Goal: Task Accomplishment & Management: Manage account settings

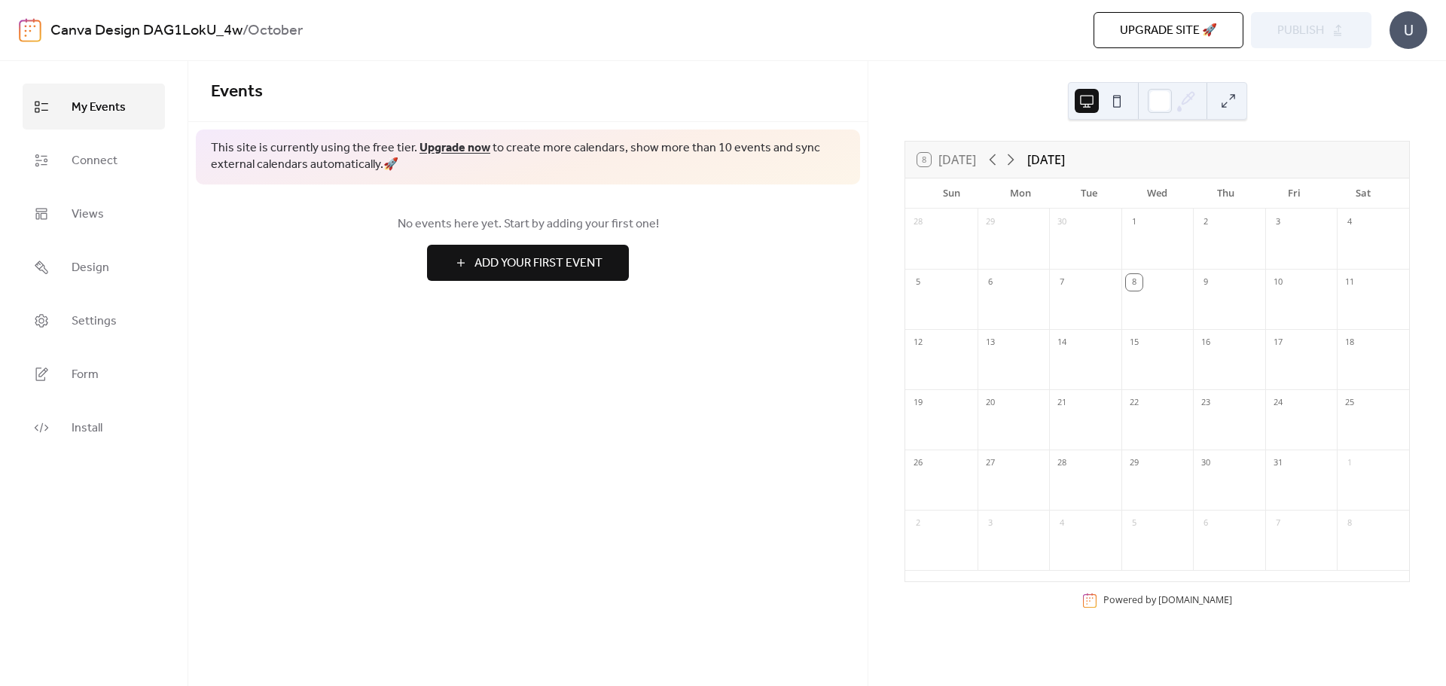
click at [1065, 183] on div "Tue" at bounding box center [1089, 194] width 69 height 30
click at [1065, 160] on div "[DATE]" at bounding box center [1046, 160] width 38 height 18
drag, startPoint x: 1112, startPoint y: 156, endPoint x: 1013, endPoint y: 167, distance: 99.3
click at [1013, 167] on div "8 [DATE] [DATE]" at bounding box center [1157, 160] width 504 height 36
click at [78, 247] on link "Design" at bounding box center [94, 267] width 142 height 46
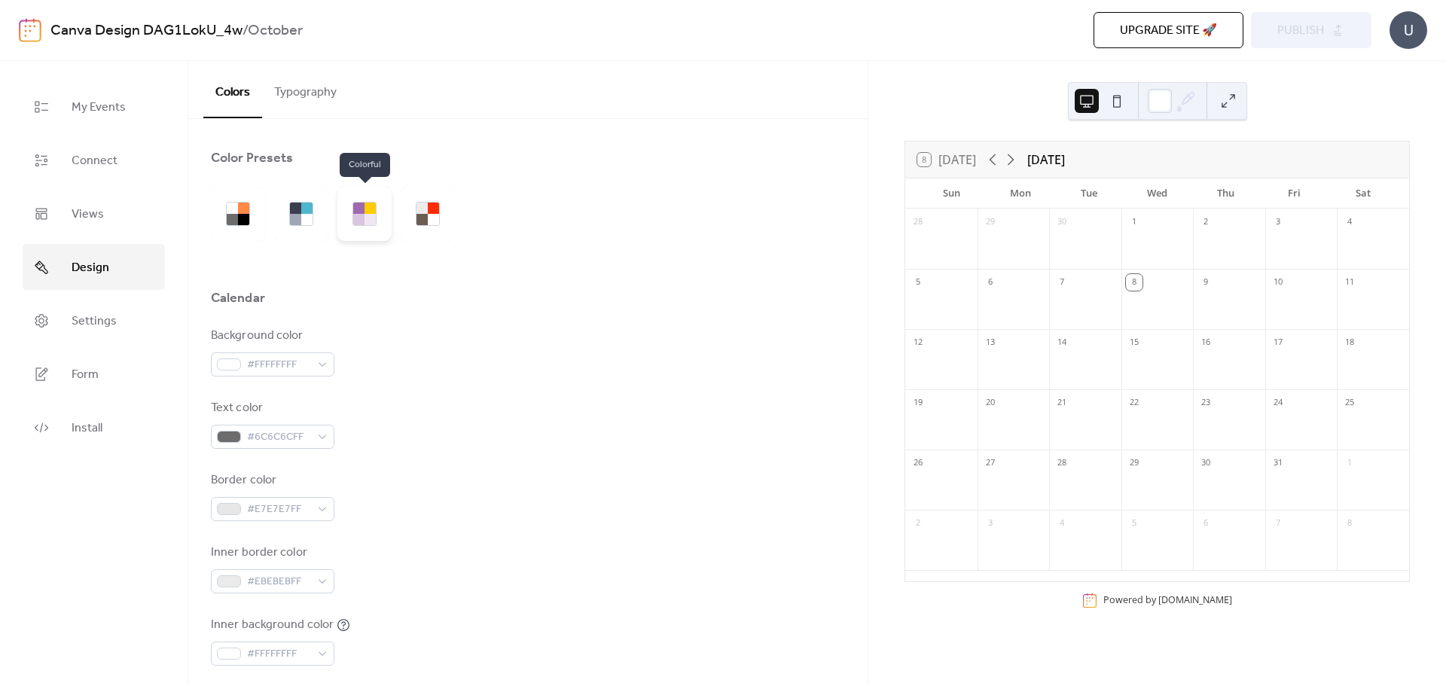
click at [354, 223] on div at bounding box center [358, 219] width 11 height 11
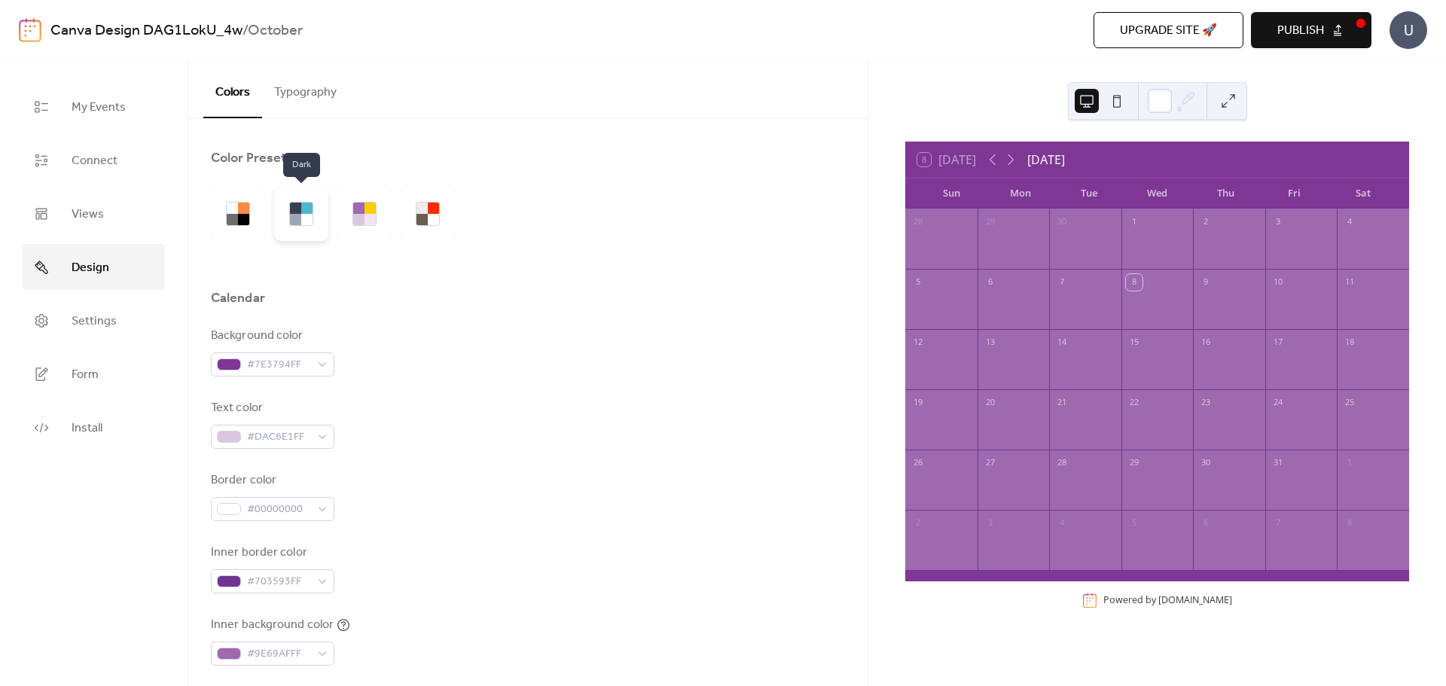
click at [290, 221] on div at bounding box center [295, 219] width 11 height 11
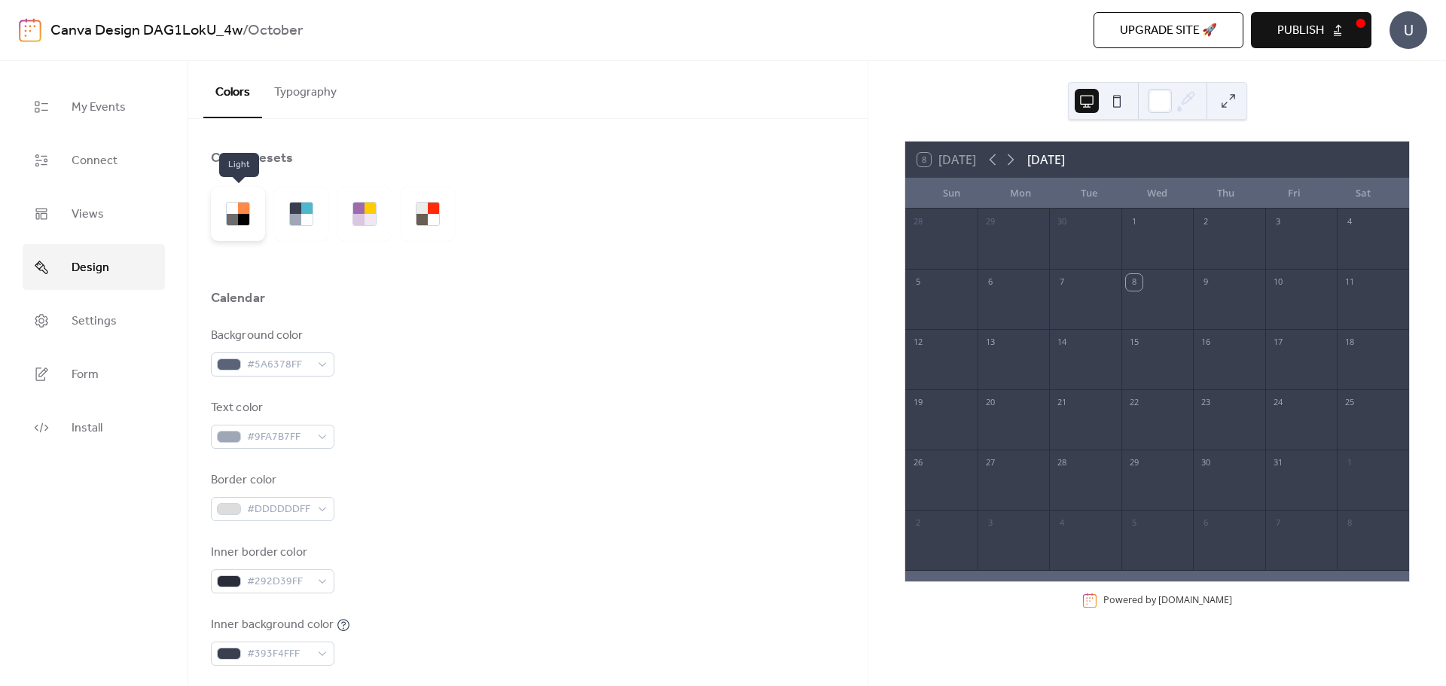
click at [252, 219] on div at bounding box center [238, 214] width 54 height 54
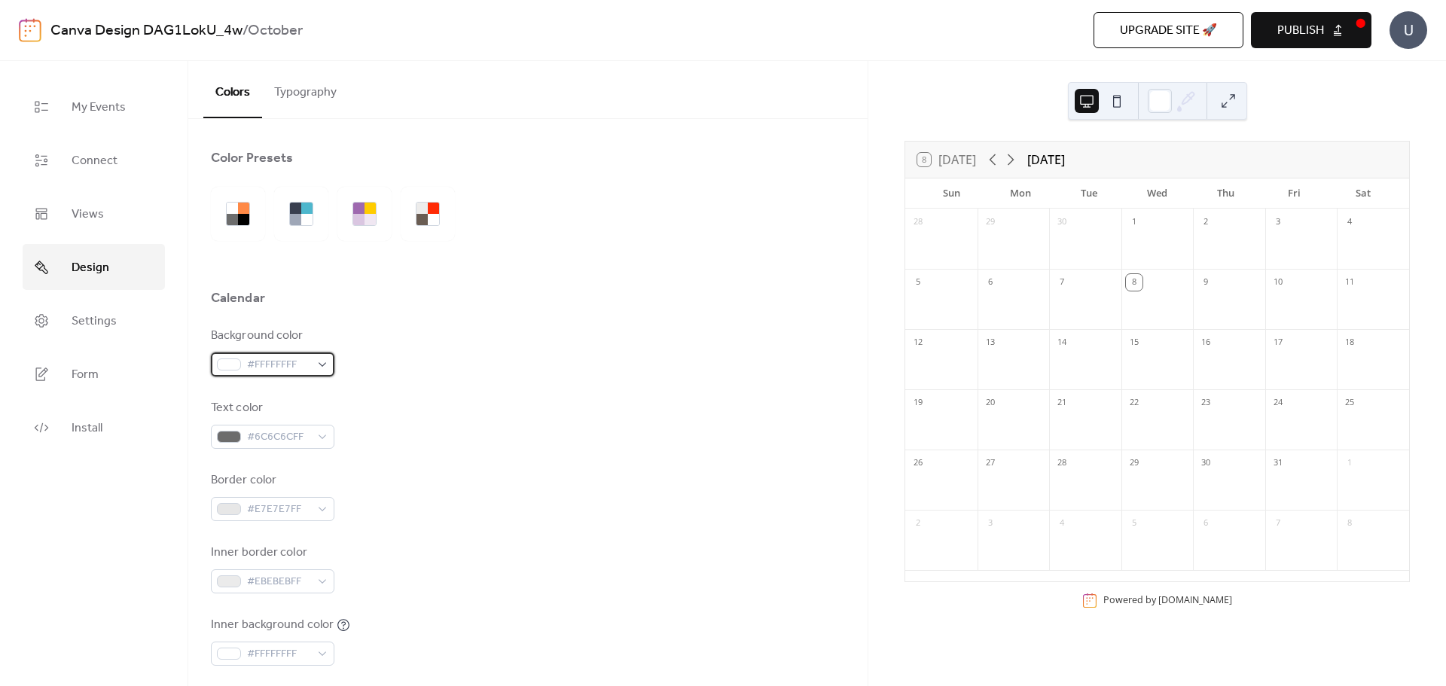
click at [322, 362] on div "#FFFFFFFF" at bounding box center [273, 365] width 124 height 24
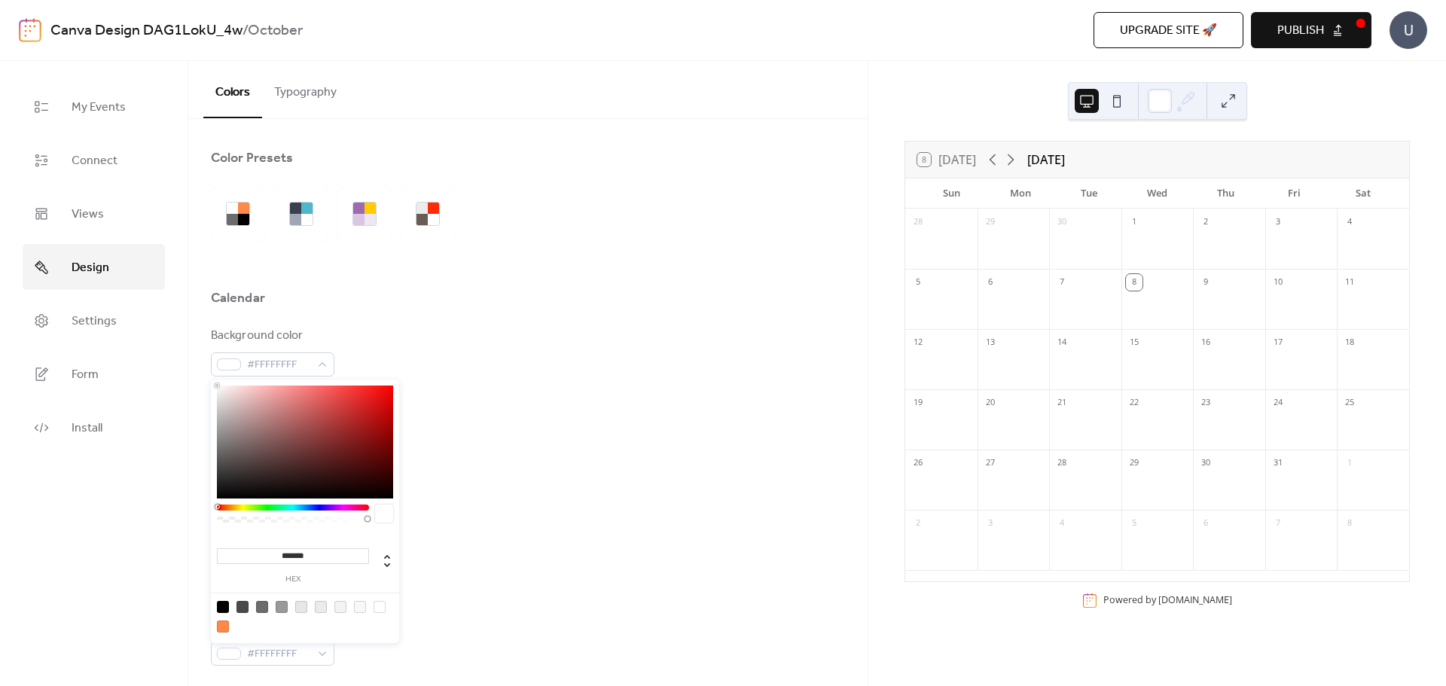
click at [418, 328] on div "Background color #FFFFFFFF" at bounding box center [528, 352] width 634 height 50
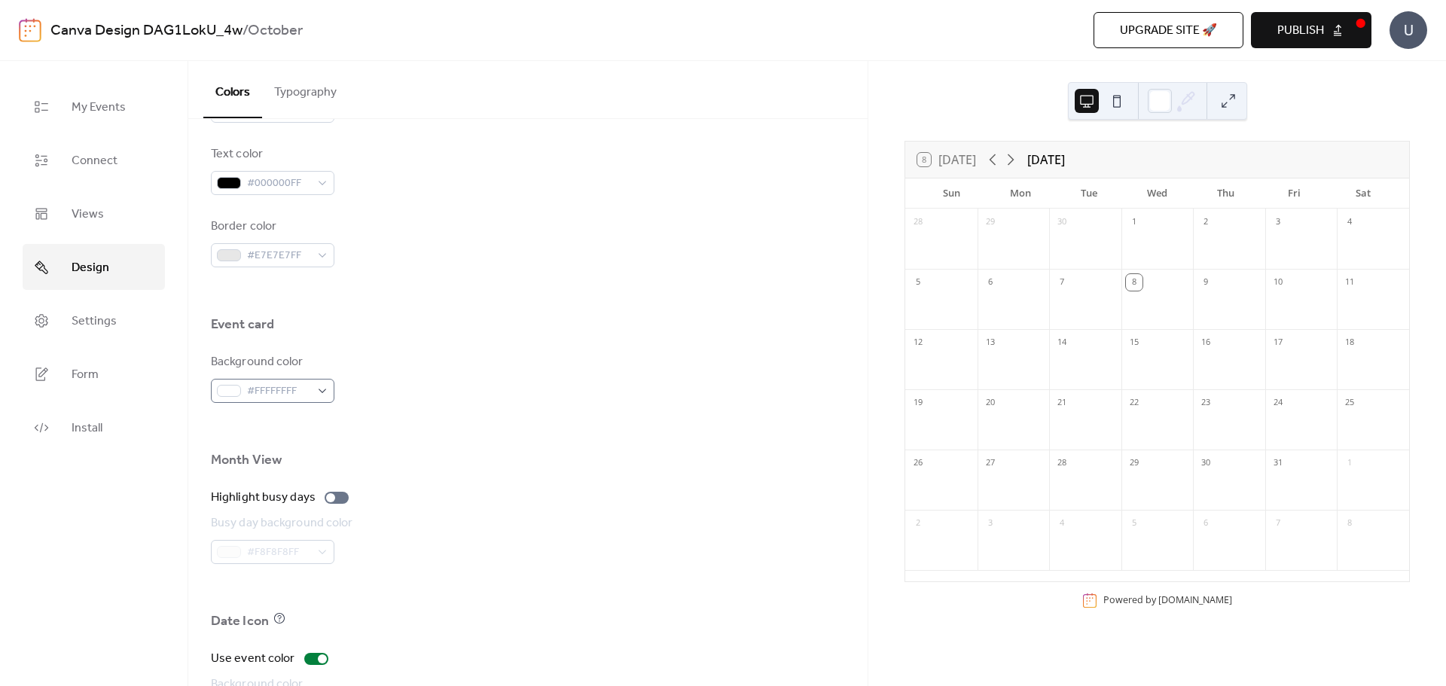
scroll to position [516, 0]
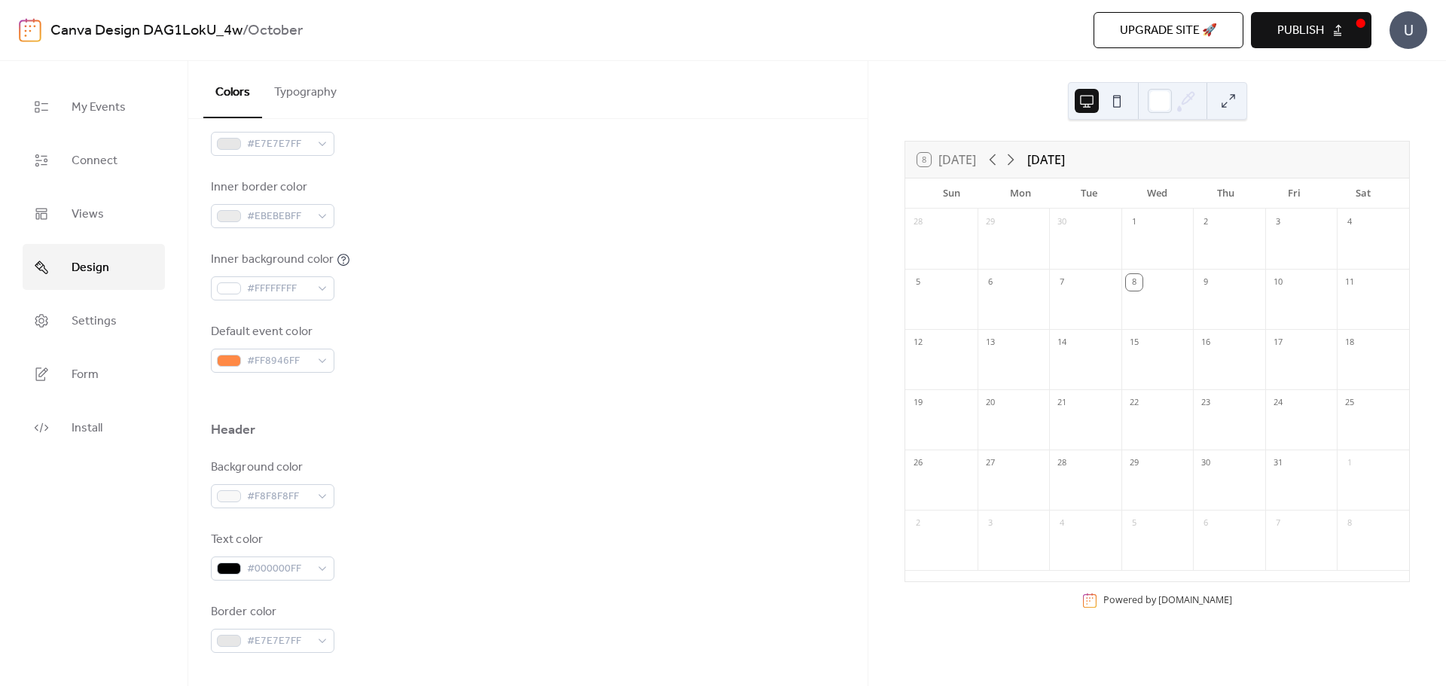
click at [295, 101] on button "Typography" at bounding box center [305, 89] width 87 height 56
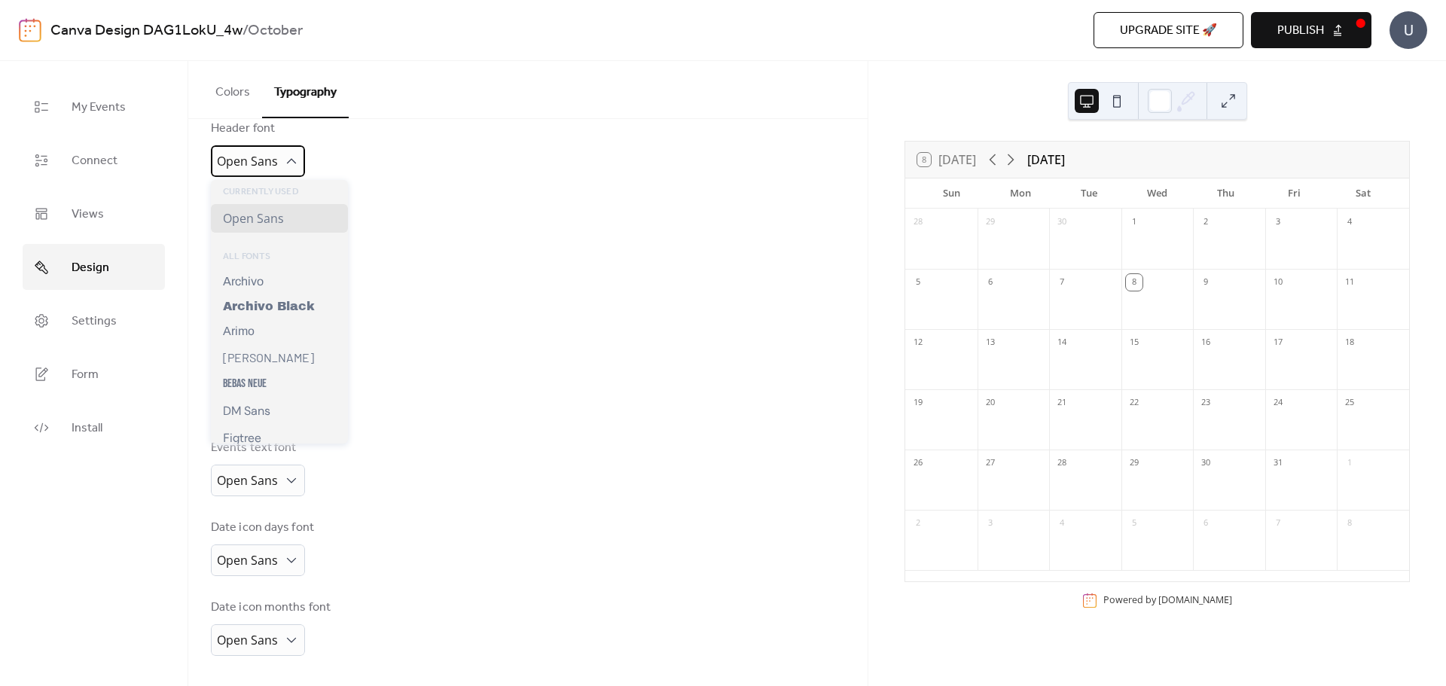
click at [284, 172] on div "Open Sans" at bounding box center [258, 161] width 94 height 32
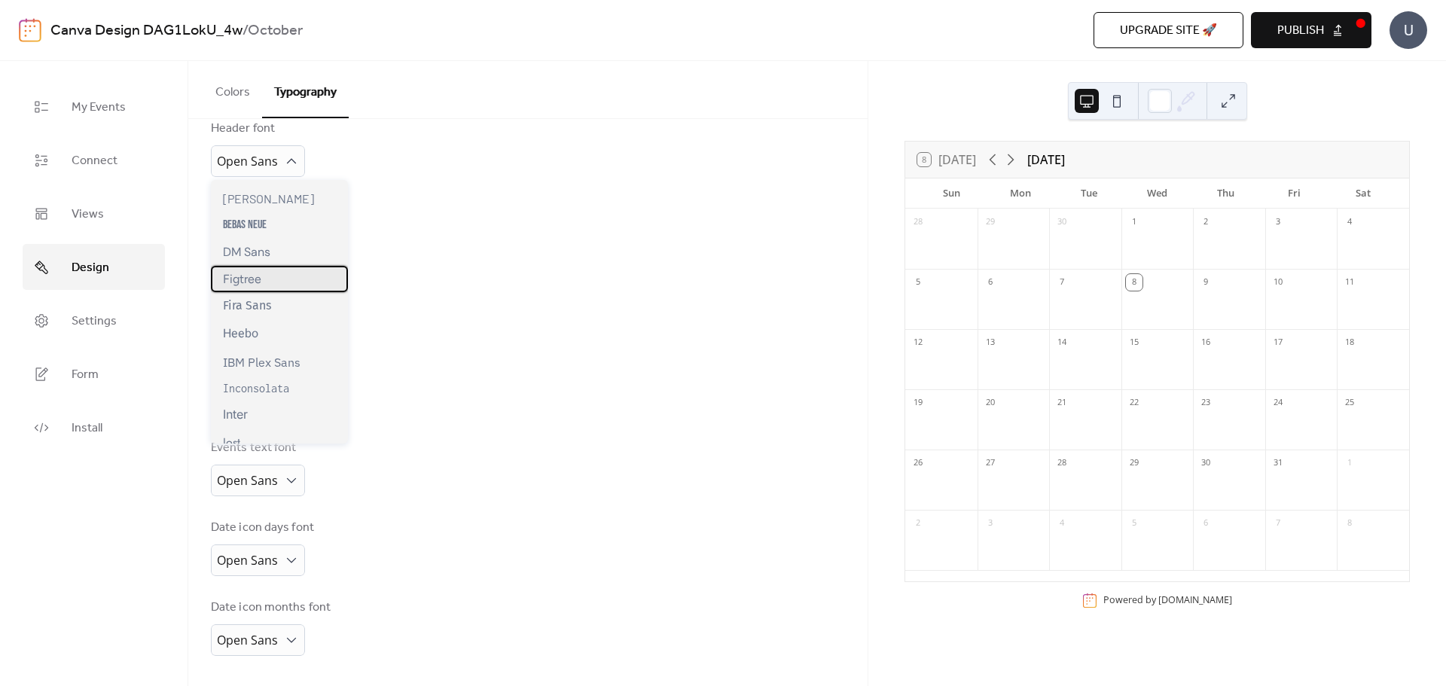
click at [291, 280] on div "Figtree" at bounding box center [279, 279] width 137 height 26
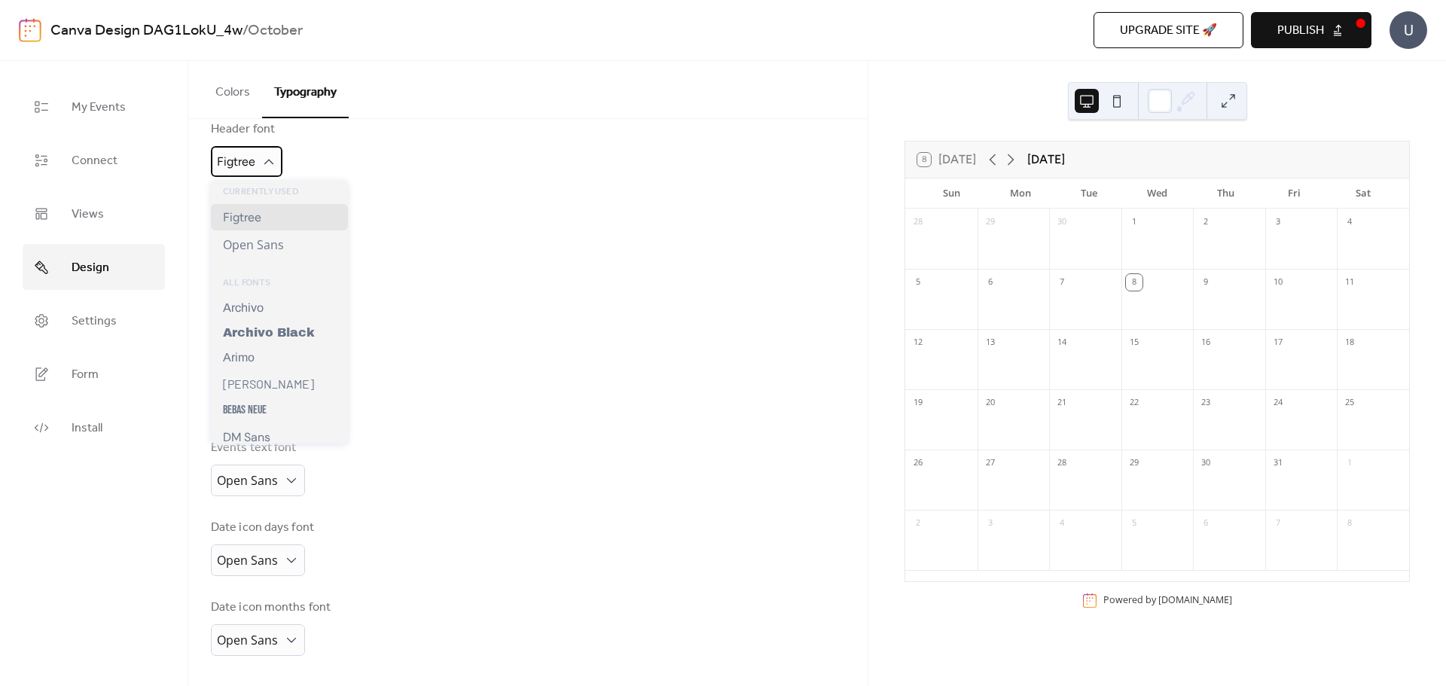
click at [250, 172] on span "Figtree" at bounding box center [236, 162] width 38 height 23
click at [296, 417] on div "Bebas Neue" at bounding box center [279, 410] width 137 height 26
click at [264, 169] on div "Bebas Neue" at bounding box center [249, 162] width 77 height 30
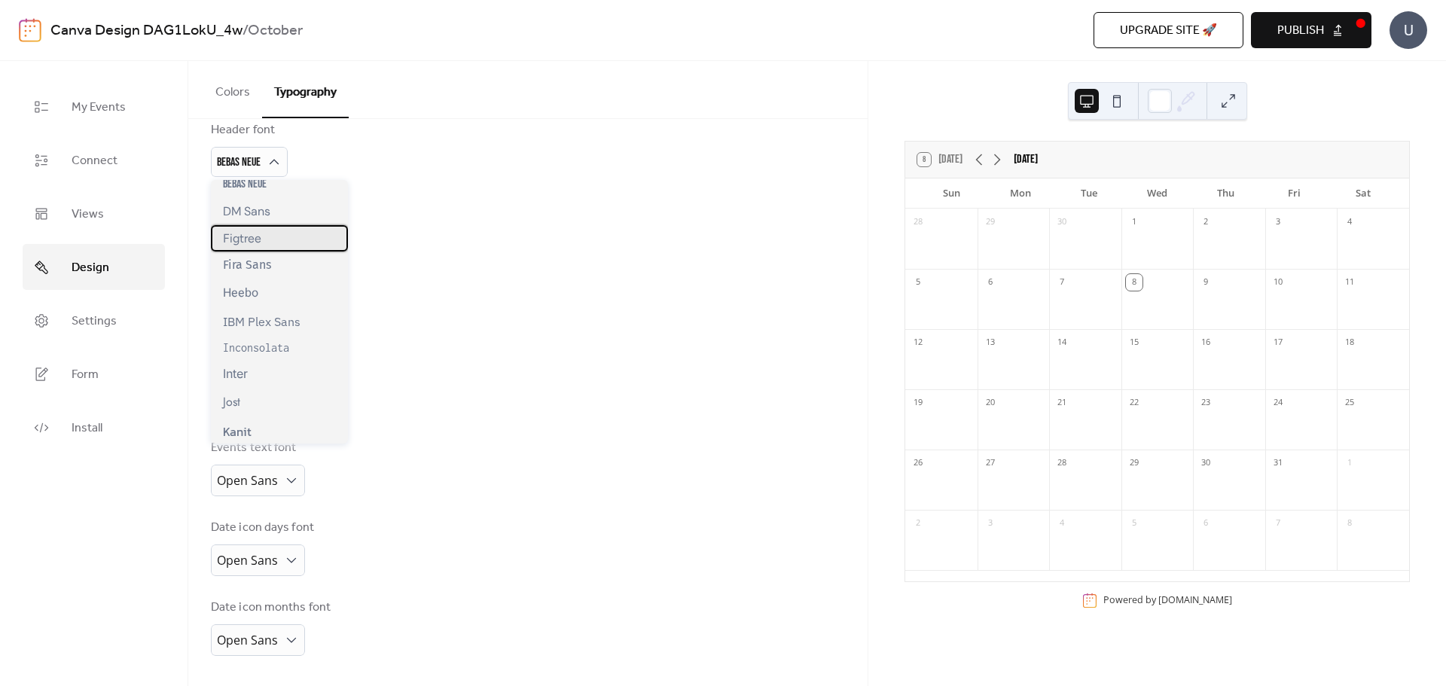
click at [292, 250] on div "Figtree" at bounding box center [279, 238] width 137 height 26
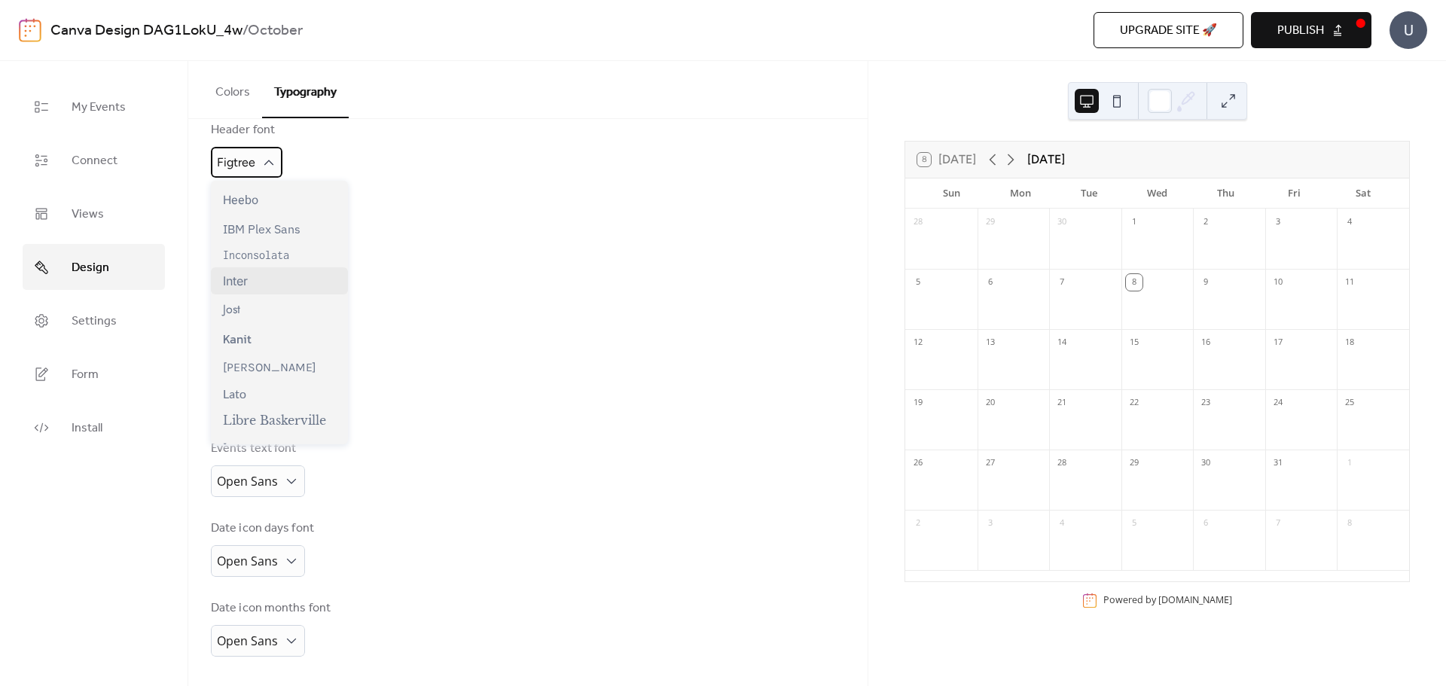
scroll to position [452, 0]
click at [307, 373] on div "[PERSON_NAME]" at bounding box center [279, 370] width 137 height 27
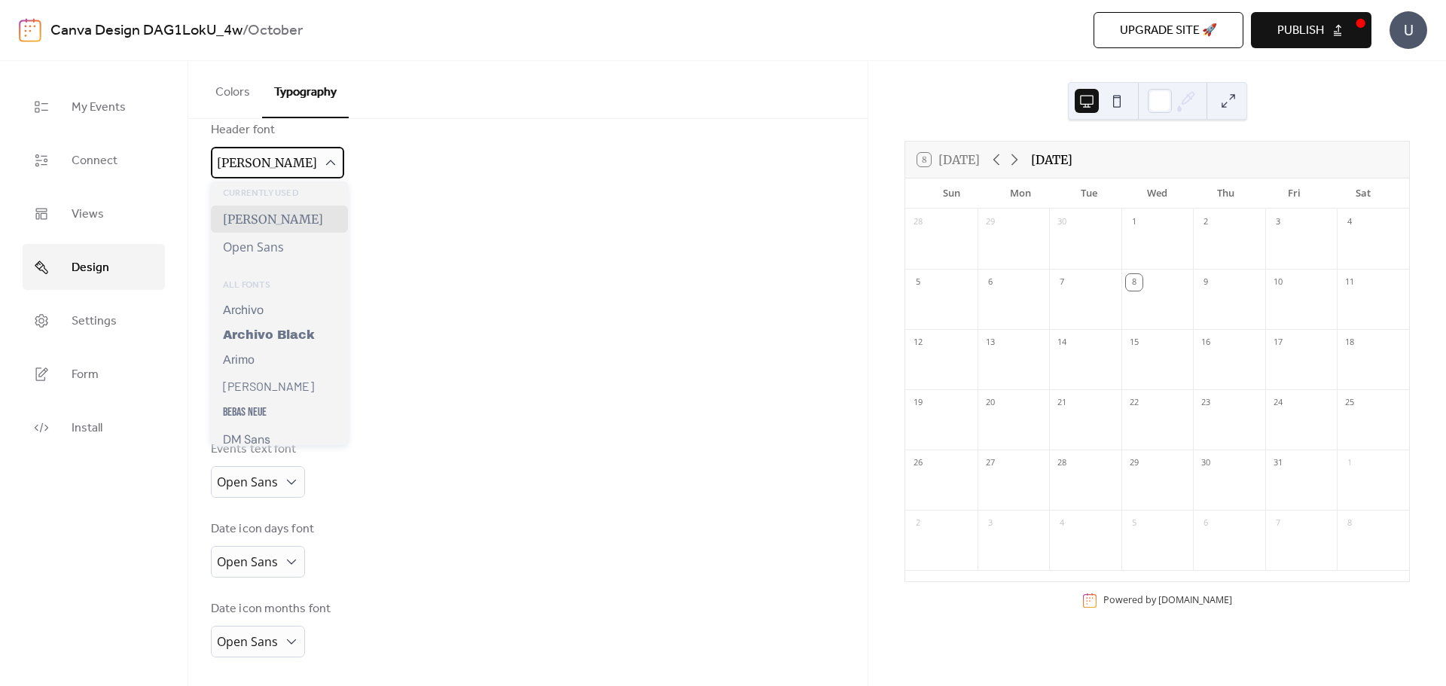
click at [263, 166] on span "[PERSON_NAME]" at bounding box center [267, 162] width 100 height 15
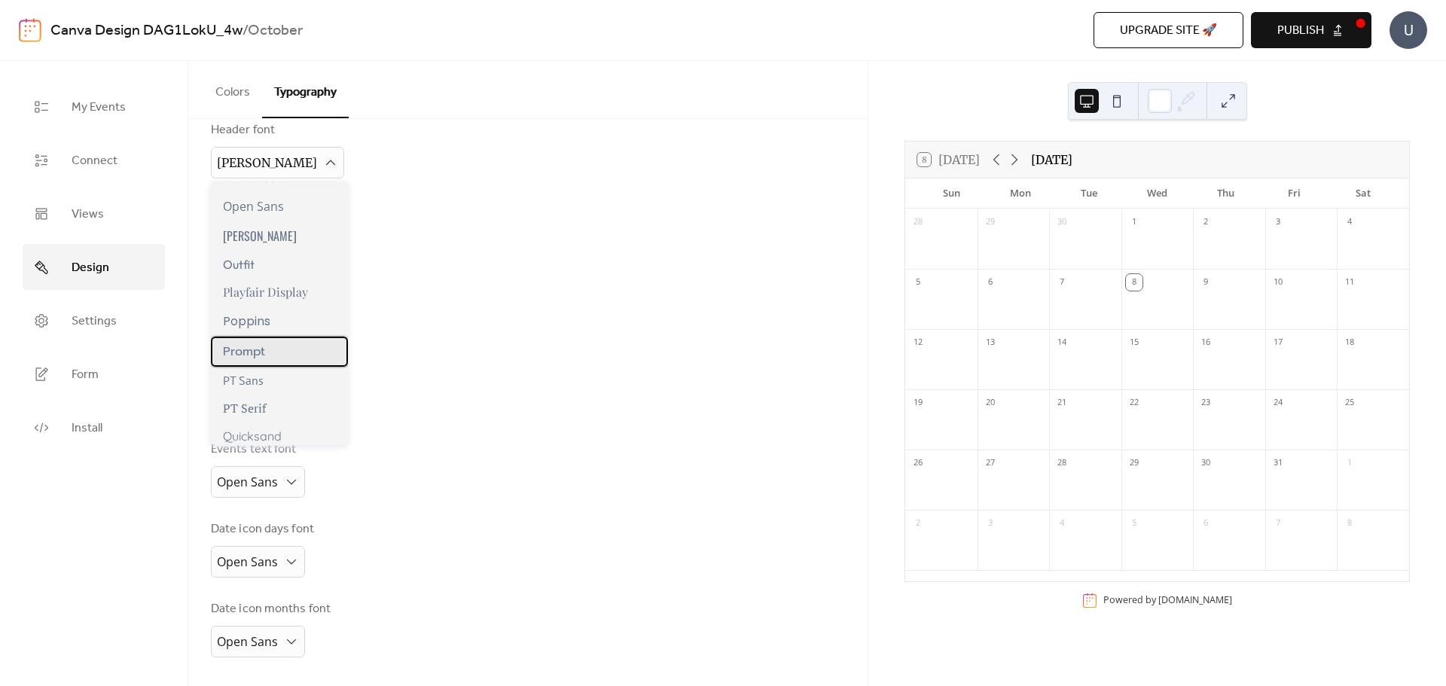
click at [294, 363] on div "Prompt" at bounding box center [279, 352] width 137 height 30
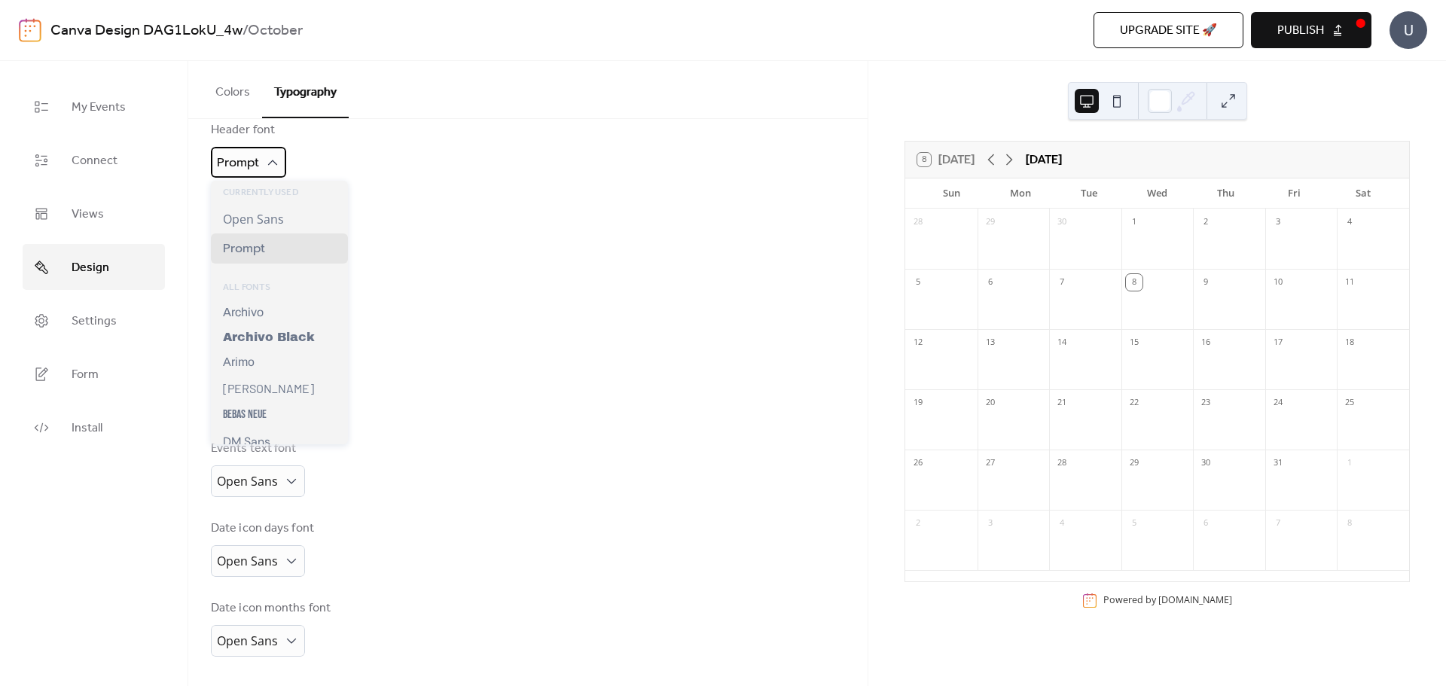
click at [258, 177] on div "Prompt" at bounding box center [248, 162] width 75 height 31
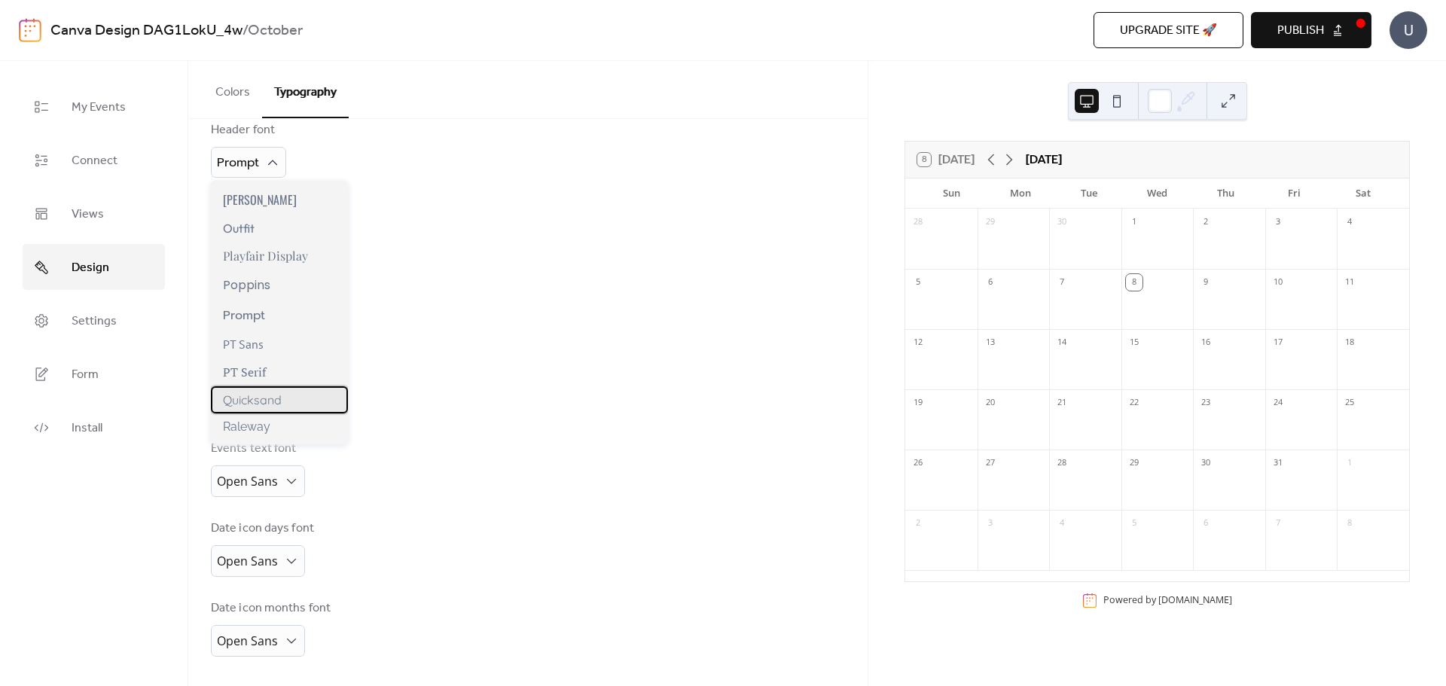
click at [289, 414] on div "Quicksand" at bounding box center [279, 399] width 137 height 27
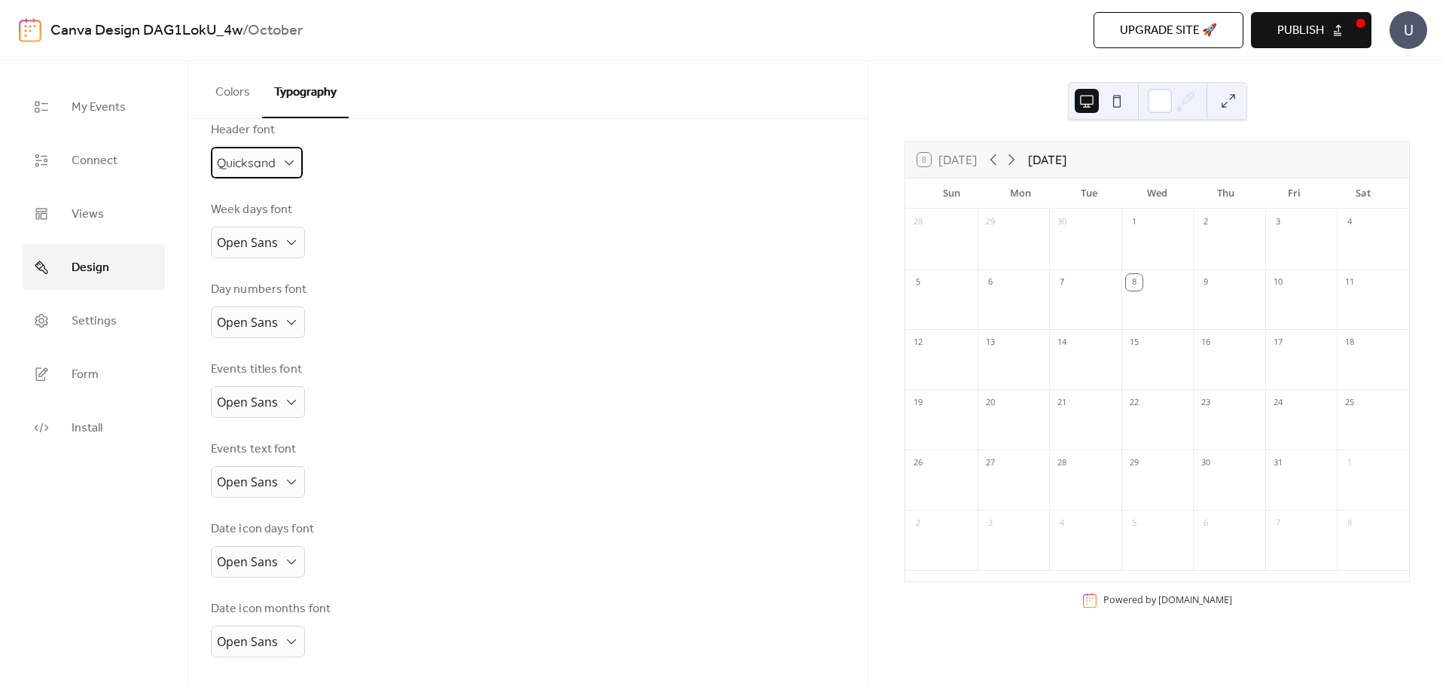
click at [275, 163] on span "Quicksand" at bounding box center [246, 162] width 59 height 15
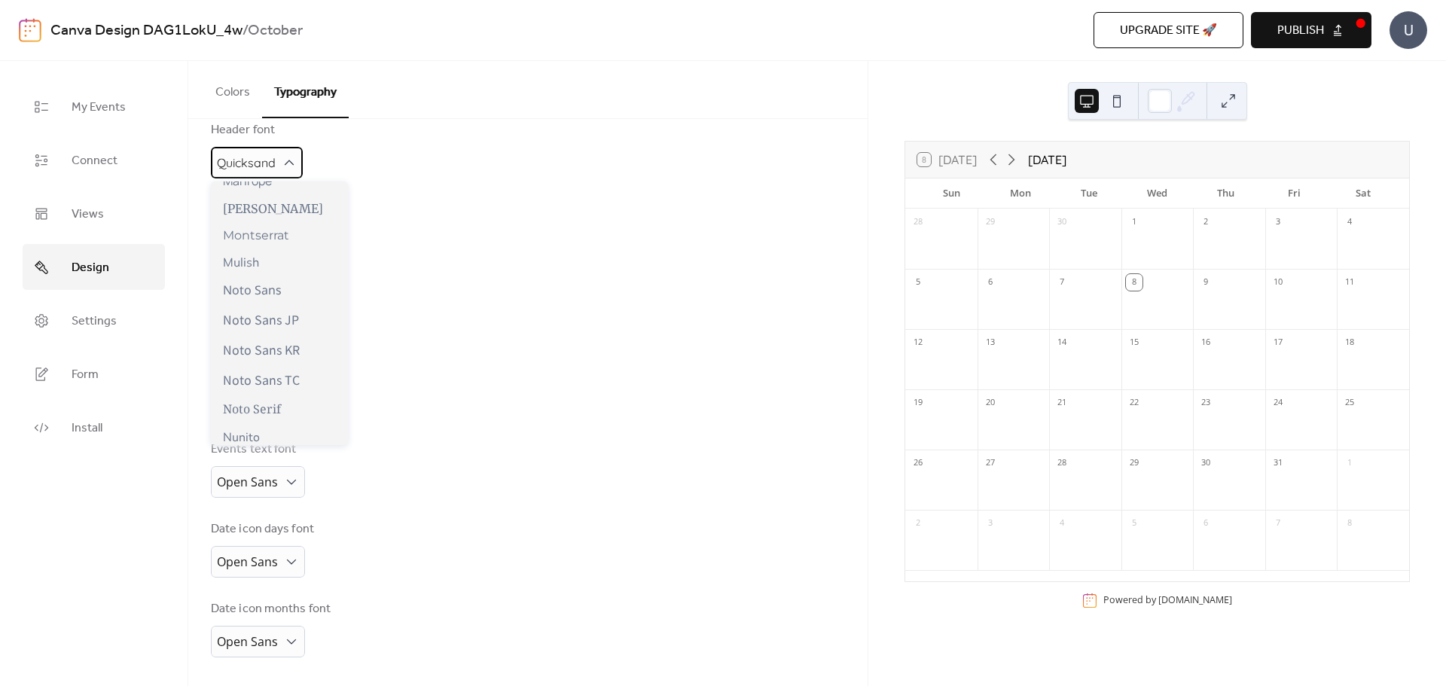
scroll to position [603, 0]
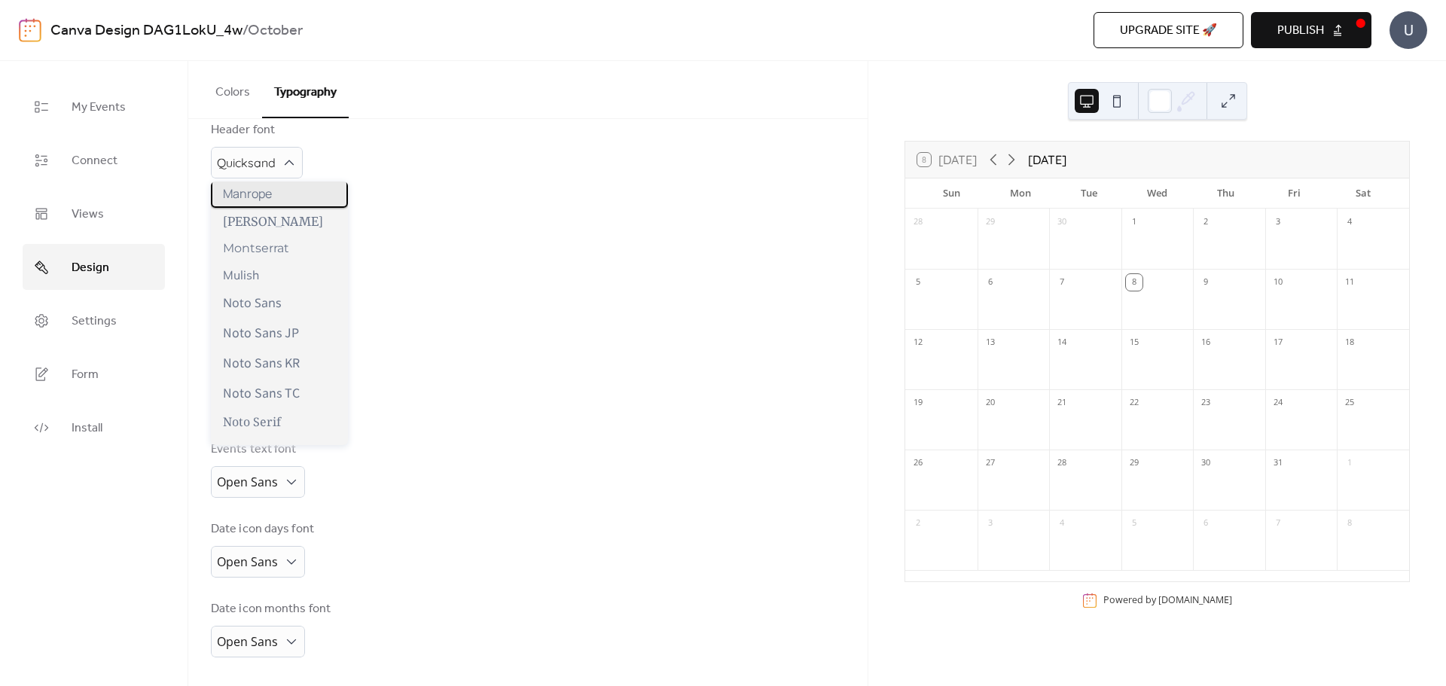
click at [273, 206] on div "Manrope" at bounding box center [279, 193] width 137 height 29
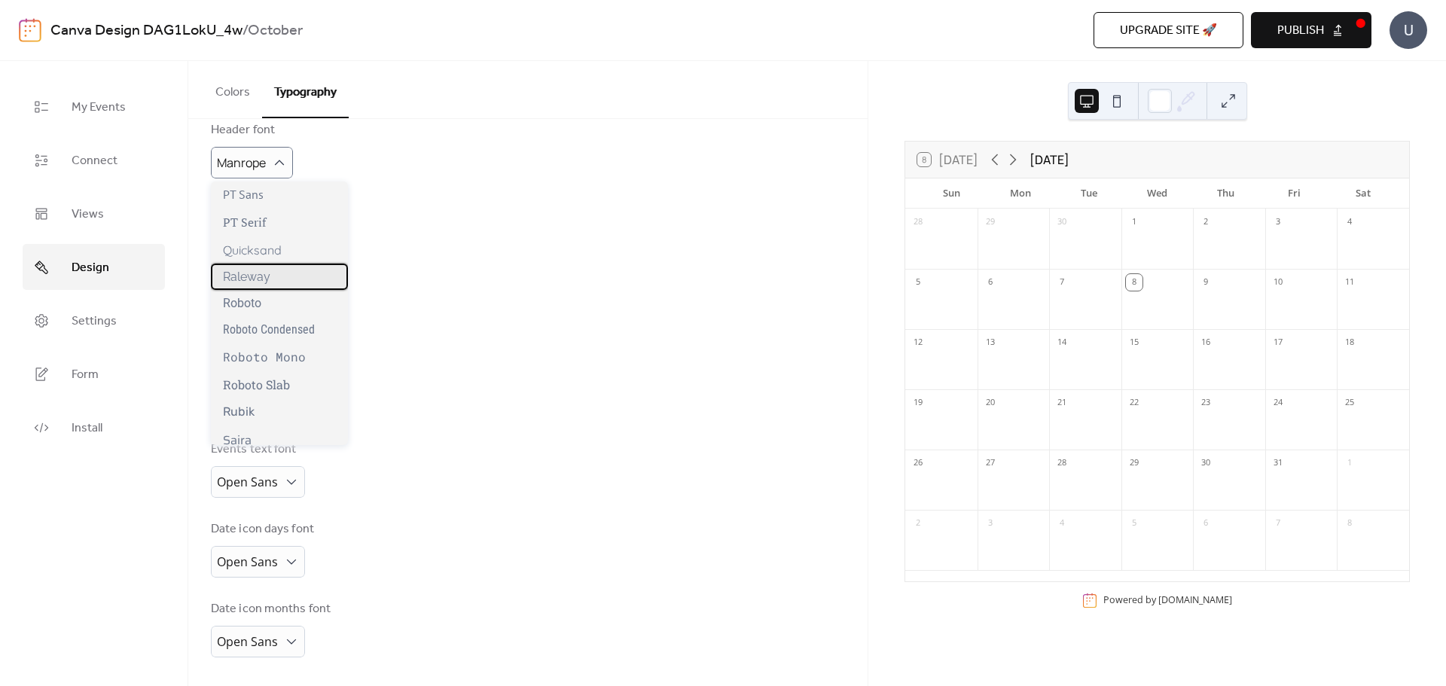
click at [249, 277] on span "Raleway" at bounding box center [246, 277] width 47 height 14
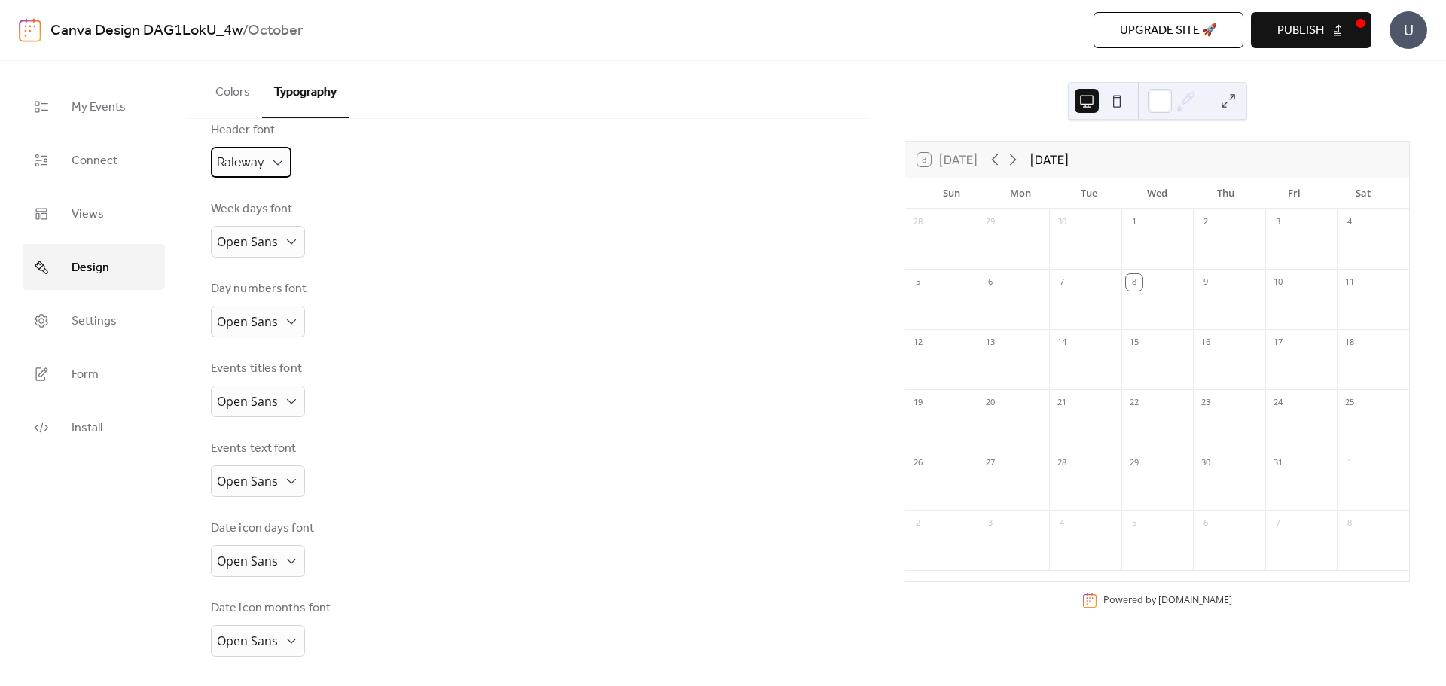
click at [246, 155] on span "Raleway" at bounding box center [240, 162] width 47 height 14
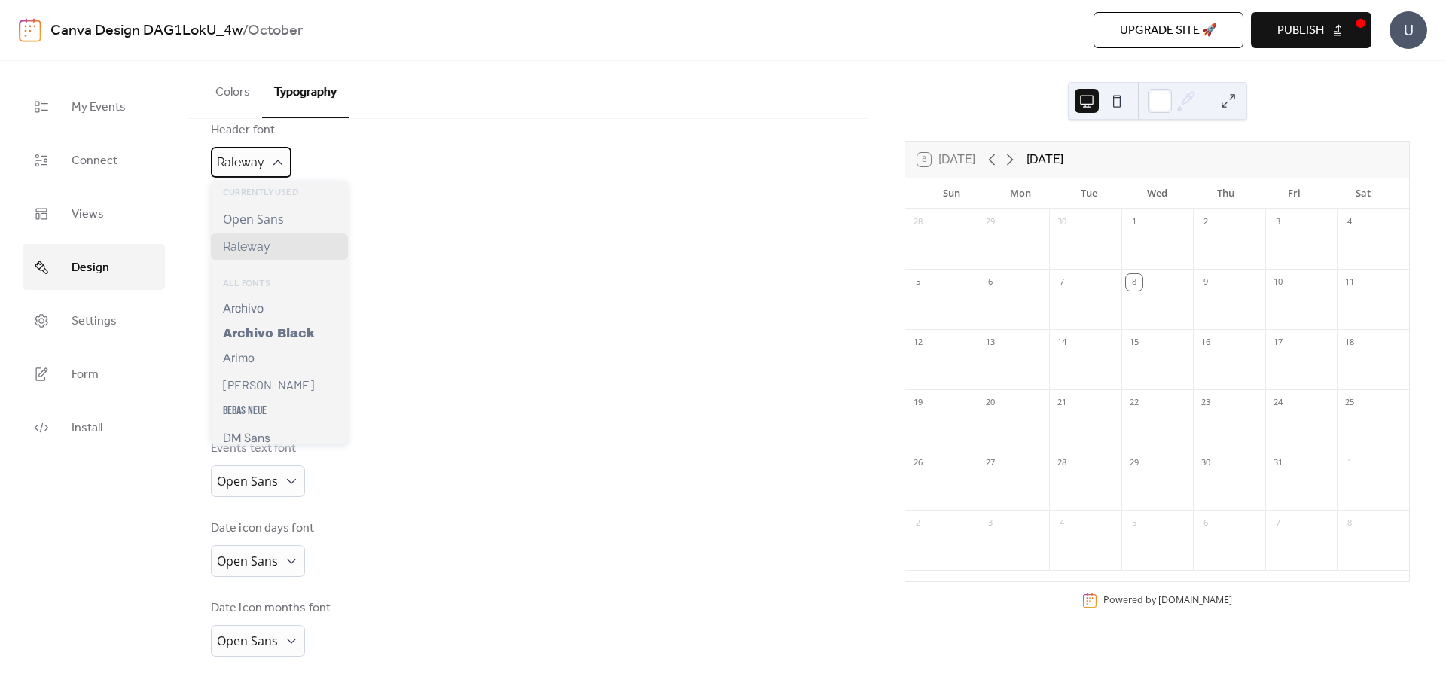
scroll to position [53, 0]
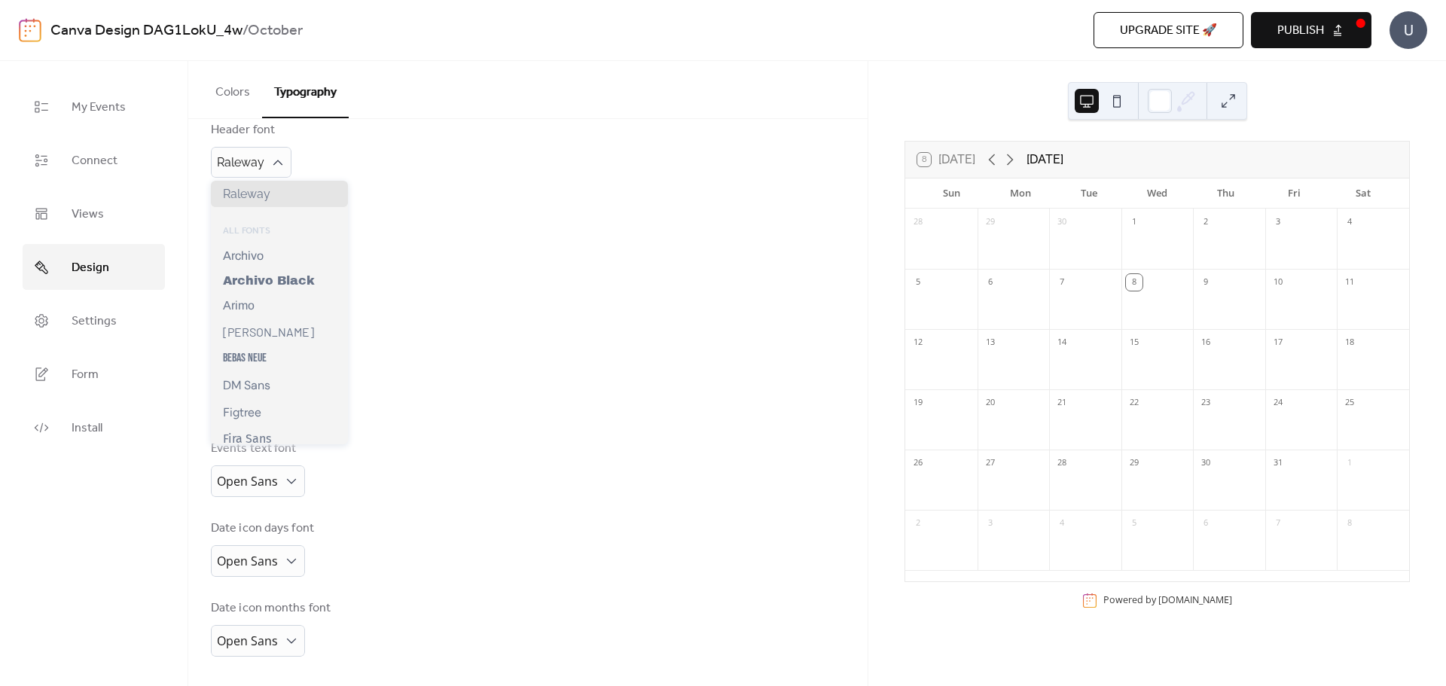
click at [514, 349] on div "Base Font Size * px Font Families Header font Raleway Week days font Open Sans …" at bounding box center [528, 318] width 634 height 677
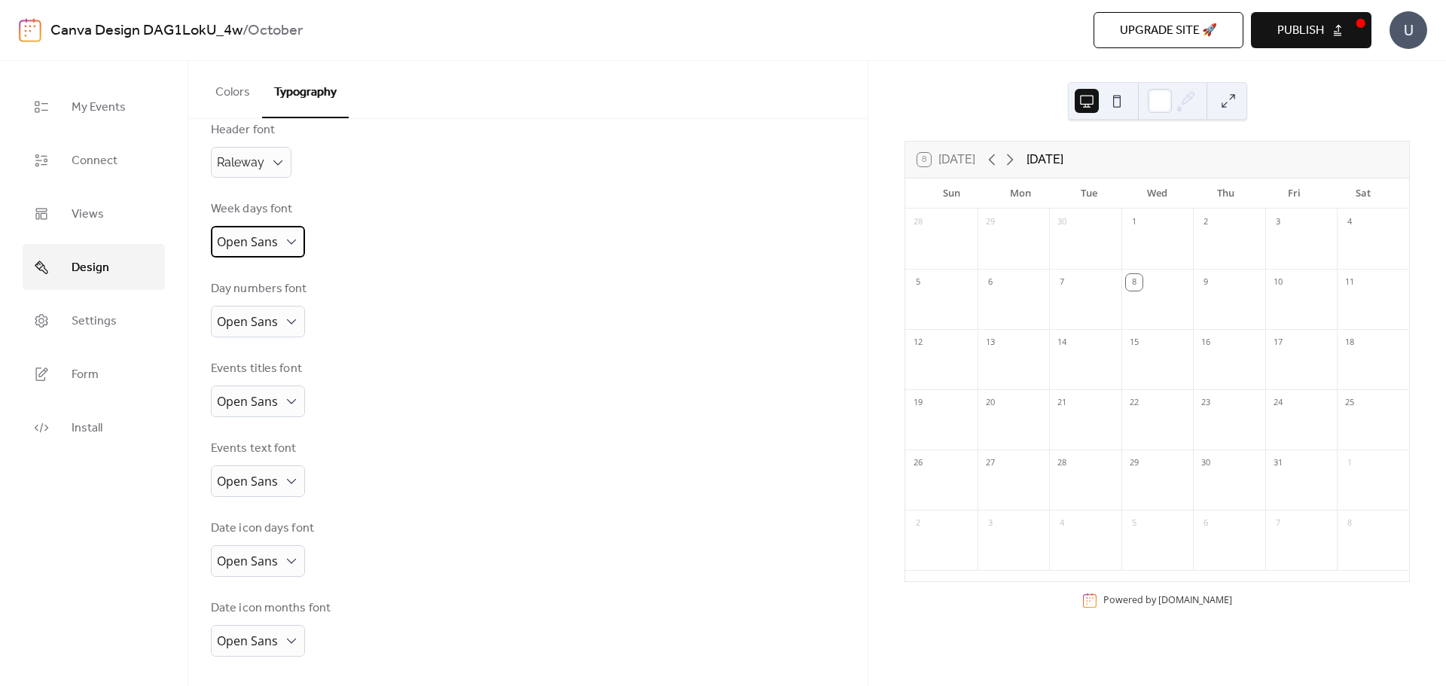
click at [264, 232] on span "Open Sans" at bounding box center [247, 242] width 61 height 23
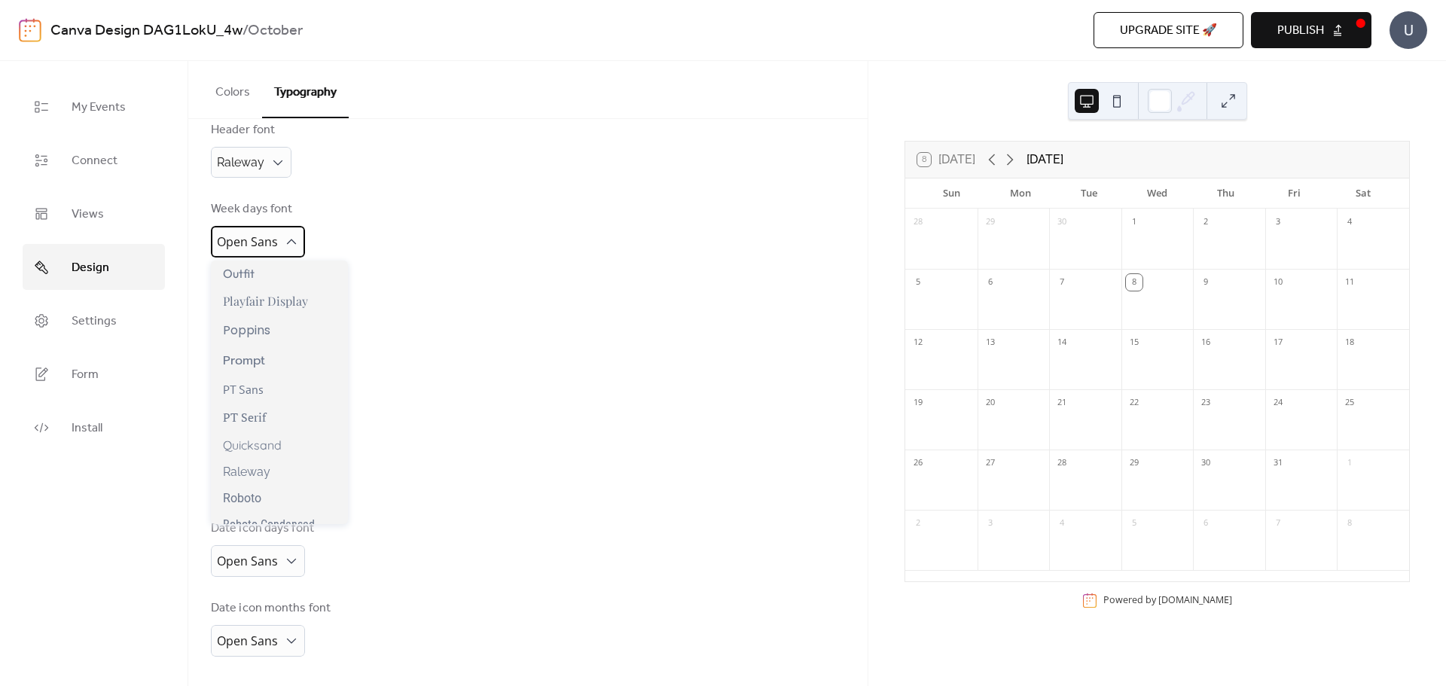
scroll to position [979, 0]
click at [295, 442] on div "Quicksand" at bounding box center [279, 439] width 137 height 27
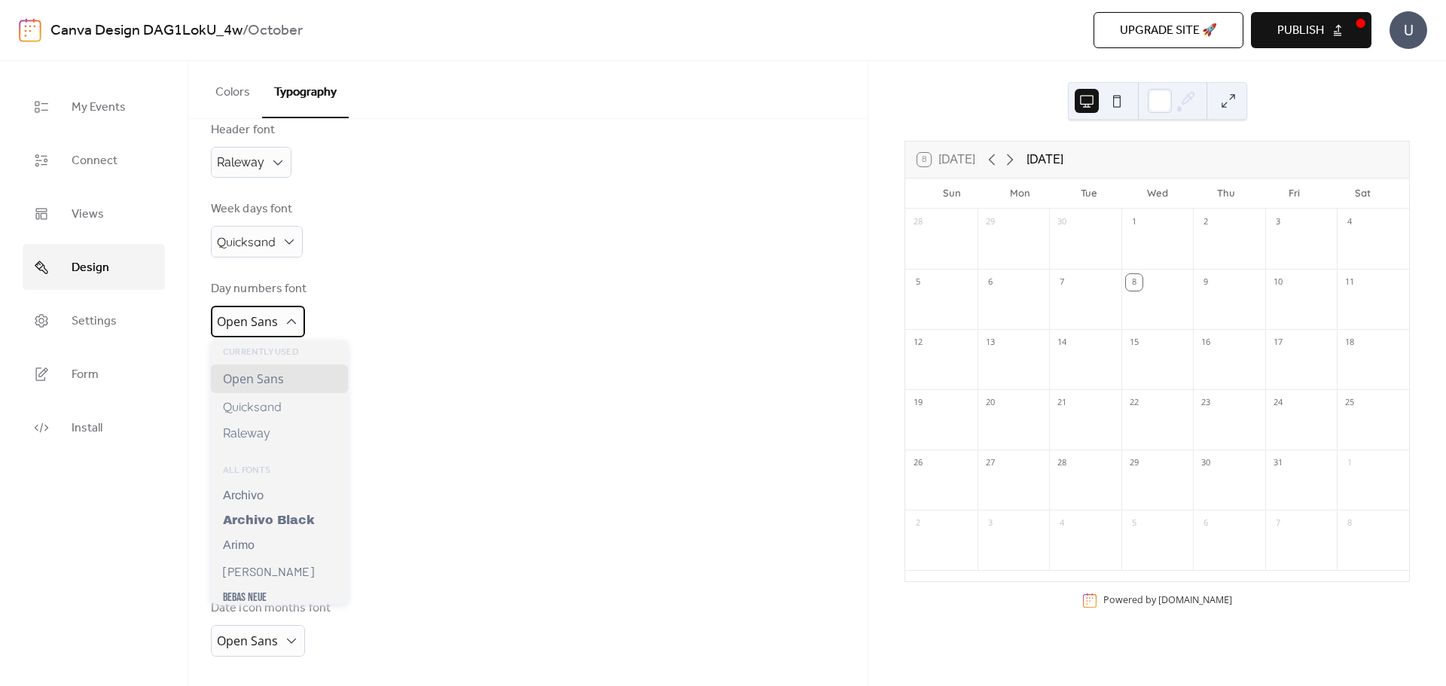
click at [292, 313] on div "Open Sans" at bounding box center [258, 322] width 94 height 32
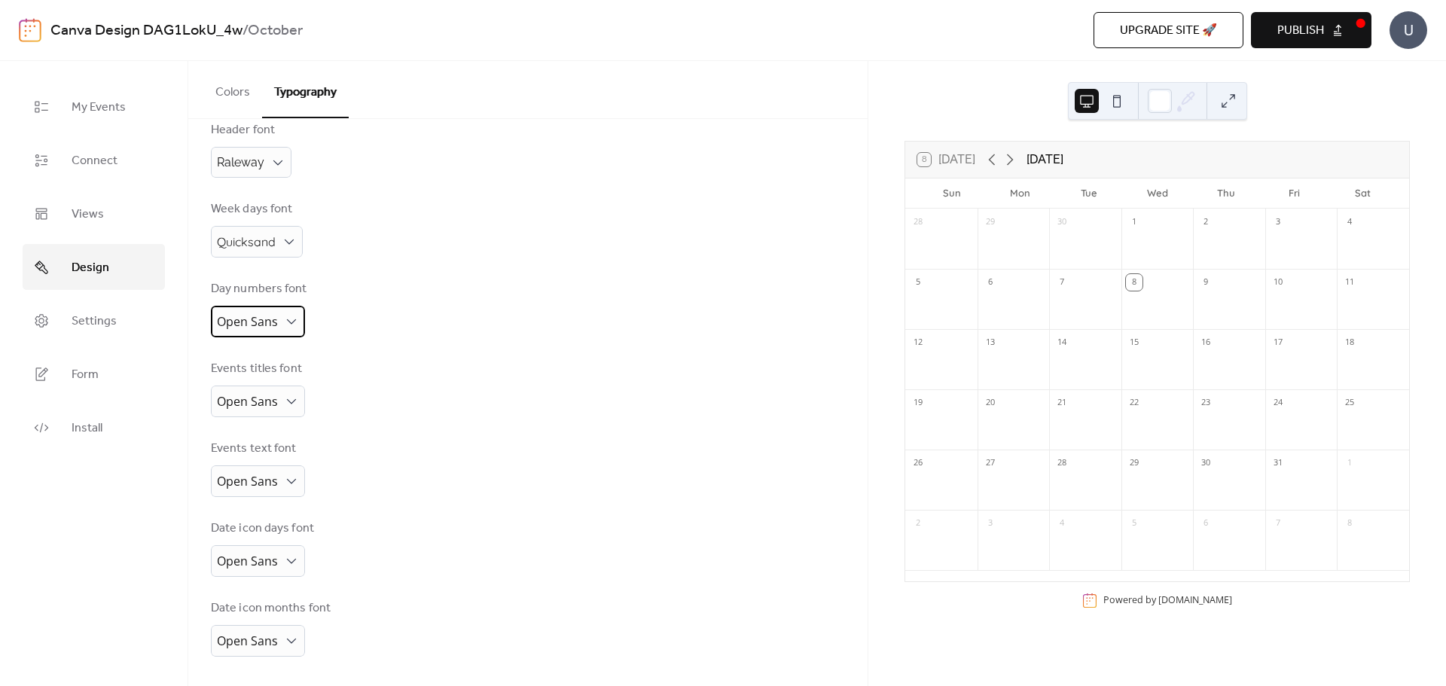
click at [292, 313] on div "Open Sans" at bounding box center [258, 322] width 94 height 32
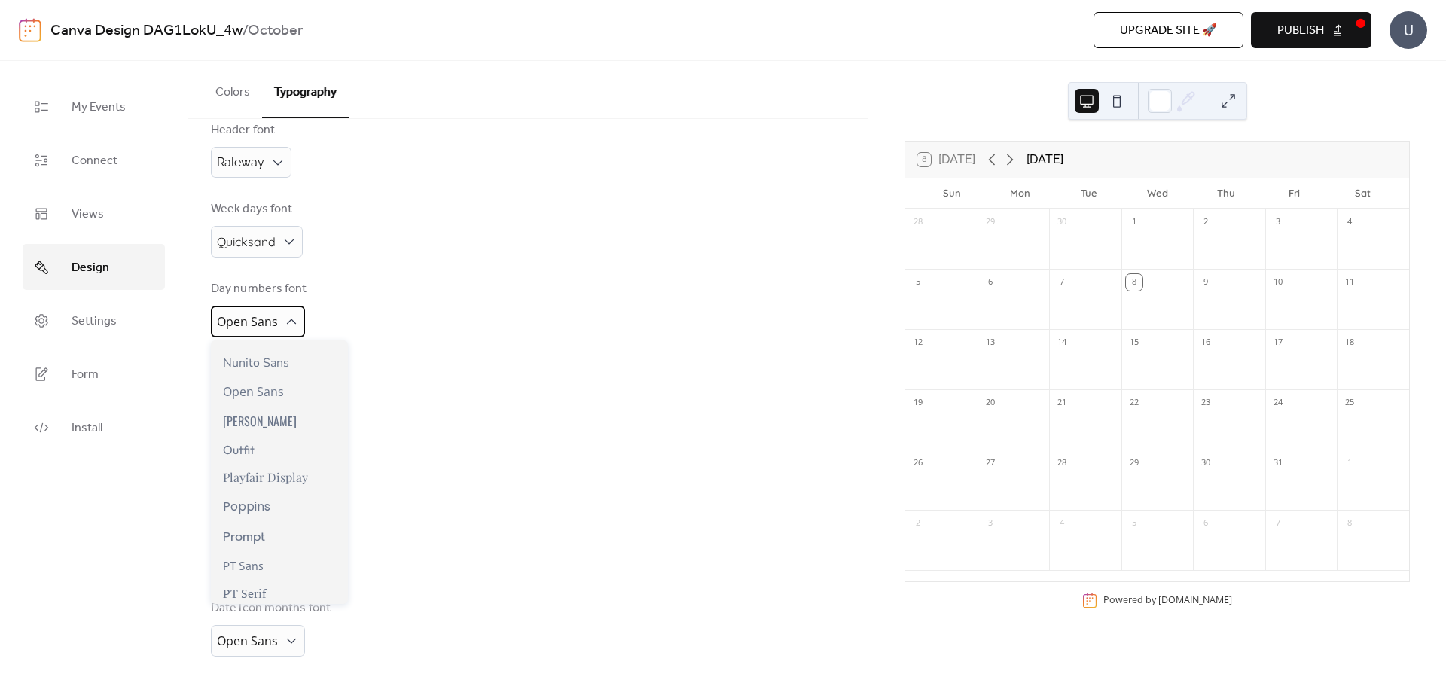
scroll to position [890, 0]
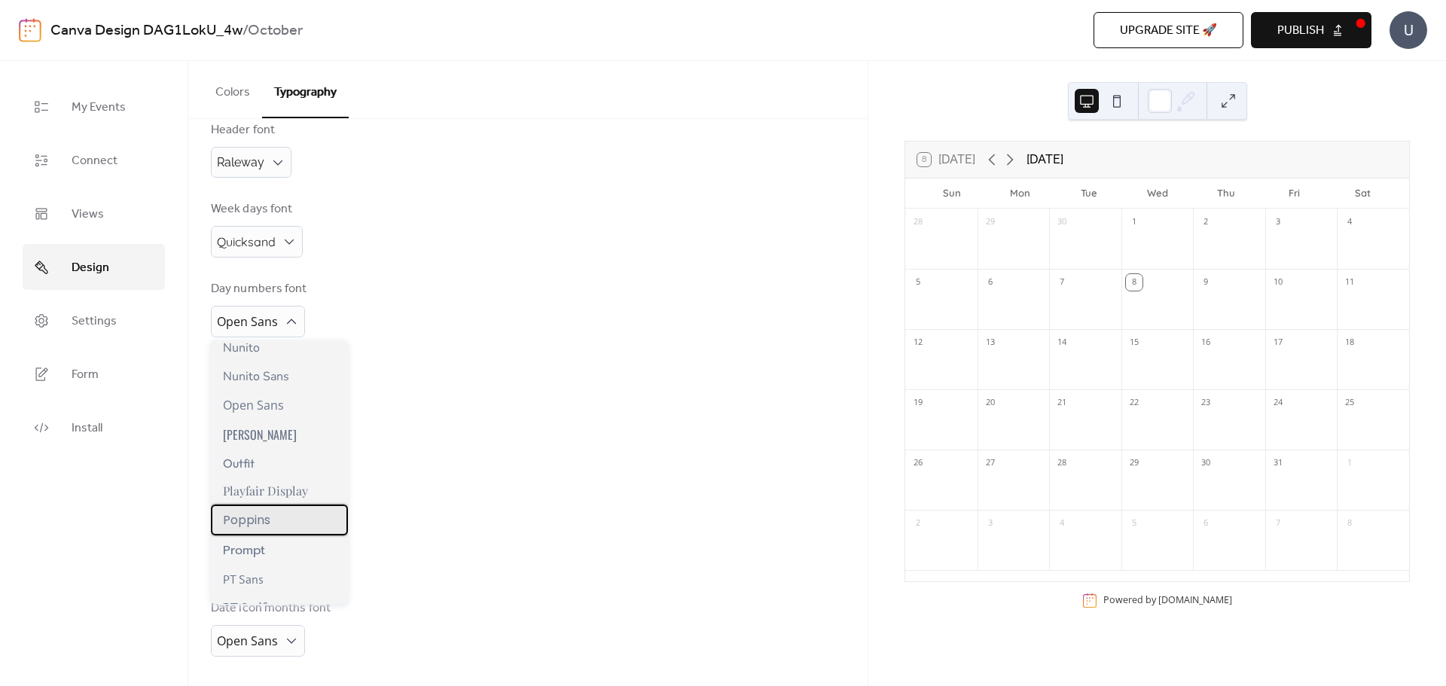
click at [279, 527] on div "Poppins" at bounding box center [279, 520] width 137 height 31
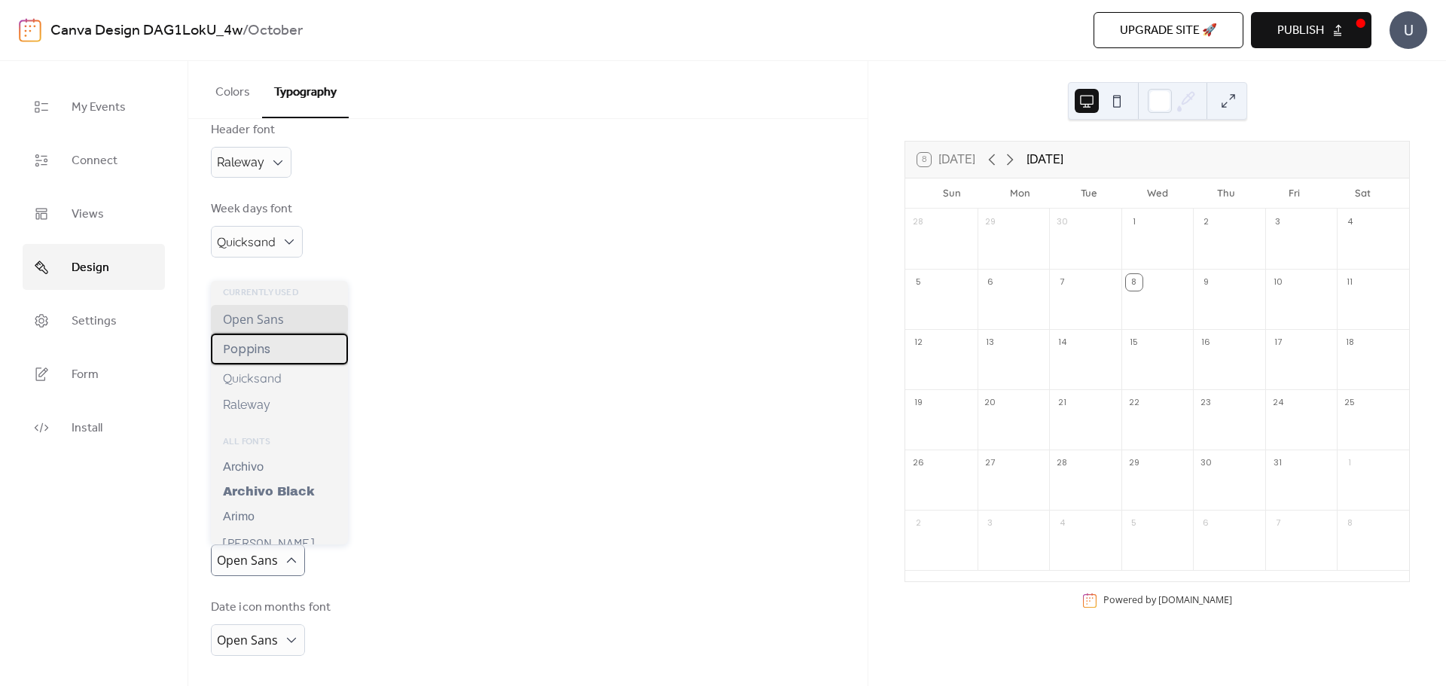
click at [284, 343] on div "Poppins" at bounding box center [279, 349] width 137 height 31
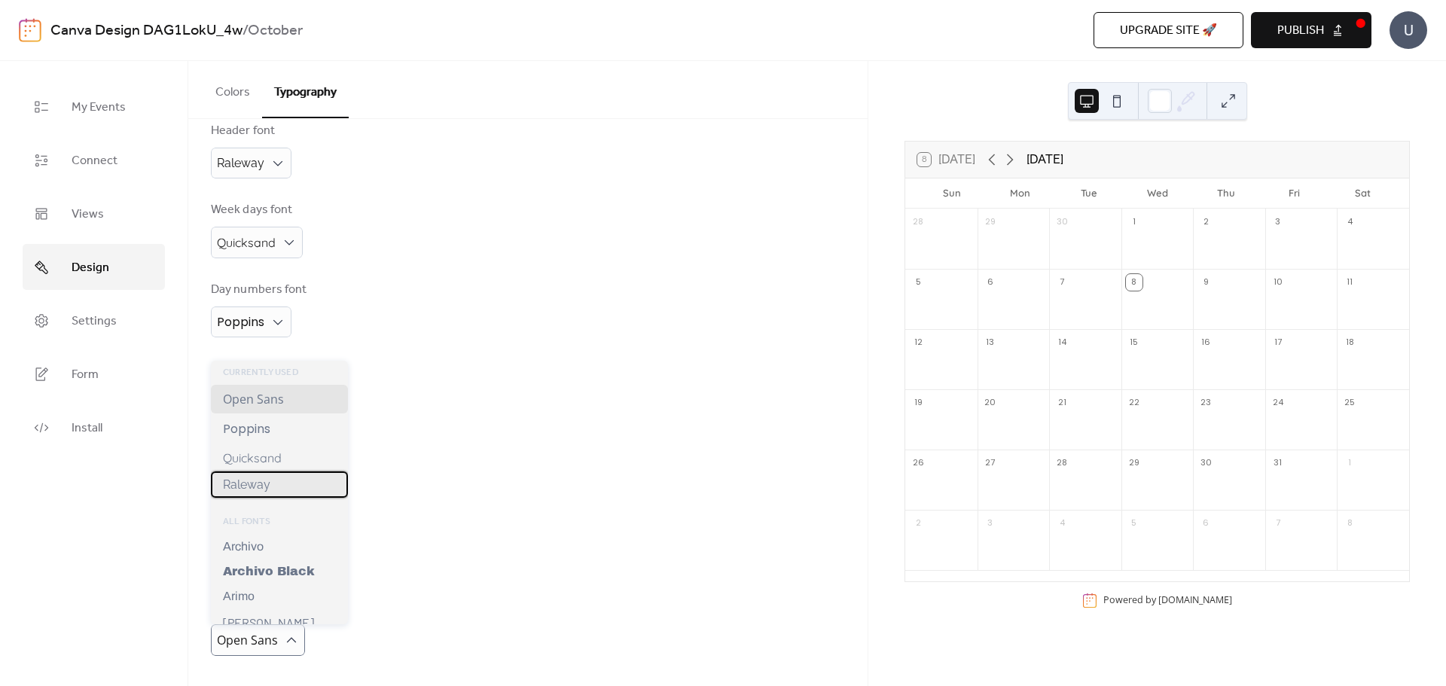
click at [316, 478] on div "Raleway" at bounding box center [279, 485] width 137 height 26
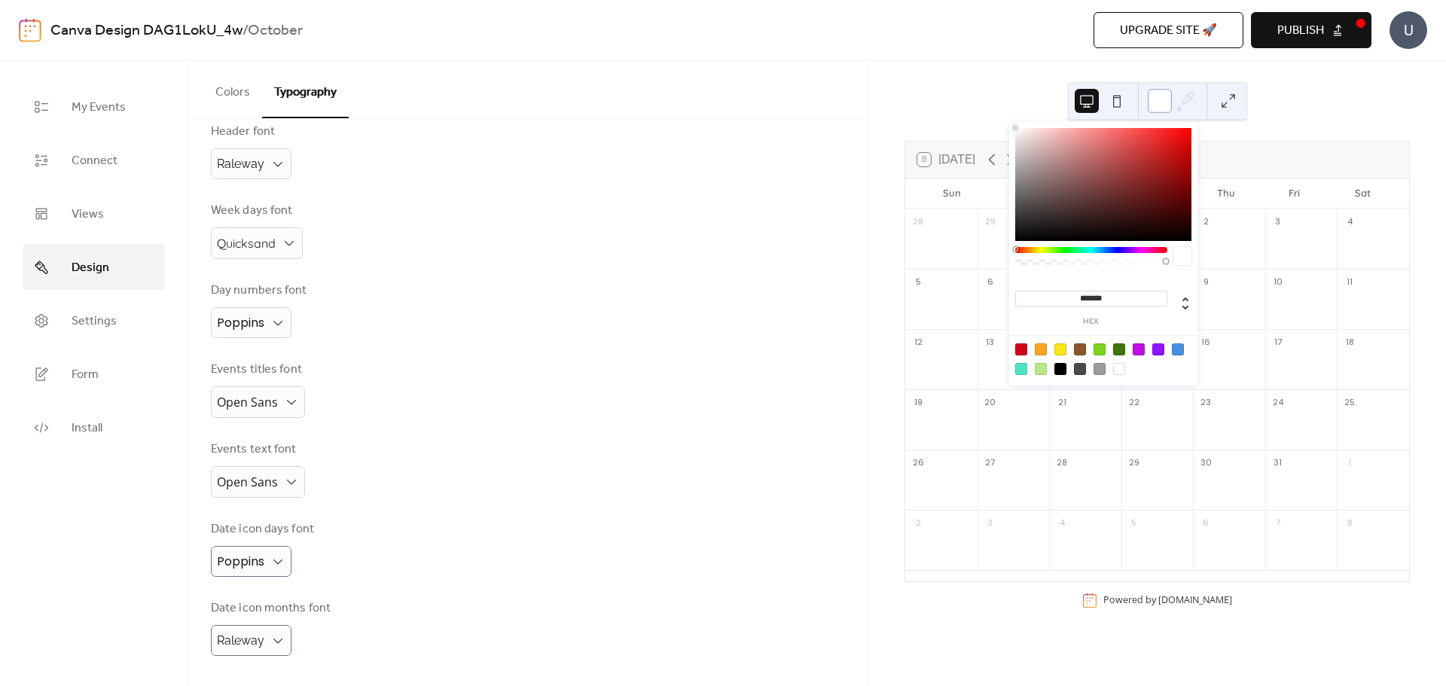
click at [1165, 103] on div at bounding box center [1160, 101] width 24 height 24
type input "*******"
click at [1160, 181] on div at bounding box center [1103, 184] width 176 height 113
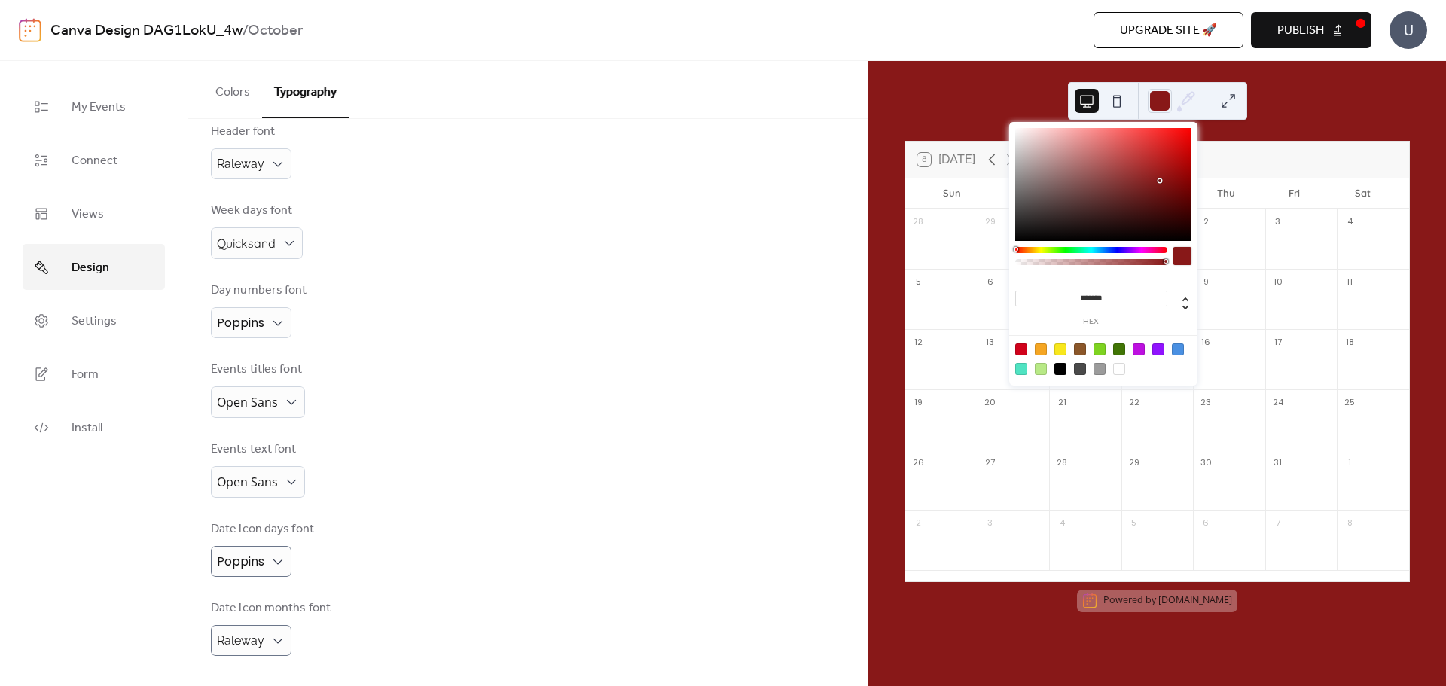
click at [1186, 99] on icon at bounding box center [1186, 101] width 23 height 23
click at [1137, 167] on div at bounding box center [1103, 184] width 176 height 113
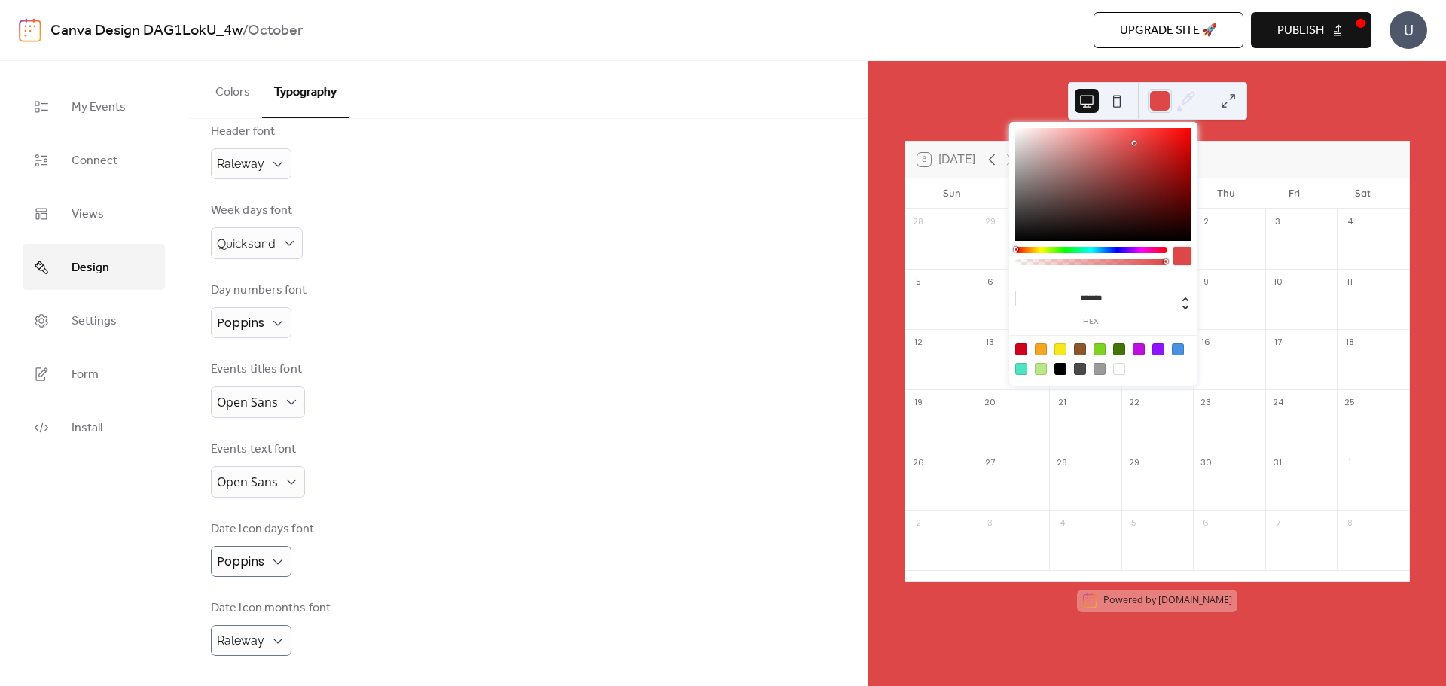
click at [1134, 143] on div at bounding box center [1103, 184] width 176 height 113
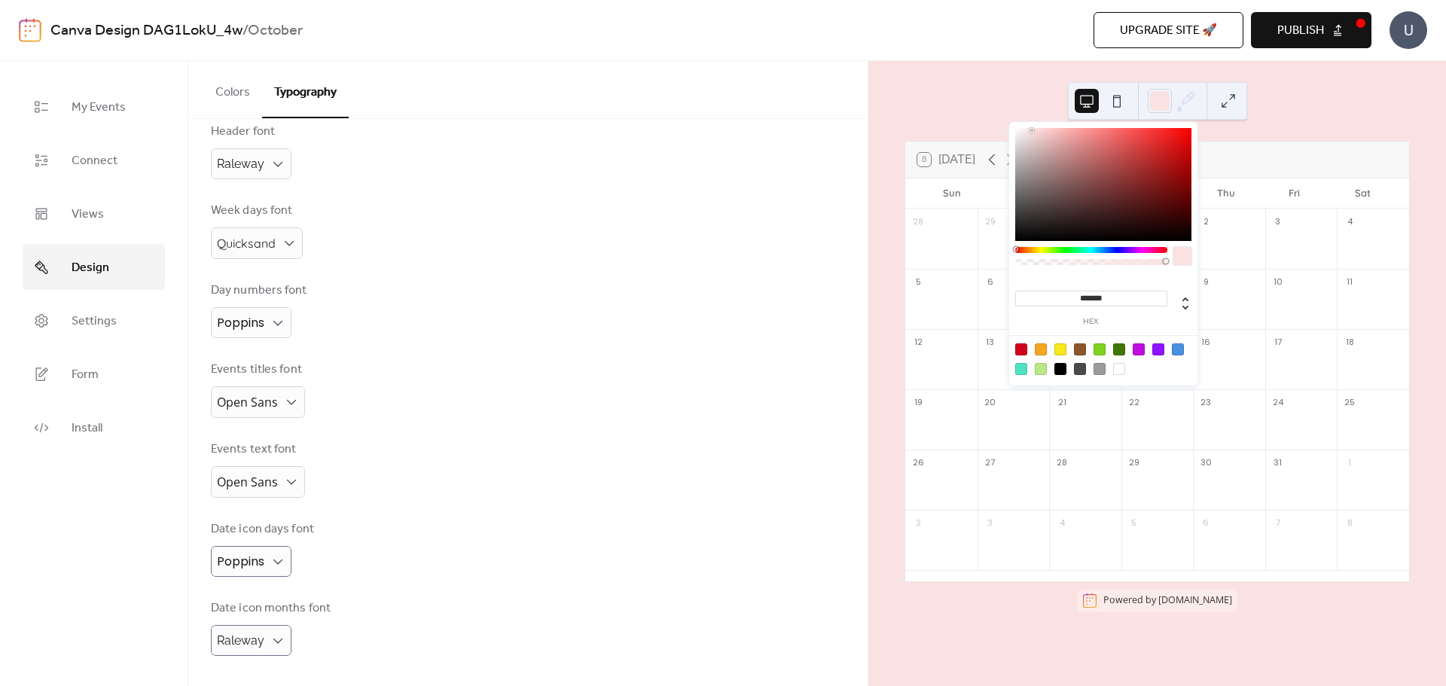
type input "*******"
drag, startPoint x: 1131, startPoint y: 139, endPoint x: 1030, endPoint y: 129, distance: 102.2
click at [1030, 129] on div at bounding box center [1103, 184] width 176 height 113
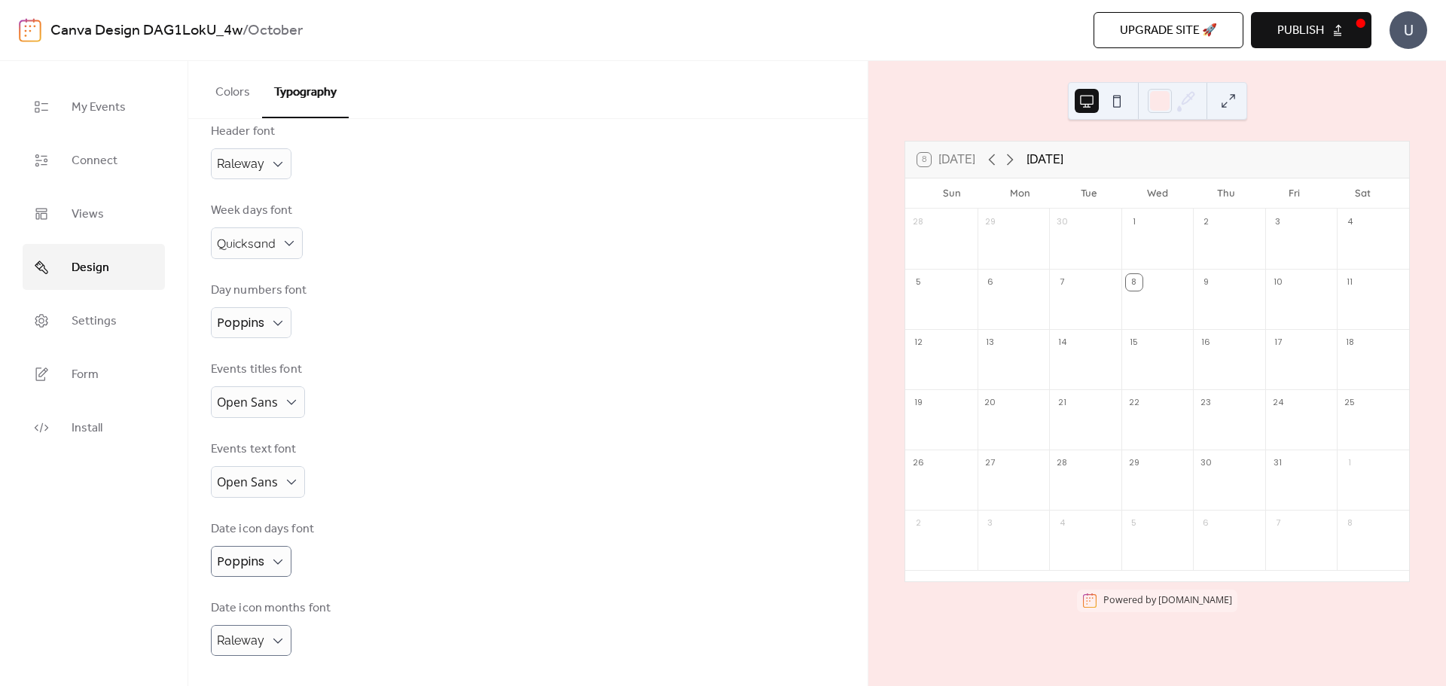
click at [1122, 104] on button at bounding box center [1117, 101] width 24 height 24
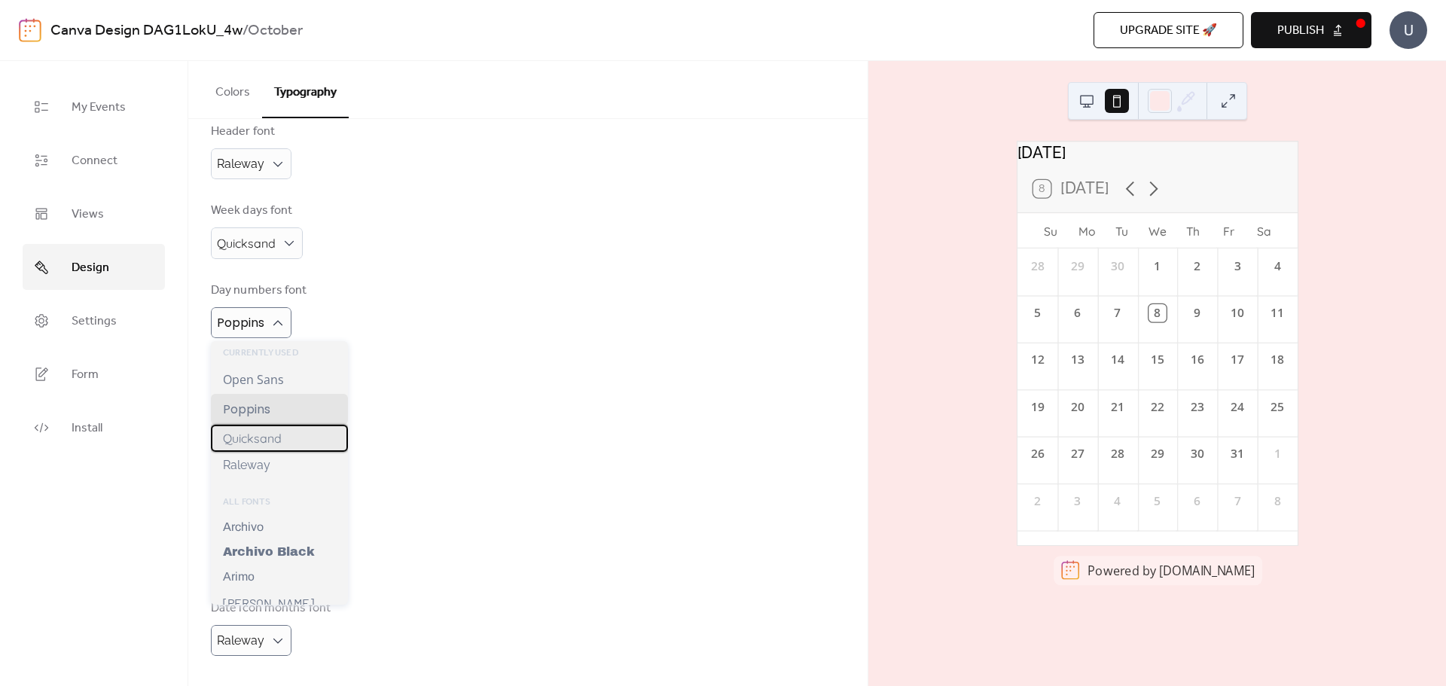
click at [305, 439] on div "Quicksand" at bounding box center [279, 438] width 137 height 27
click at [285, 442] on div "Quicksand" at bounding box center [279, 439] width 137 height 27
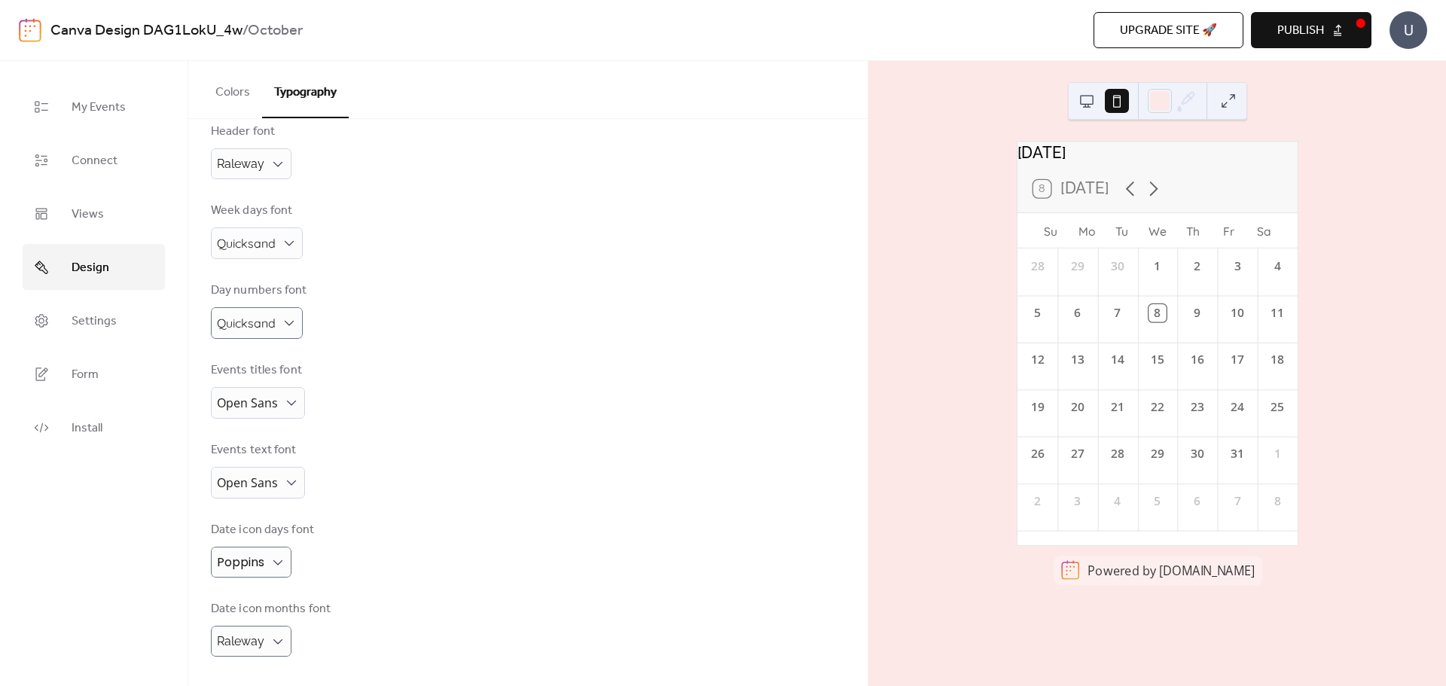
click at [1091, 96] on button at bounding box center [1087, 101] width 24 height 24
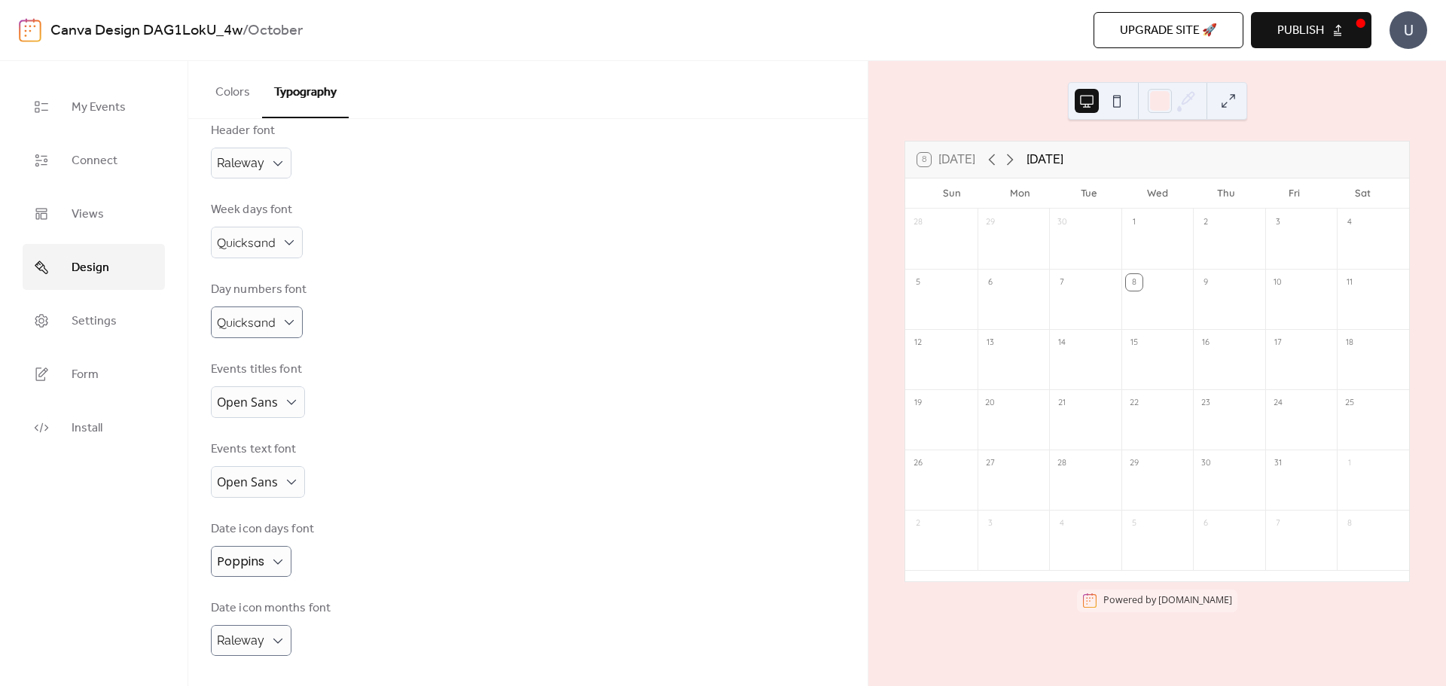
scroll to position [0, 0]
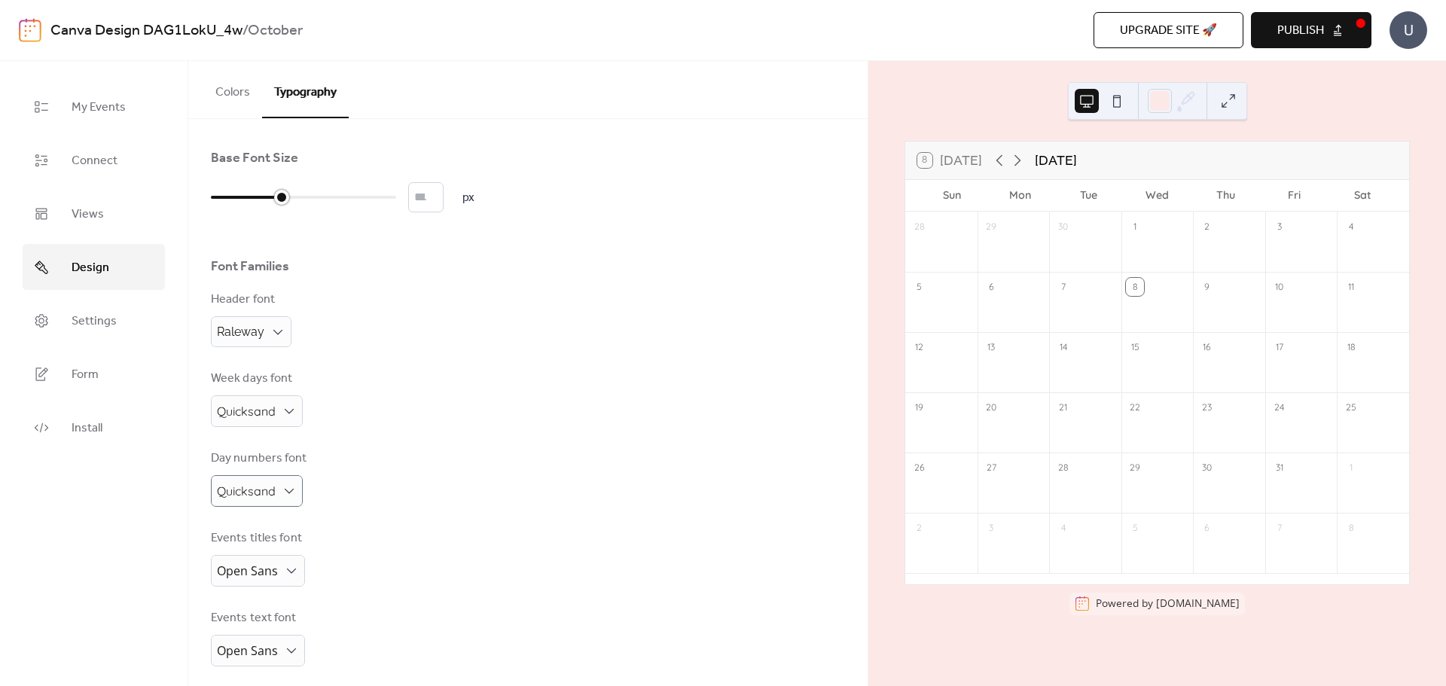
drag, startPoint x: 220, startPoint y: 191, endPoint x: 285, endPoint y: 196, distance: 64.9
click at [285, 196] on div at bounding box center [281, 197] width 15 height 15
click at [261, 326] on span "Raleway" at bounding box center [240, 332] width 47 height 14
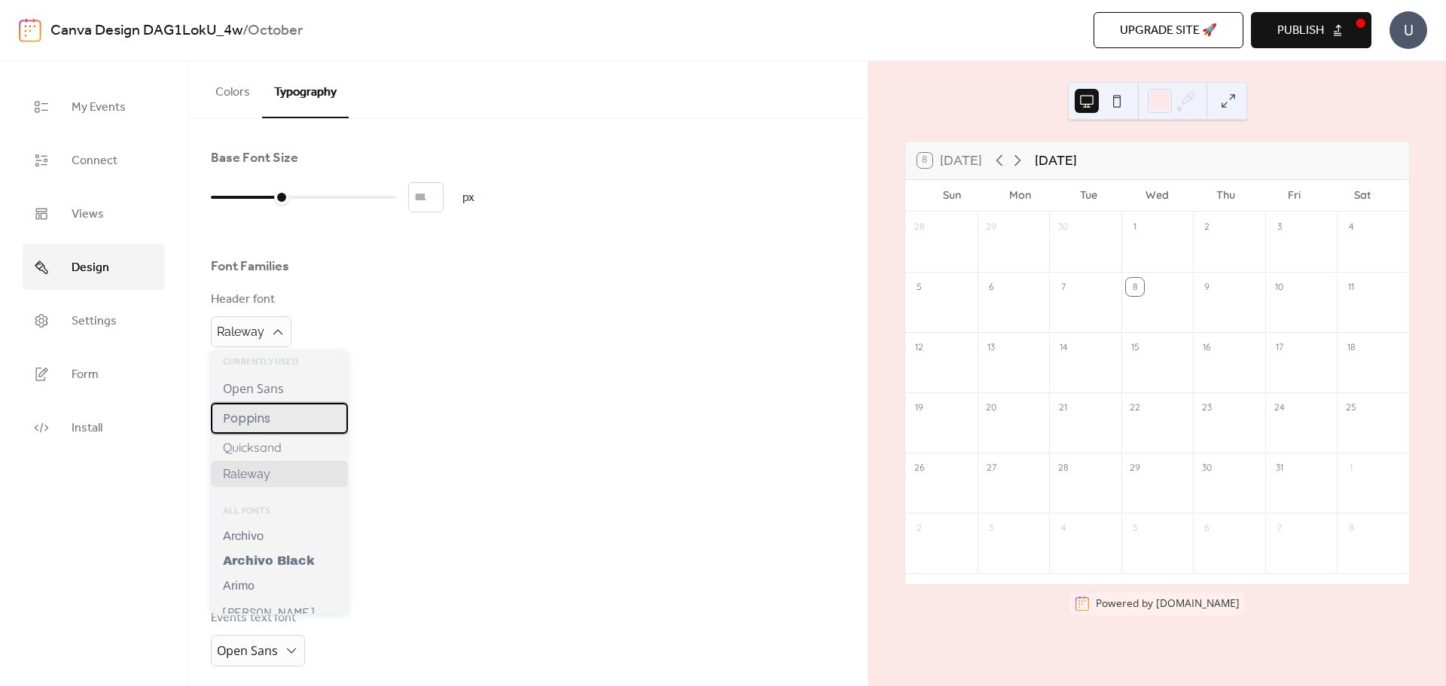
click at [274, 414] on div "Poppins" at bounding box center [279, 418] width 137 height 31
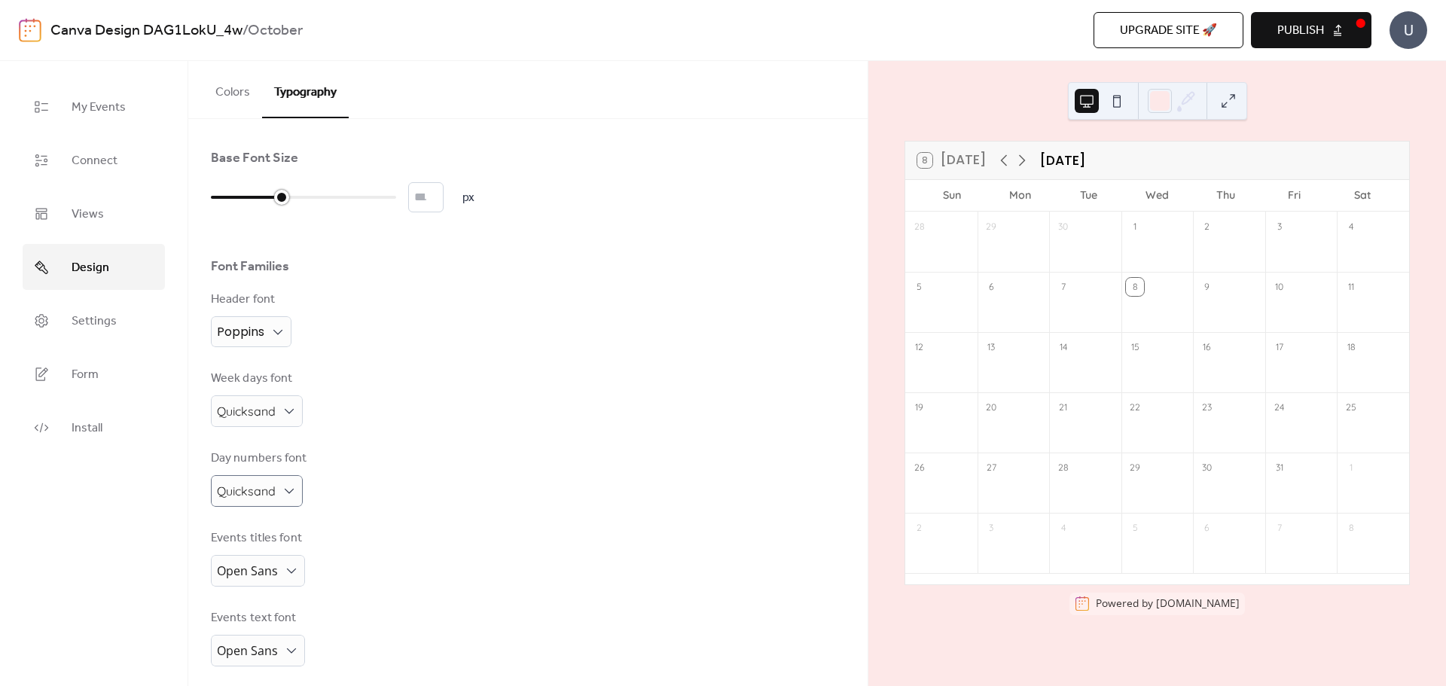
type input "**"
drag, startPoint x: 282, startPoint y: 197, endPoint x: 294, endPoint y: 198, distance: 12.1
click at [294, 198] on div at bounding box center [257, 197] width 93 height 24
click at [121, 198] on link "Views" at bounding box center [94, 214] width 142 height 46
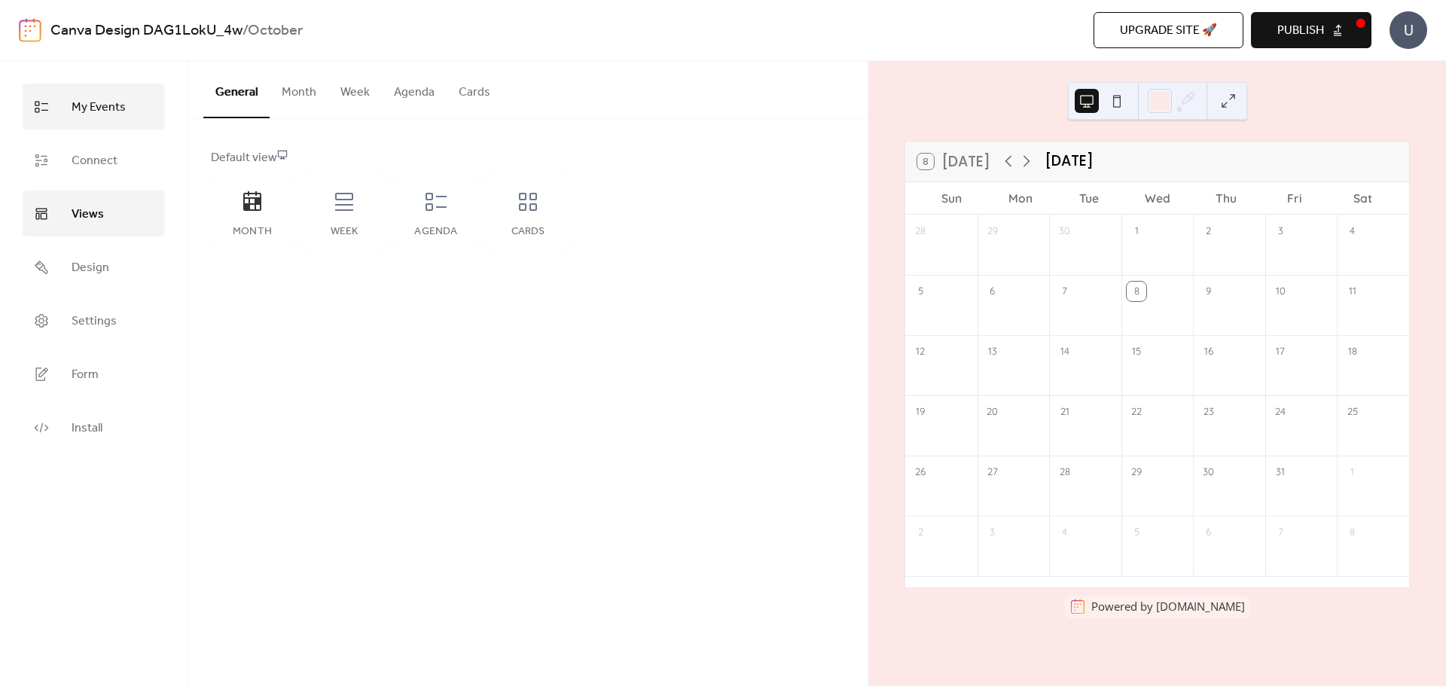
click at [119, 118] on span "My Events" at bounding box center [99, 107] width 54 height 23
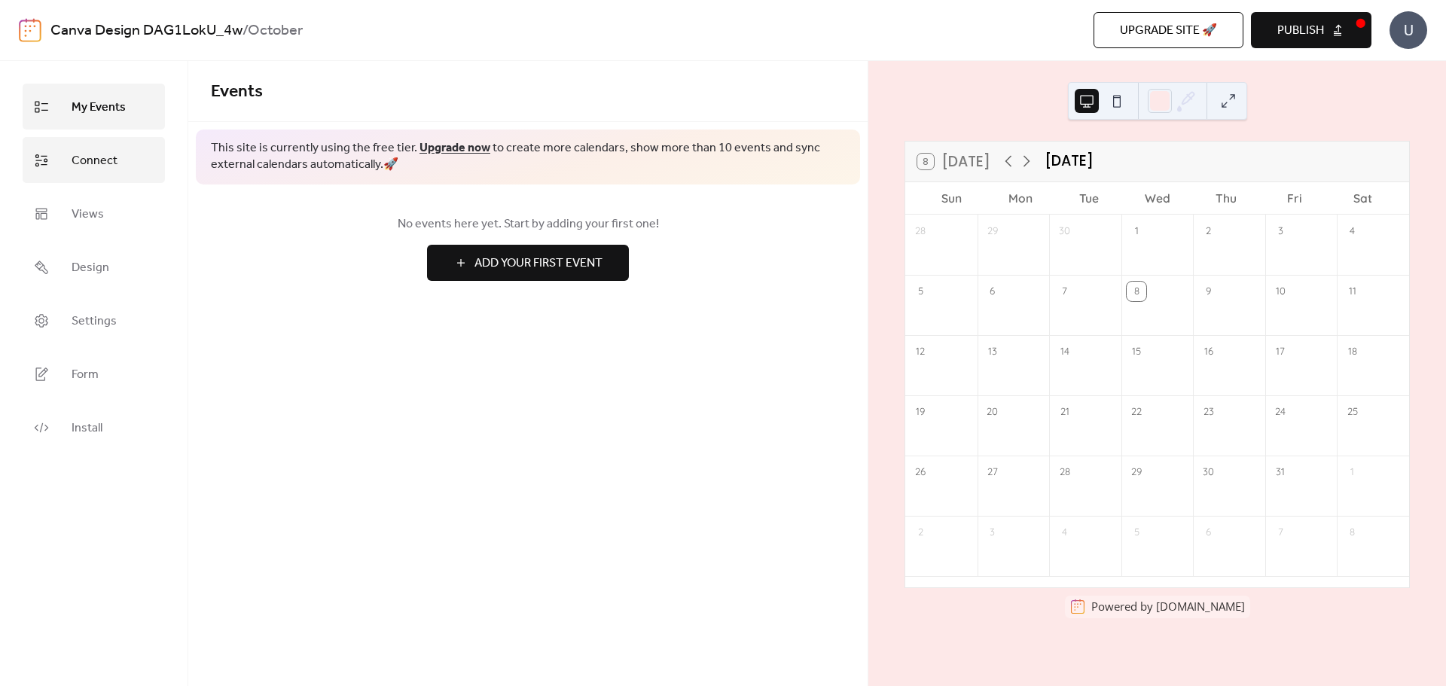
click at [108, 151] on span "Connect" at bounding box center [95, 160] width 46 height 23
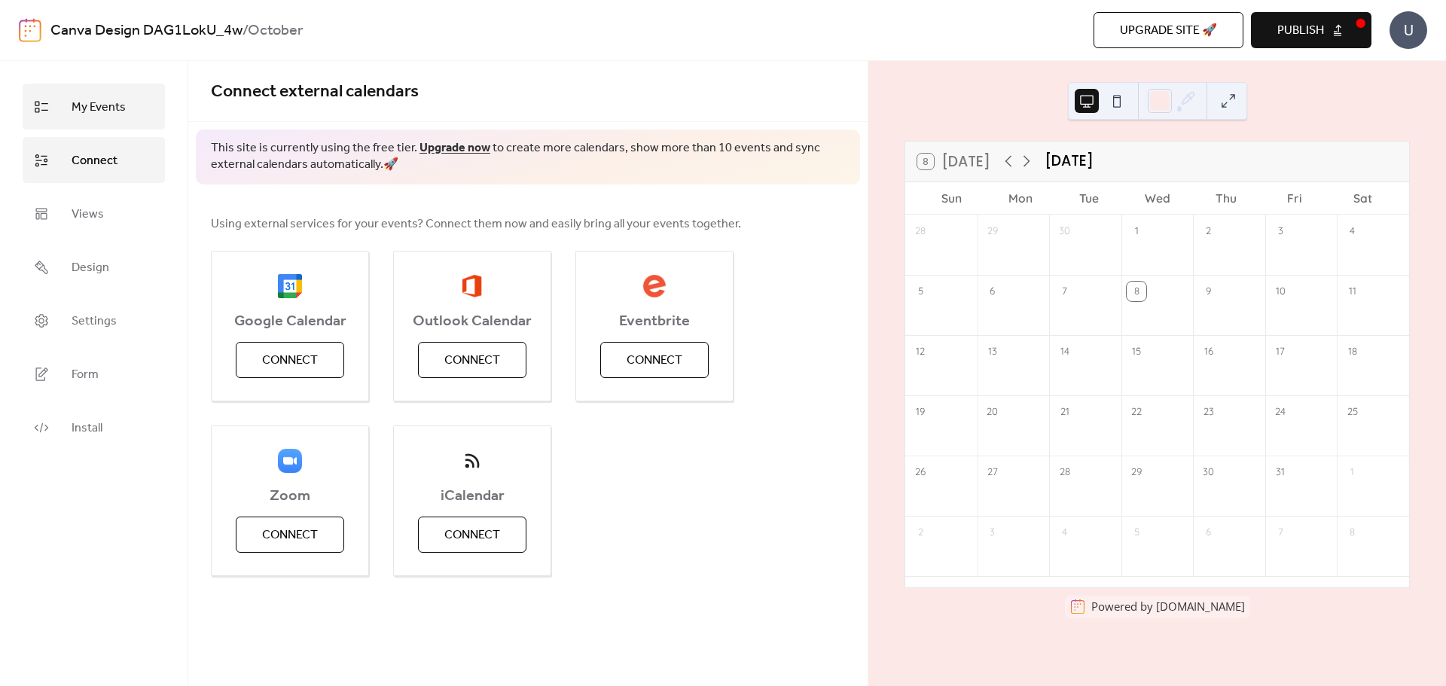
click at [118, 104] on span "My Events" at bounding box center [99, 107] width 54 height 23
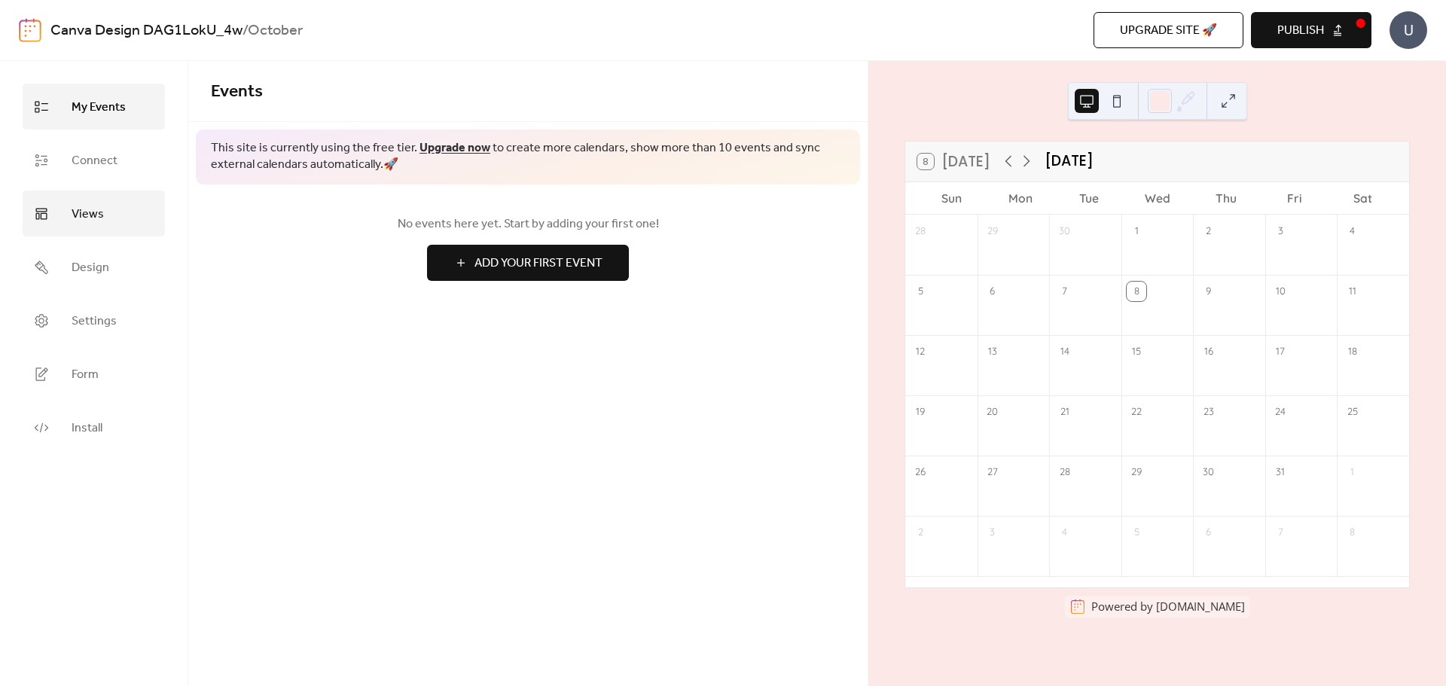
click at [112, 200] on link "Views" at bounding box center [94, 214] width 142 height 46
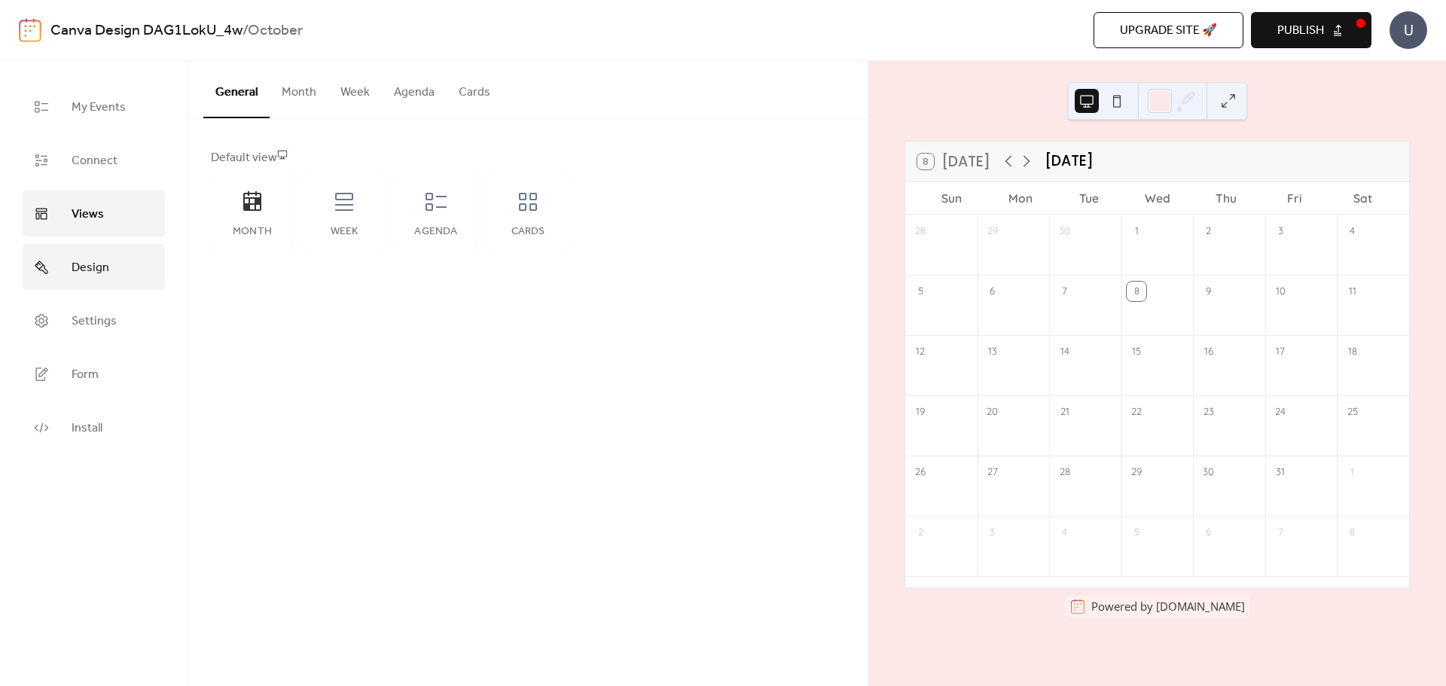
click at [119, 264] on link "Design" at bounding box center [94, 267] width 142 height 46
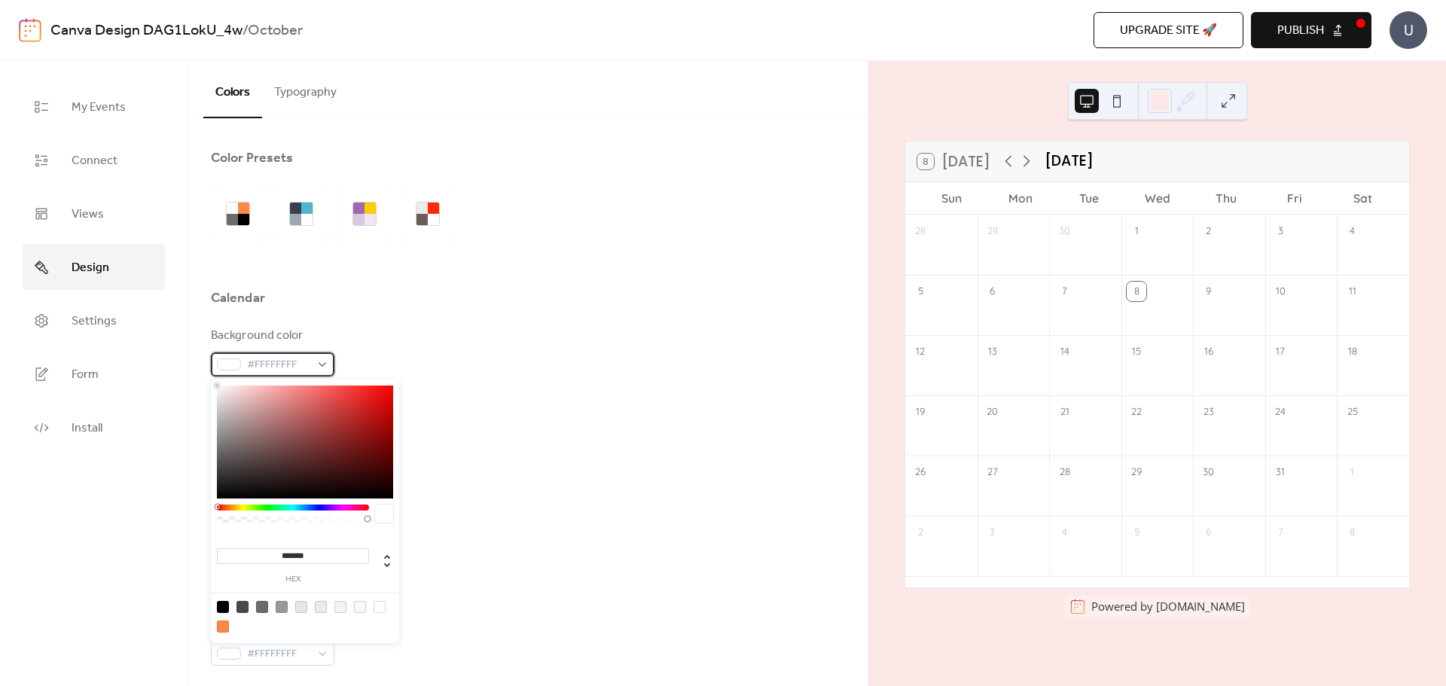
click at [296, 364] on span "#FFFFFFFF" at bounding box center [278, 365] width 63 height 18
click at [437, 314] on div "Calendar" at bounding box center [528, 302] width 634 height 26
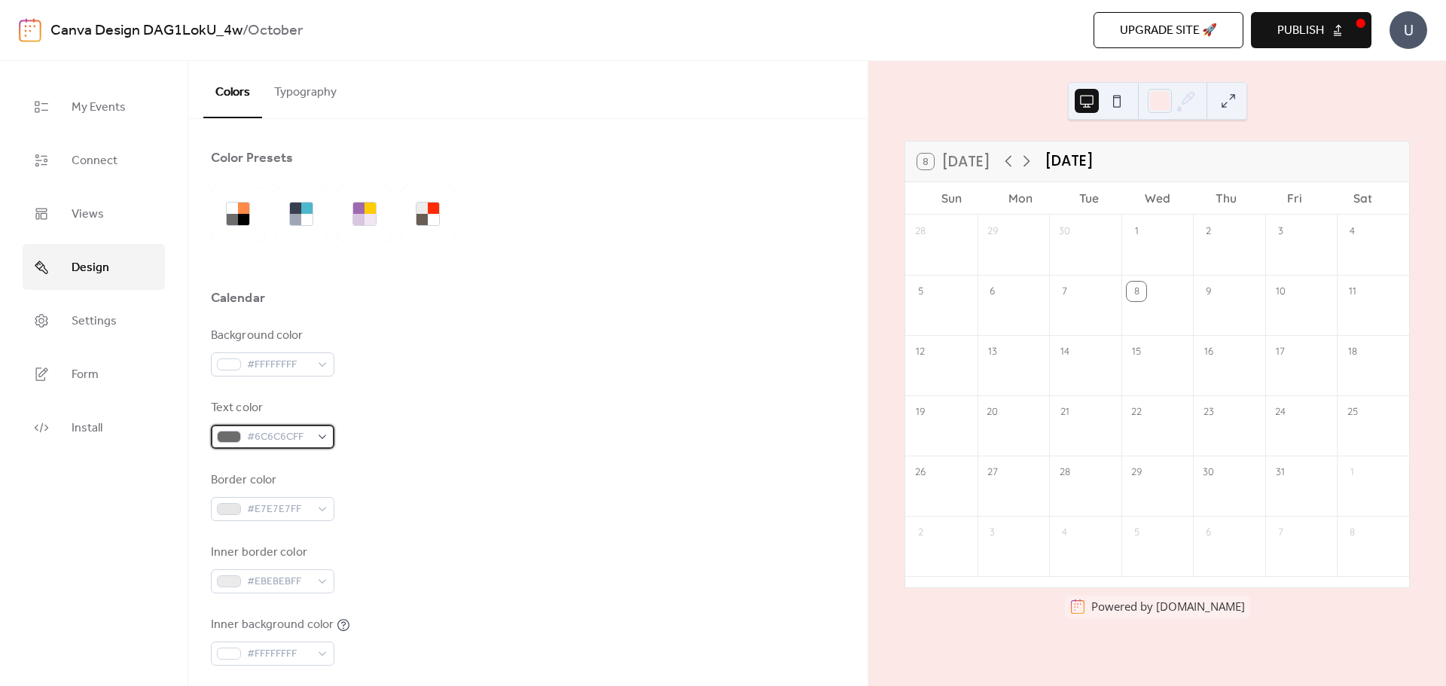
click at [322, 430] on div "#6C6C6CFF" at bounding box center [273, 437] width 124 height 24
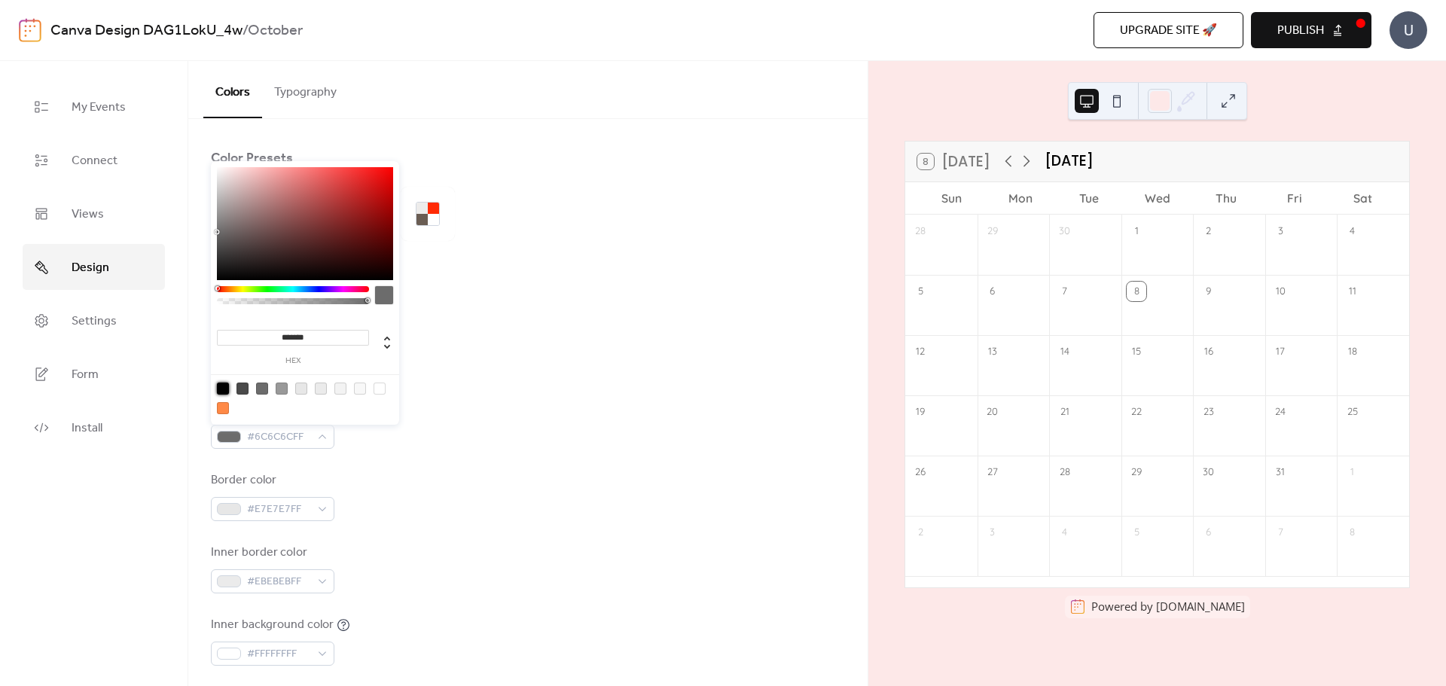
click at [222, 386] on div at bounding box center [223, 389] width 12 height 12
type input "*******"
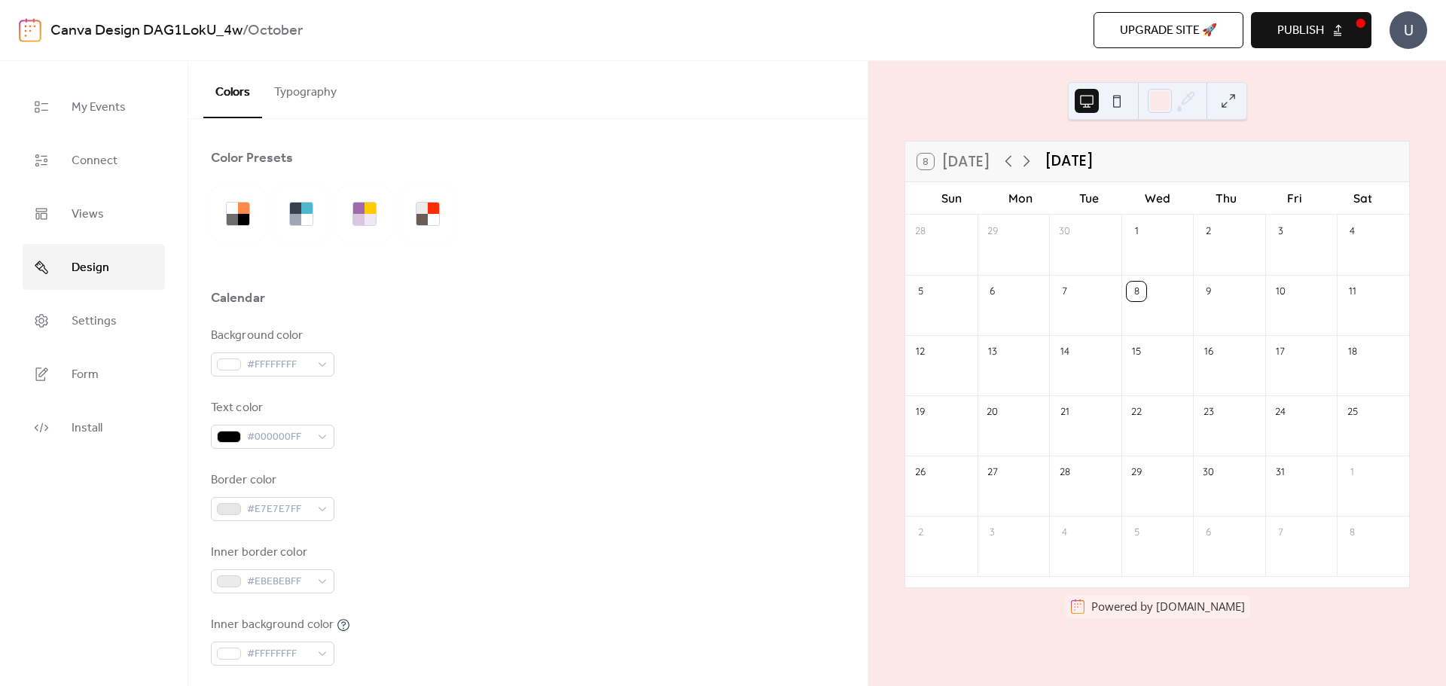
click at [416, 481] on div "Border color #E7E7E7FF" at bounding box center [528, 497] width 634 height 50
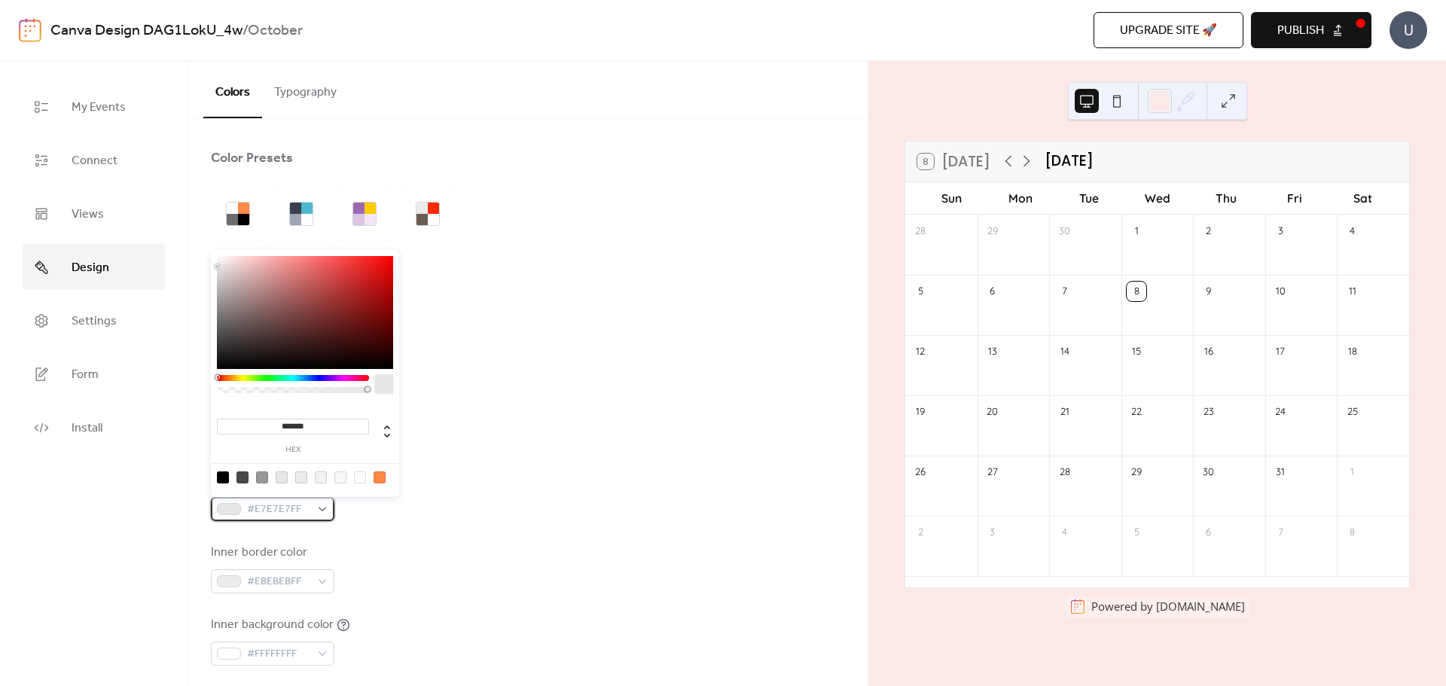
click at [326, 518] on div "#E7E7E7FF" at bounding box center [273, 509] width 124 height 24
click at [239, 266] on div at bounding box center [305, 312] width 176 height 113
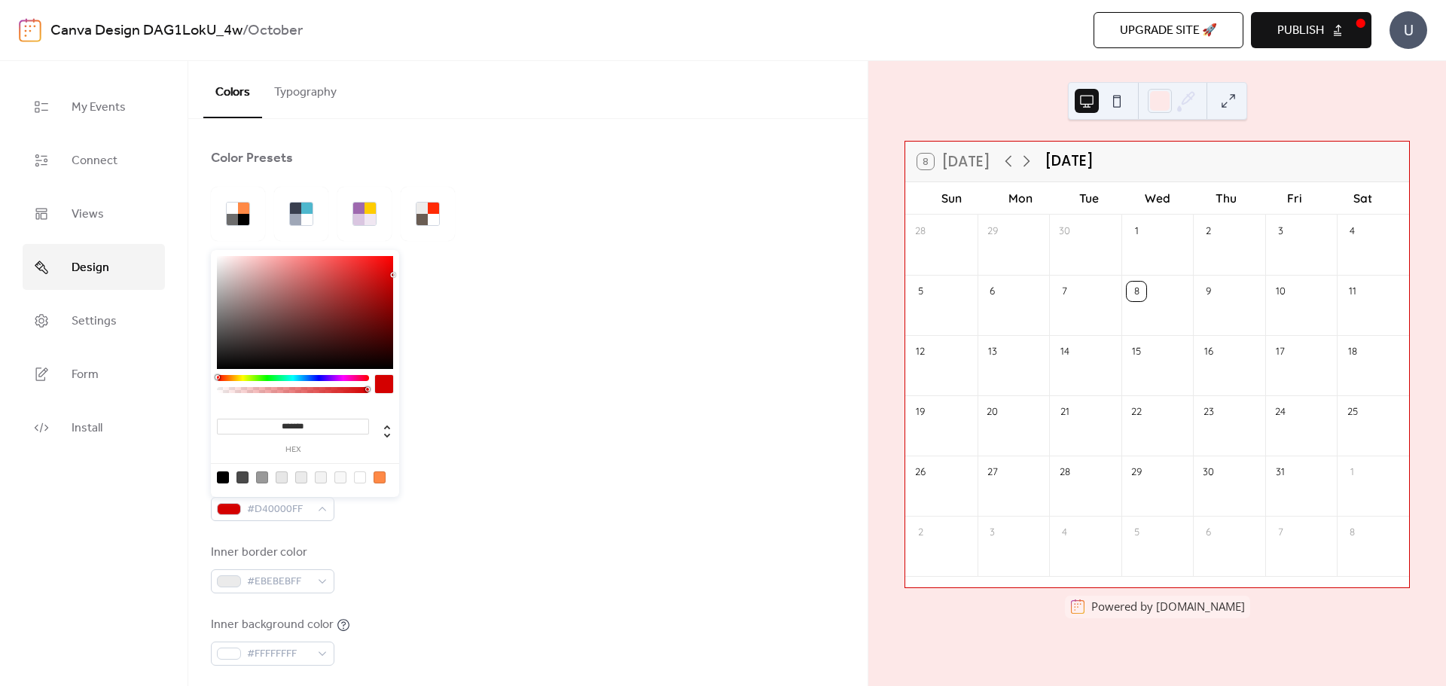
drag, startPoint x: 239, startPoint y: 266, endPoint x: 395, endPoint y: 275, distance: 156.9
click at [395, 275] on div at bounding box center [394, 276] width 3 height 3
click at [359, 377] on div at bounding box center [293, 378] width 152 height 6
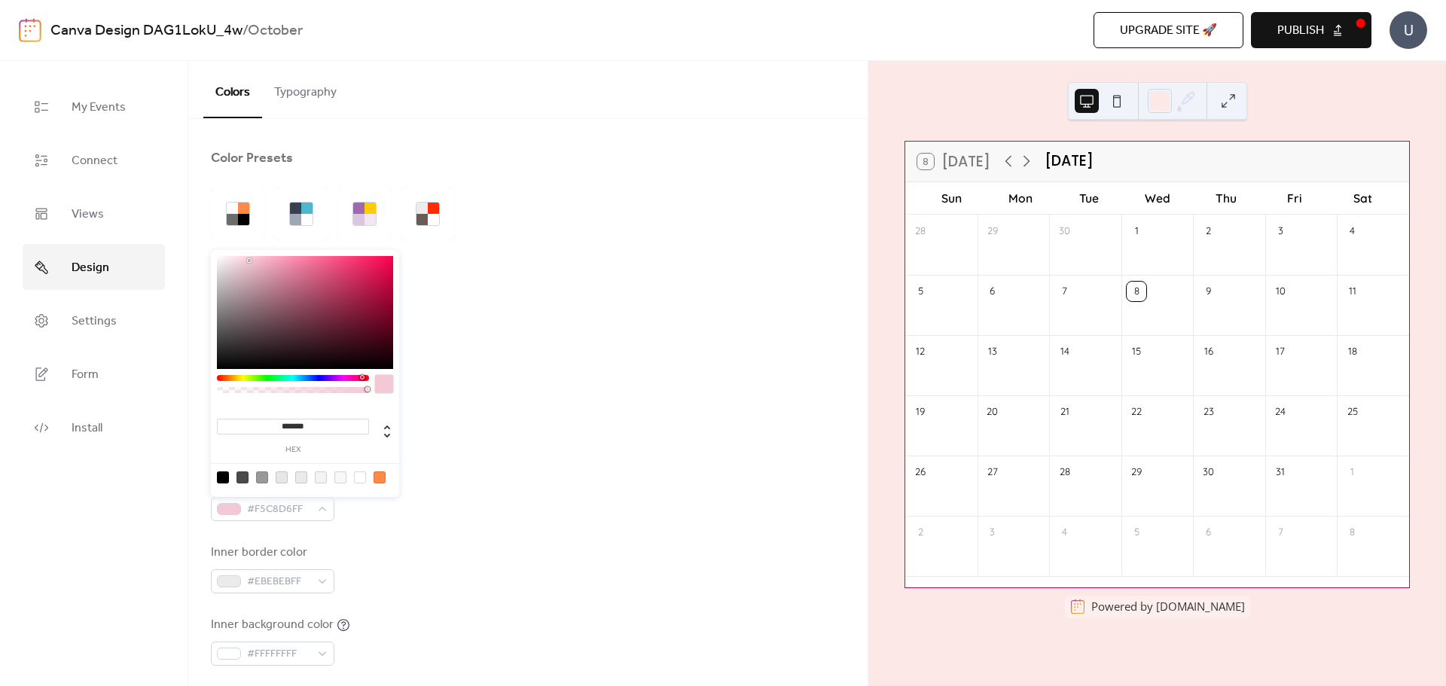
type input "*******"
drag, startPoint x: 390, startPoint y: 276, endPoint x: 249, endPoint y: 261, distance: 142.4
click at [249, 261] on div at bounding box center [305, 312] width 176 height 113
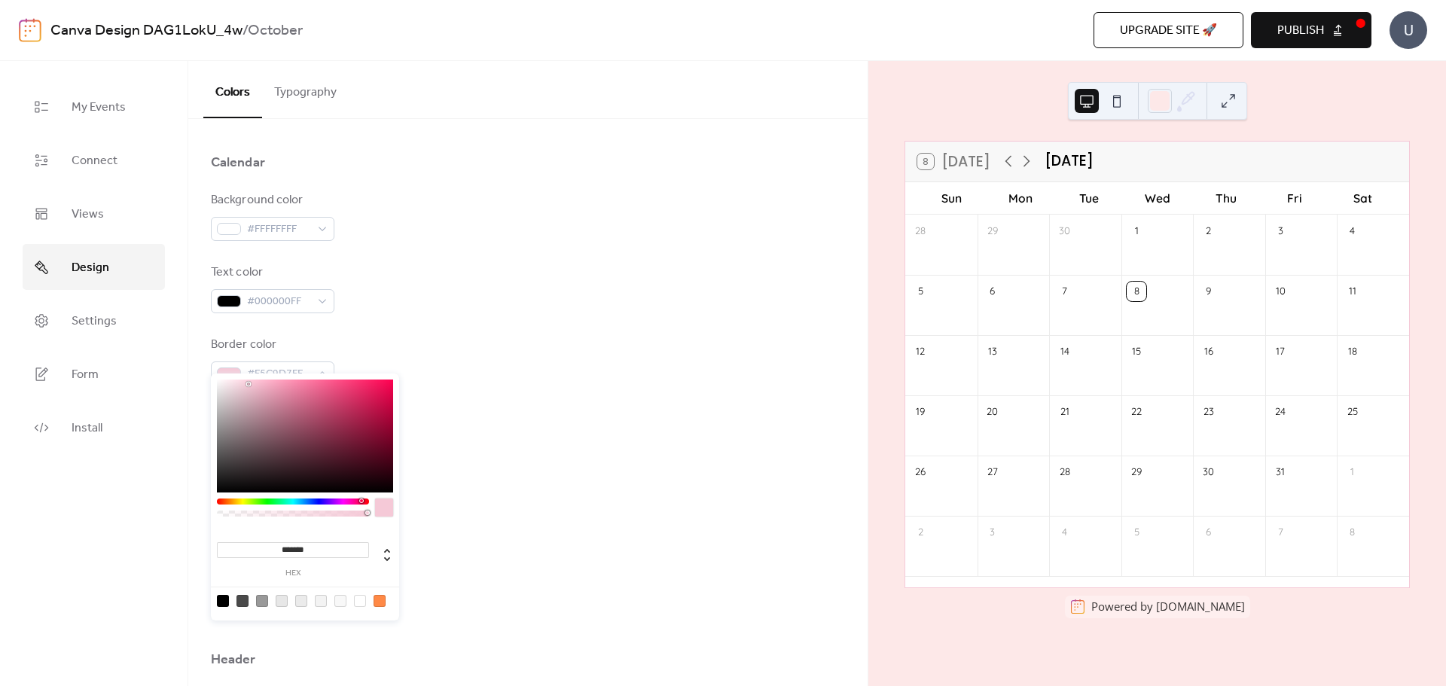
scroll to position [151, 0]
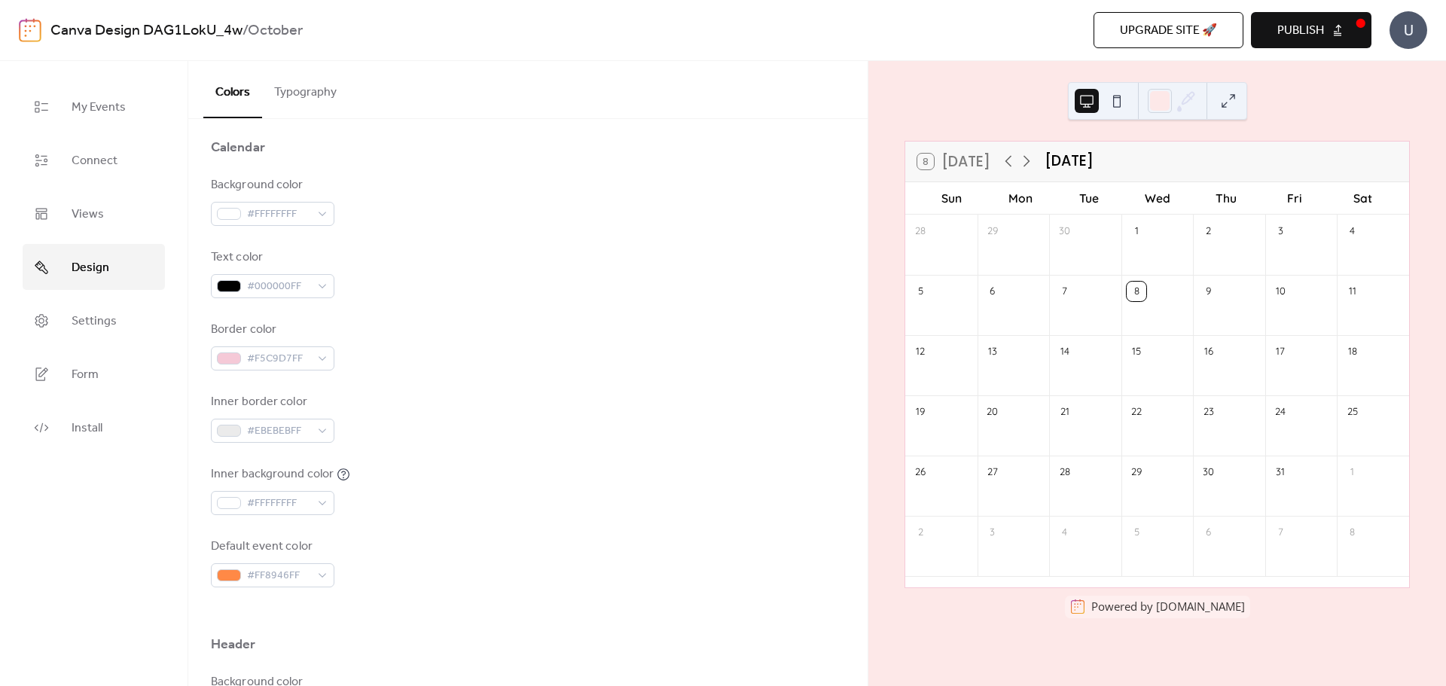
click at [411, 378] on div "Background color #FFFFFFFF Text color #000000FF Border color #F5C9D7FF Inner bo…" at bounding box center [528, 381] width 634 height 411
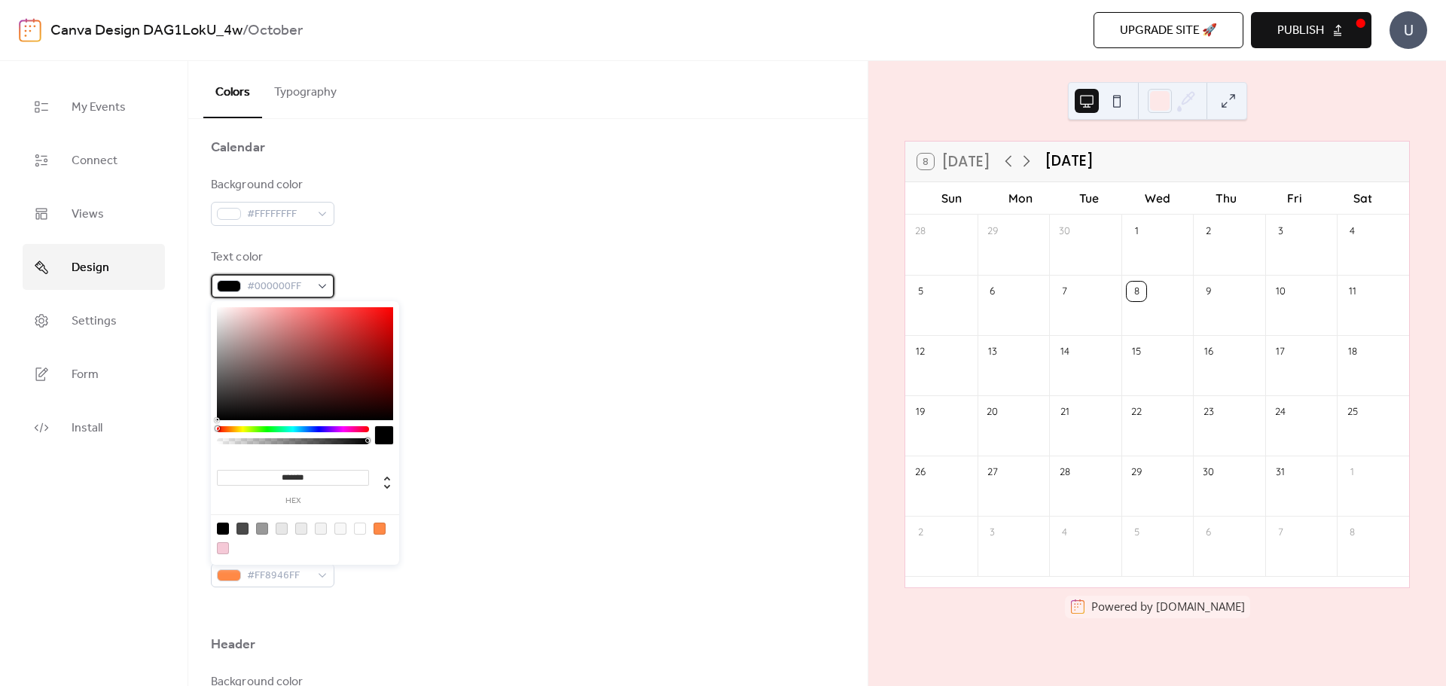
click at [316, 285] on div "#000000FF" at bounding box center [273, 286] width 124 height 24
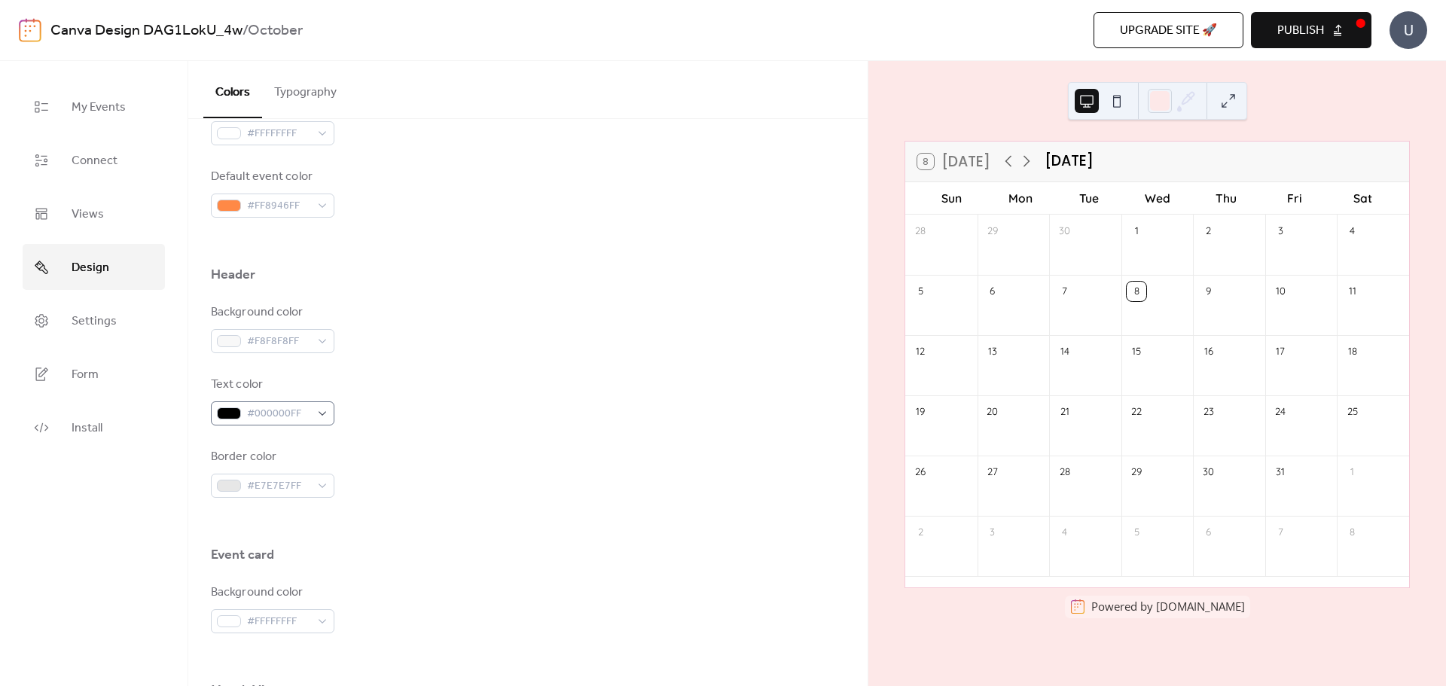
scroll to position [527, 0]
click at [319, 413] on div "#000000FF" at bounding box center [273, 407] width 124 height 24
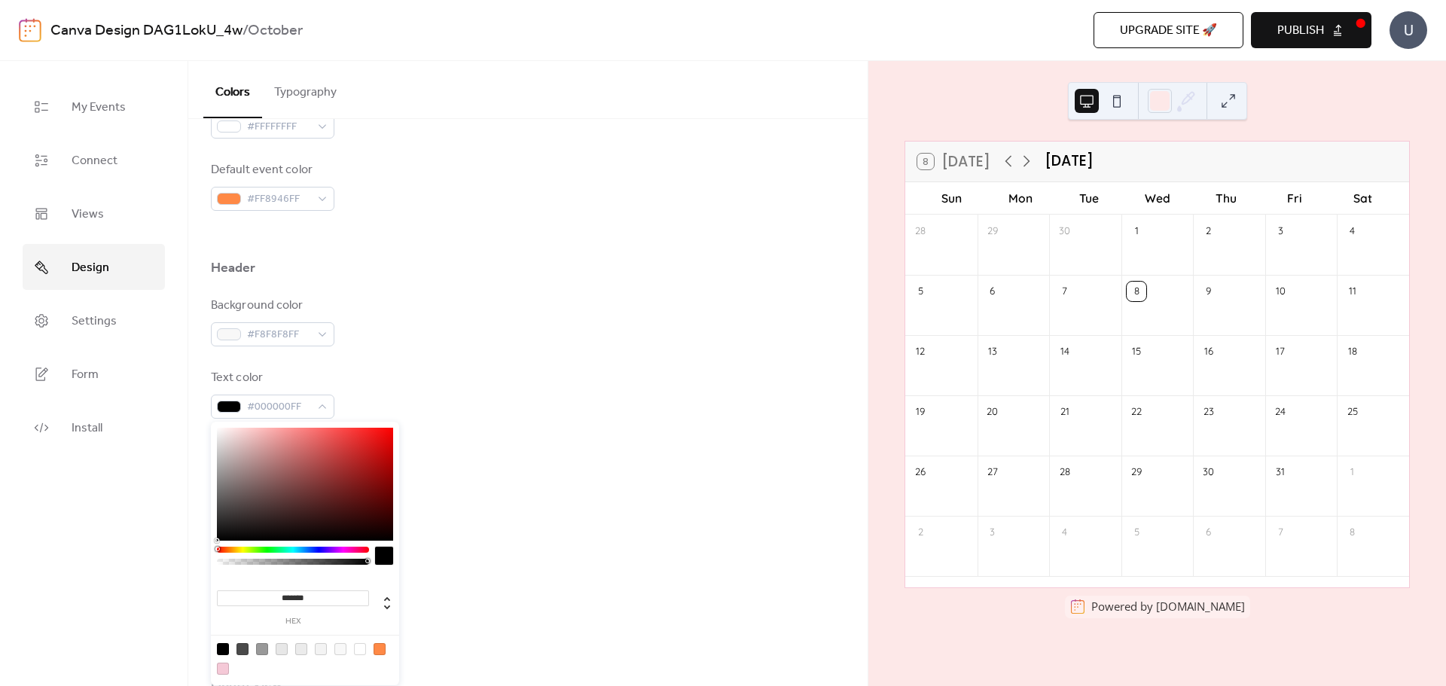
type input "*******"
click at [273, 450] on div at bounding box center [305, 484] width 176 height 113
click at [408, 364] on div "Background color #F8F8F8FF Text color #CC8B8BFF Border color #E7E7E7FF" at bounding box center [528, 394] width 634 height 194
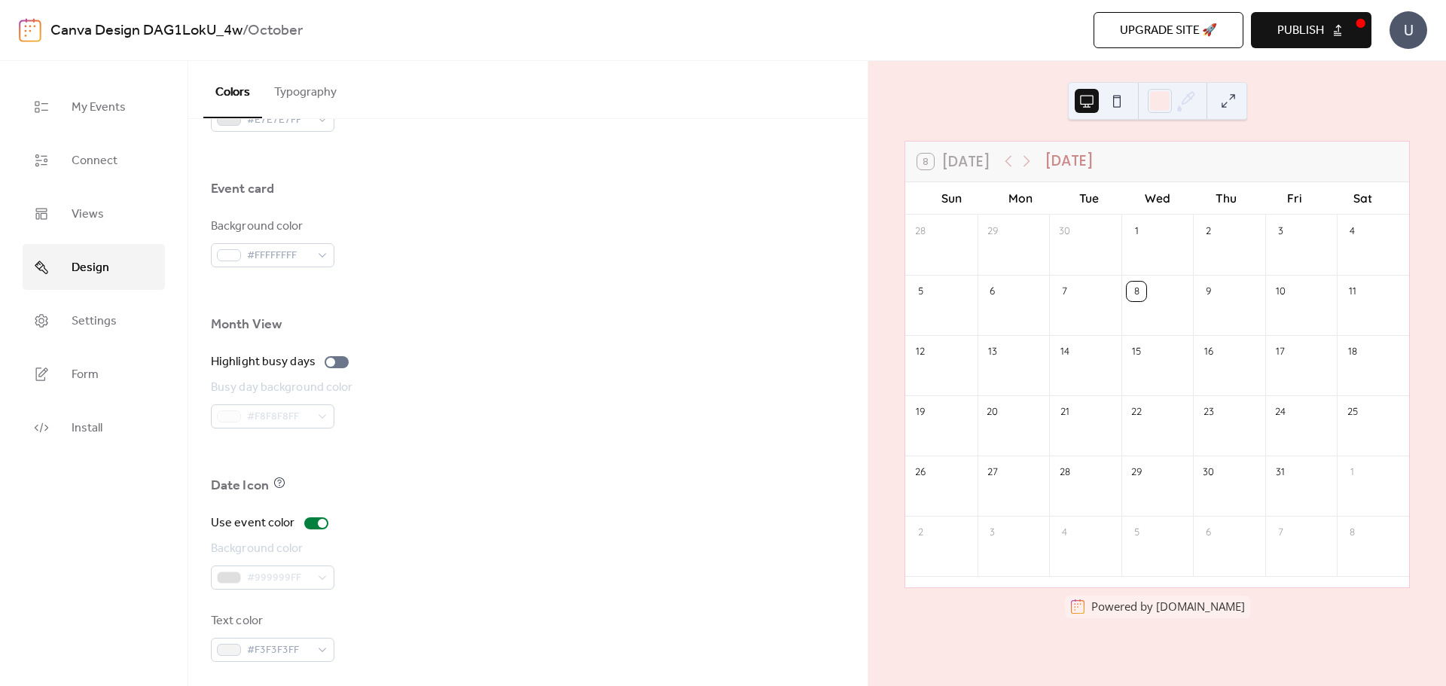
scroll to position [893, 0]
click at [315, 514] on div at bounding box center [316, 517] width 24 height 12
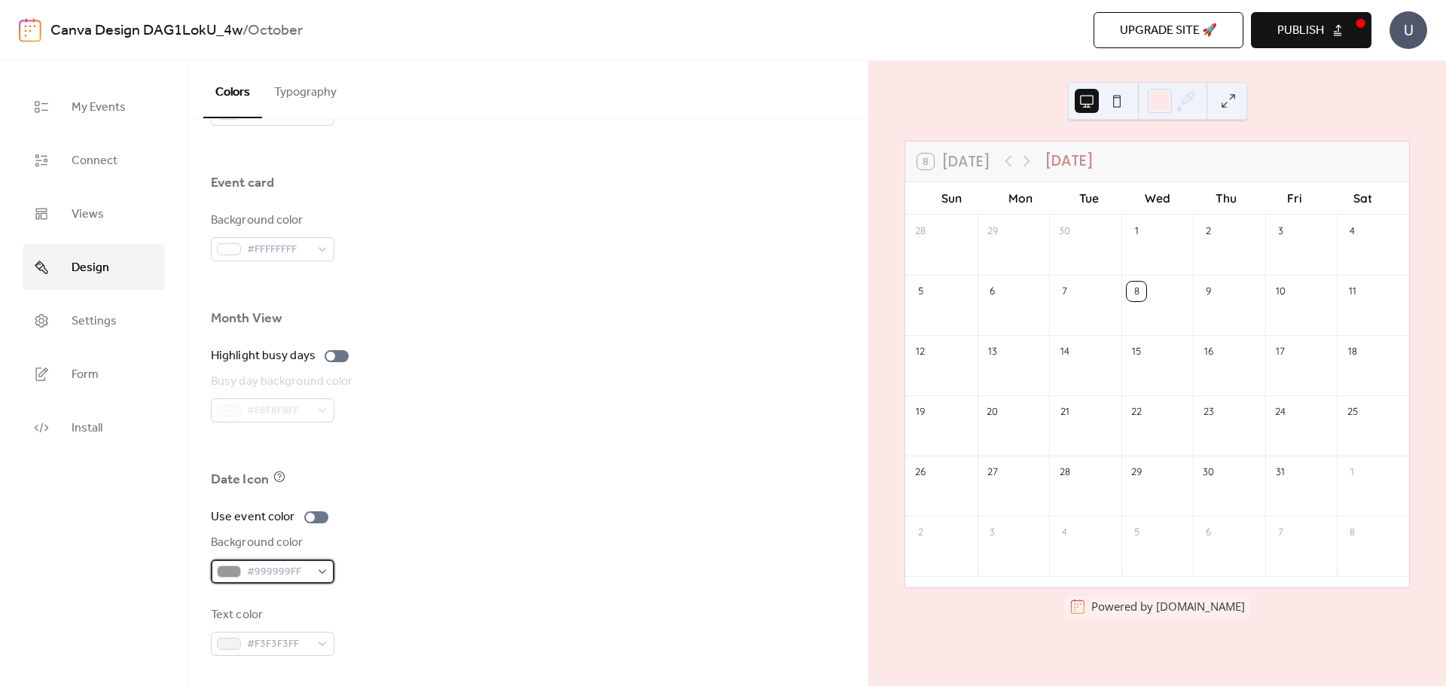
click at [293, 567] on span "#999999FF" at bounding box center [278, 572] width 63 height 18
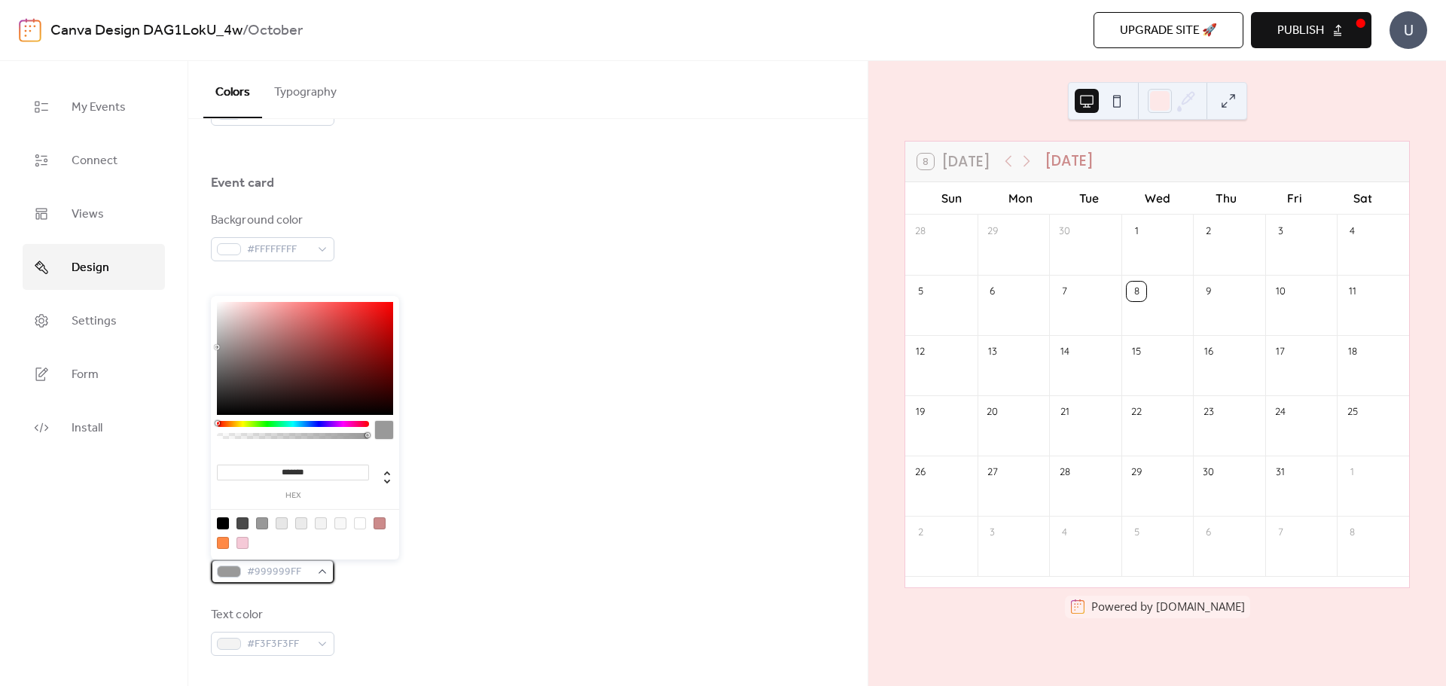
click at [293, 567] on span "#999999FF" at bounding box center [278, 572] width 63 height 18
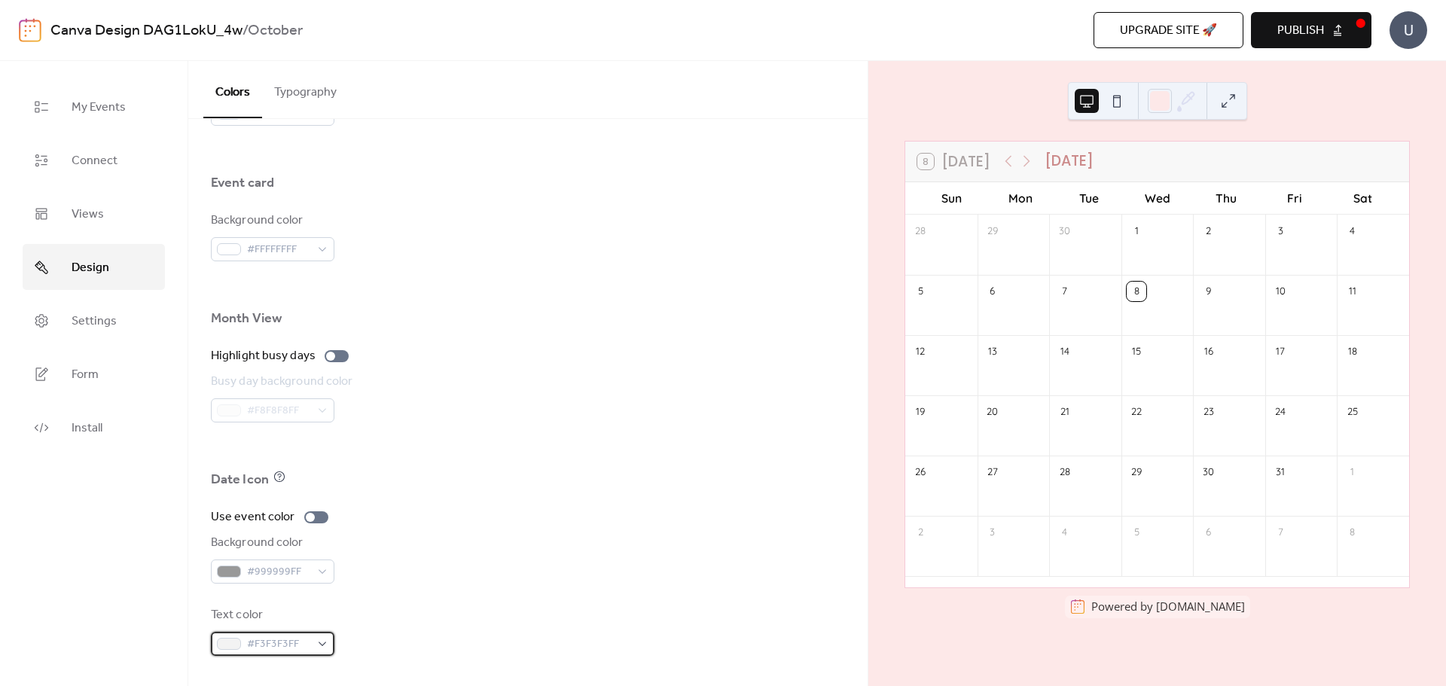
click at [316, 640] on div "#F3F3F3FF" at bounding box center [273, 644] width 124 height 24
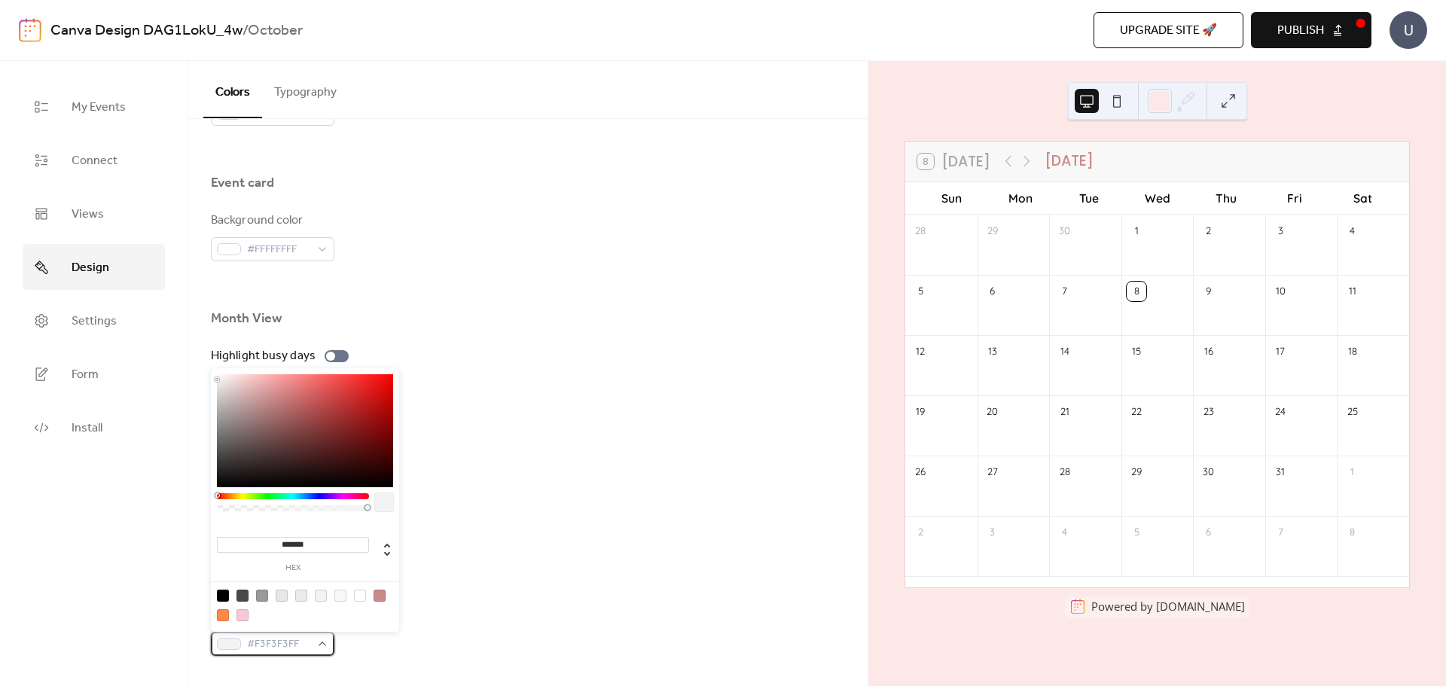
click at [316, 640] on div "#F3F3F3FF" at bounding box center [273, 644] width 124 height 24
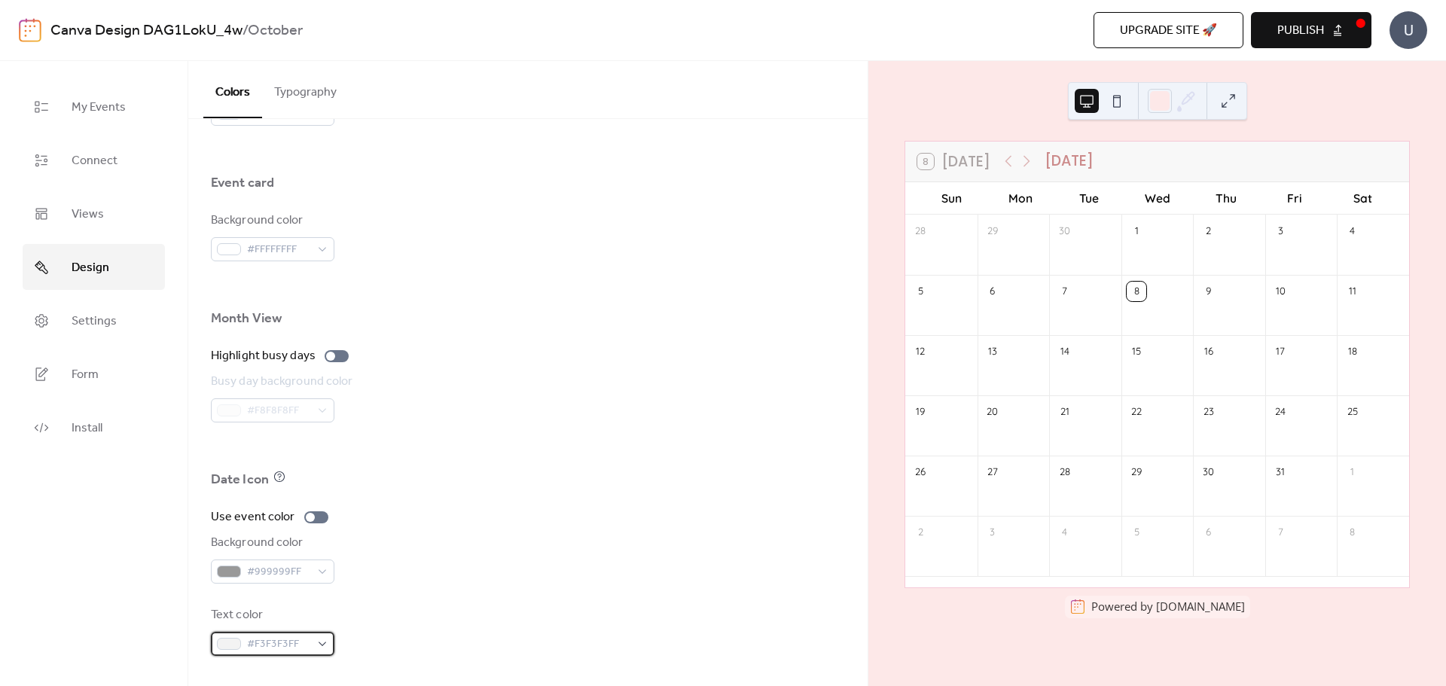
click at [316, 640] on div "#F3F3F3FF" at bounding box center [273, 644] width 124 height 24
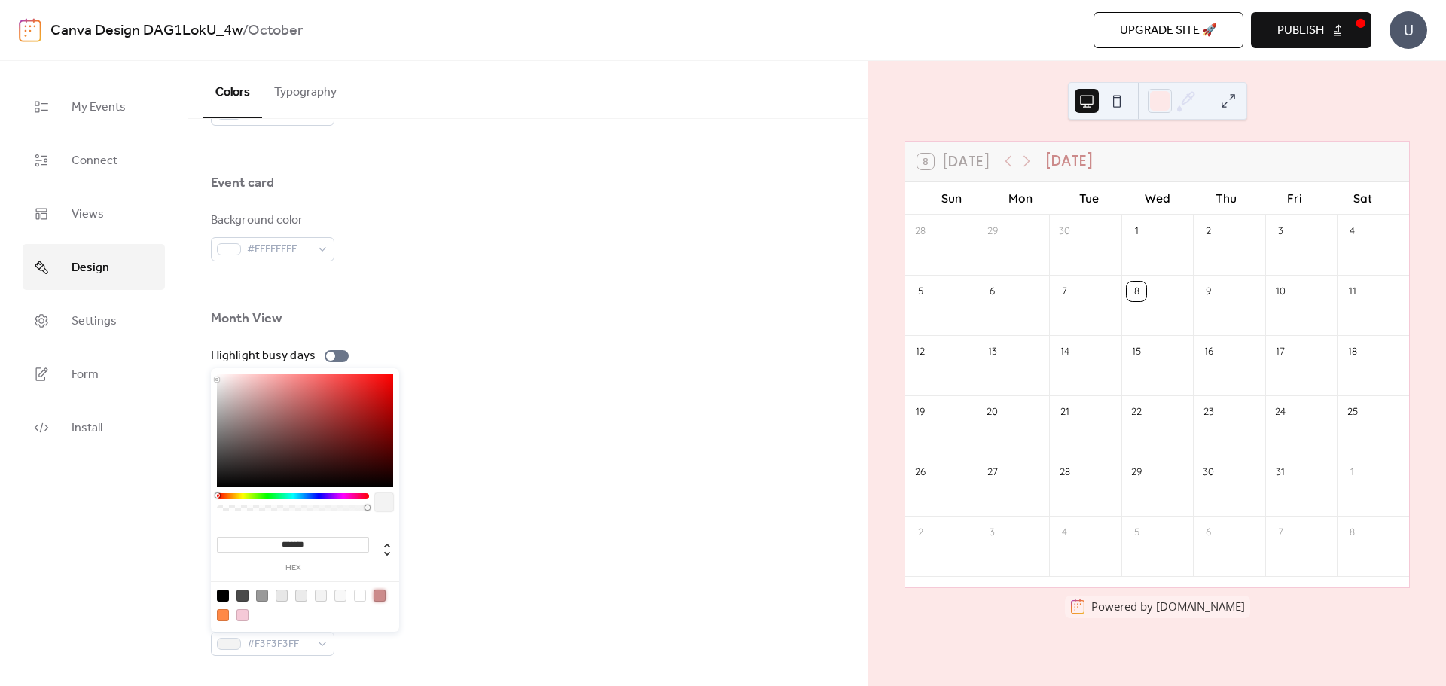
click at [381, 591] on div at bounding box center [380, 596] width 12 height 12
type input "*******"
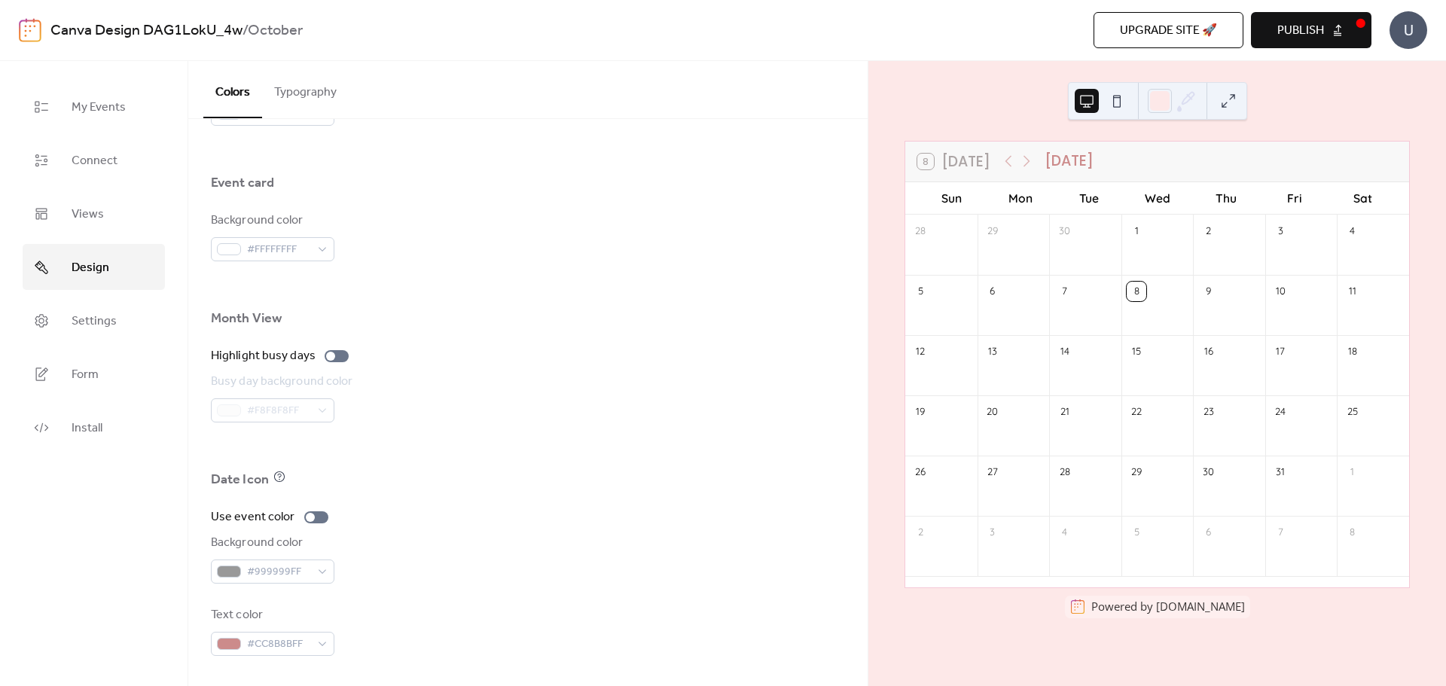
click at [445, 545] on div "Background color #999999FF" at bounding box center [528, 559] width 634 height 50
click at [323, 84] on button "Typography" at bounding box center [305, 89] width 87 height 56
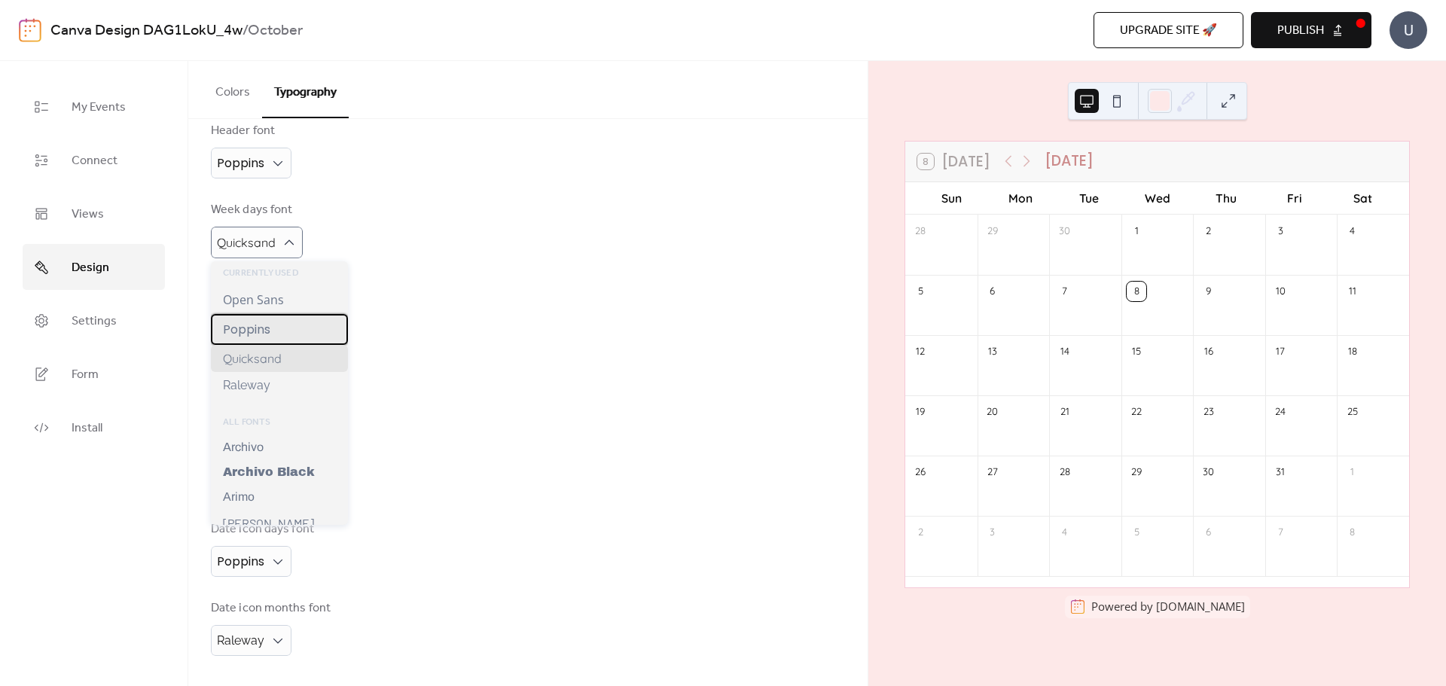
click at [289, 335] on div "Poppins" at bounding box center [279, 329] width 137 height 31
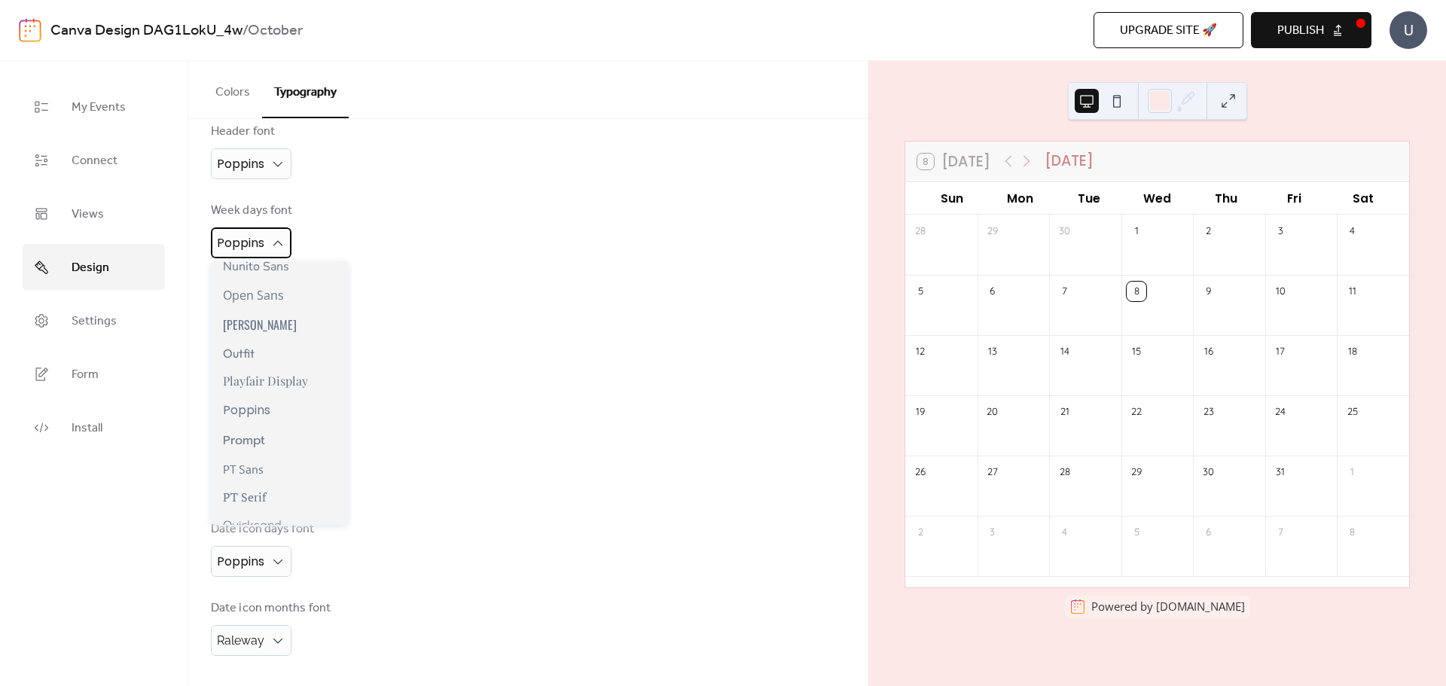
scroll to position [979, 0]
click at [257, 408] on div "Prompt" at bounding box center [279, 413] width 137 height 30
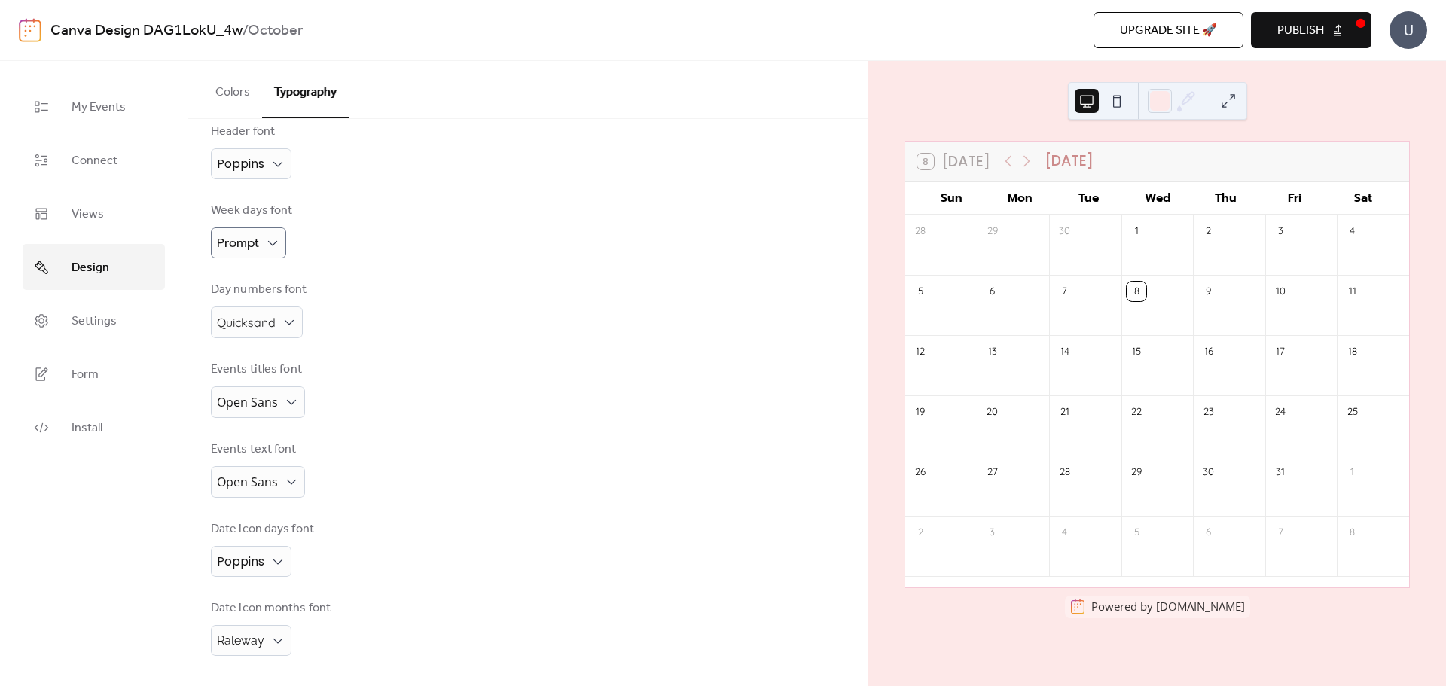
click at [454, 382] on div "Events titles font Open Sans" at bounding box center [528, 389] width 634 height 57
click at [1329, 47] on button "Publish" at bounding box center [1311, 30] width 121 height 36
